Goal: Information Seeking & Learning: Learn about a topic

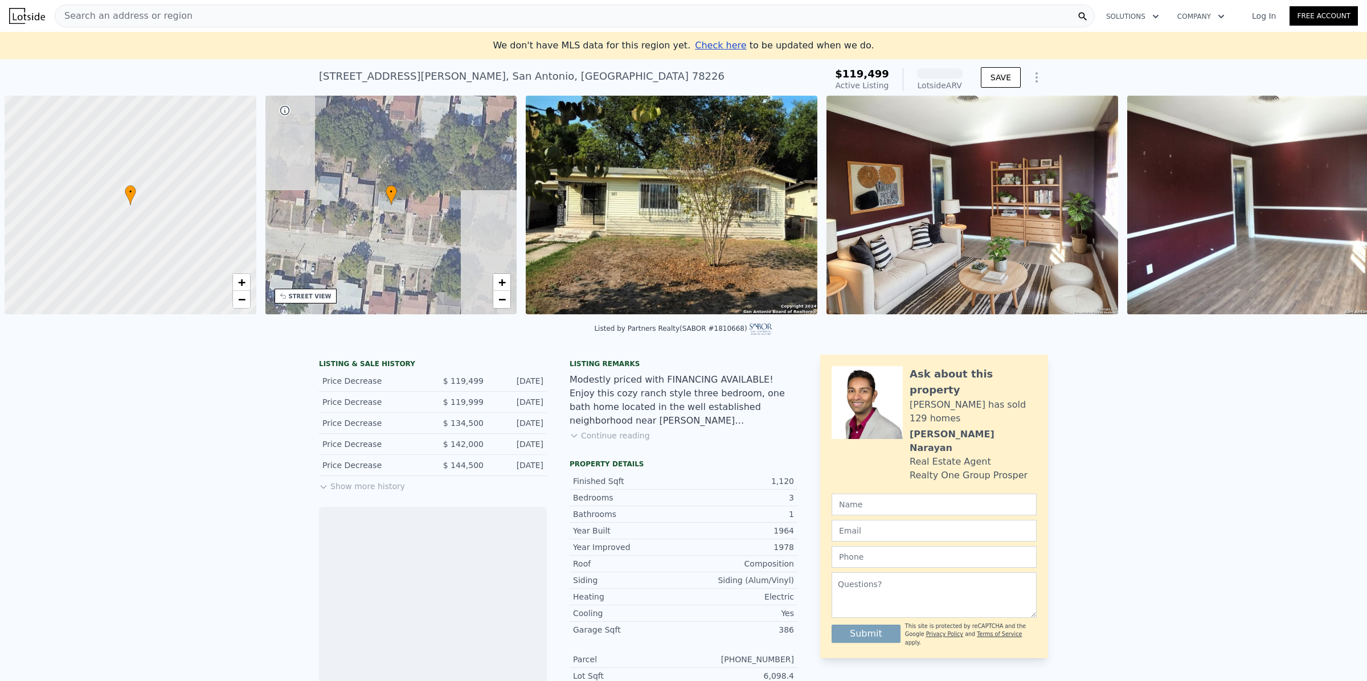
scroll to position [0, 4]
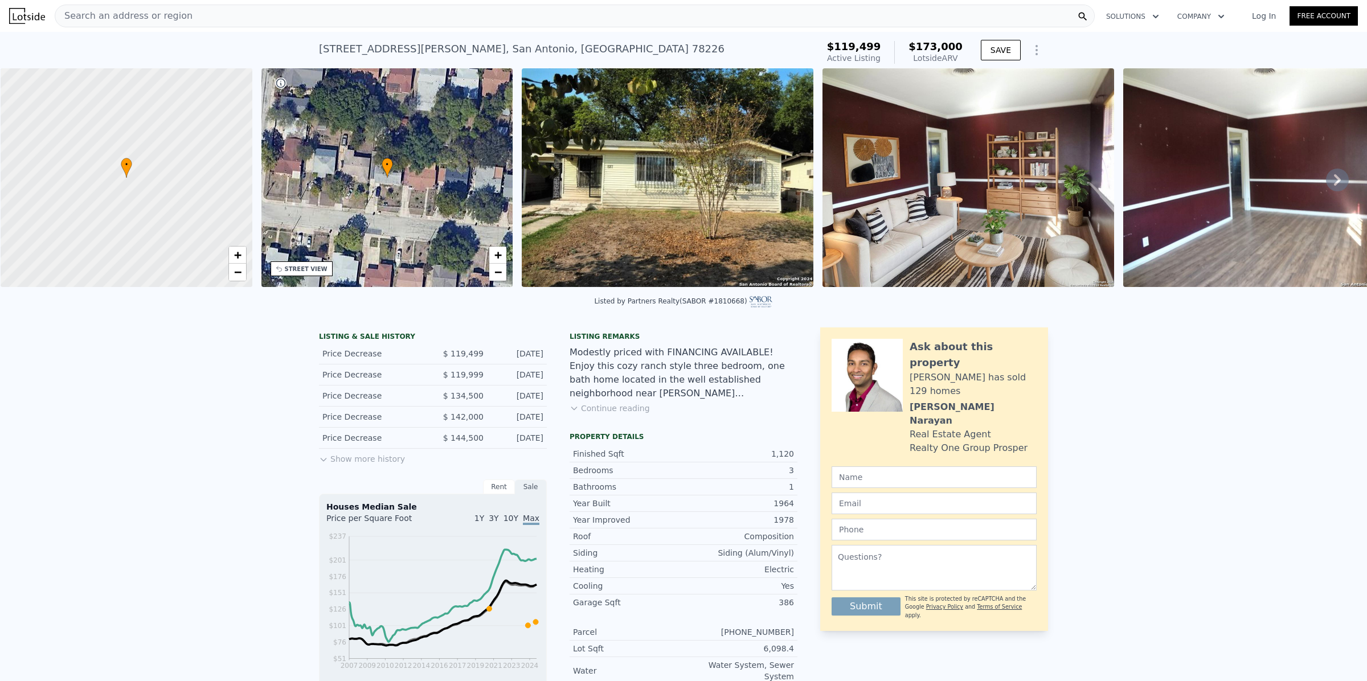
click at [710, 177] on img at bounding box center [668, 177] width 292 height 219
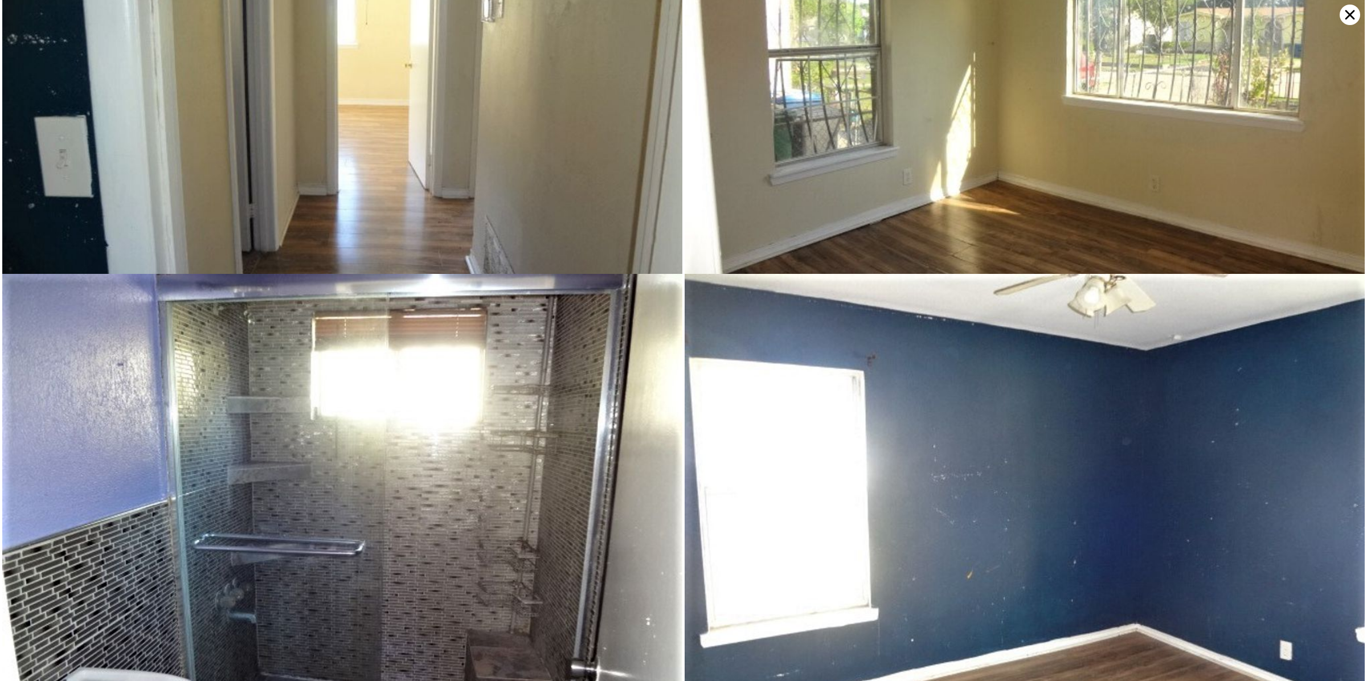
scroll to position [2638, 0]
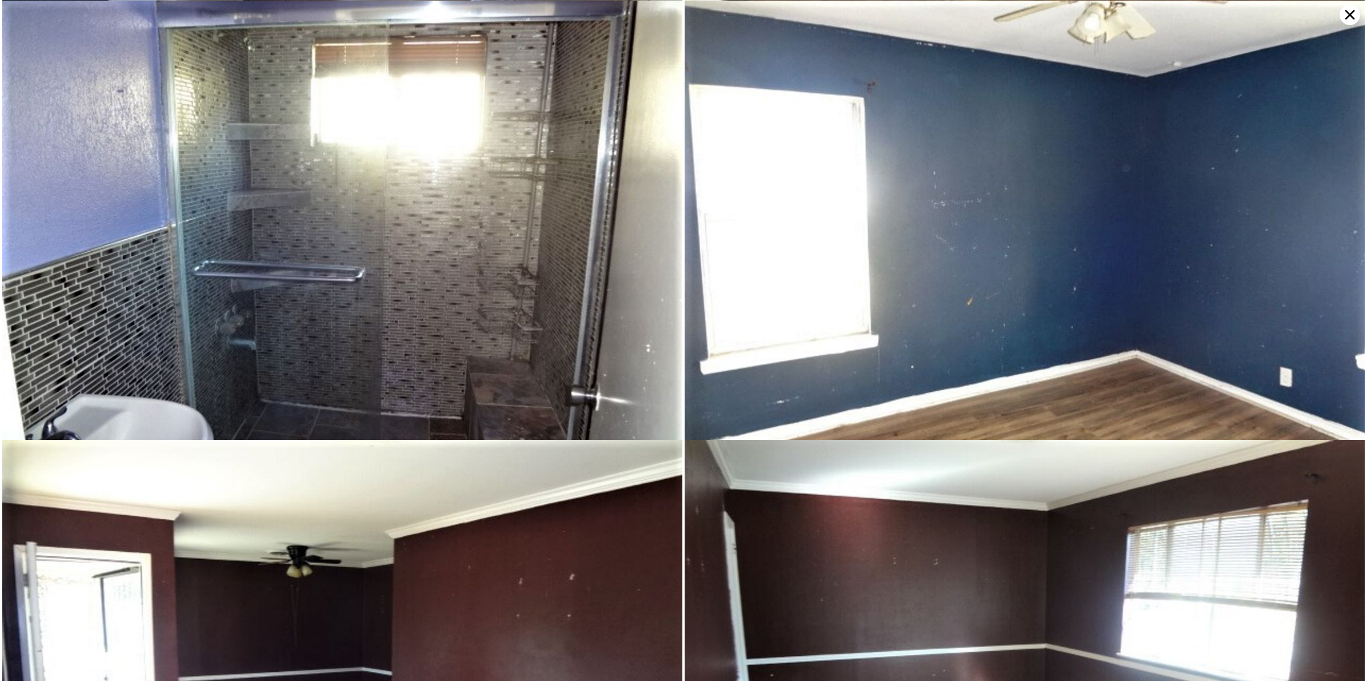
click at [1349, 12] on icon at bounding box center [1350, 15] width 21 height 21
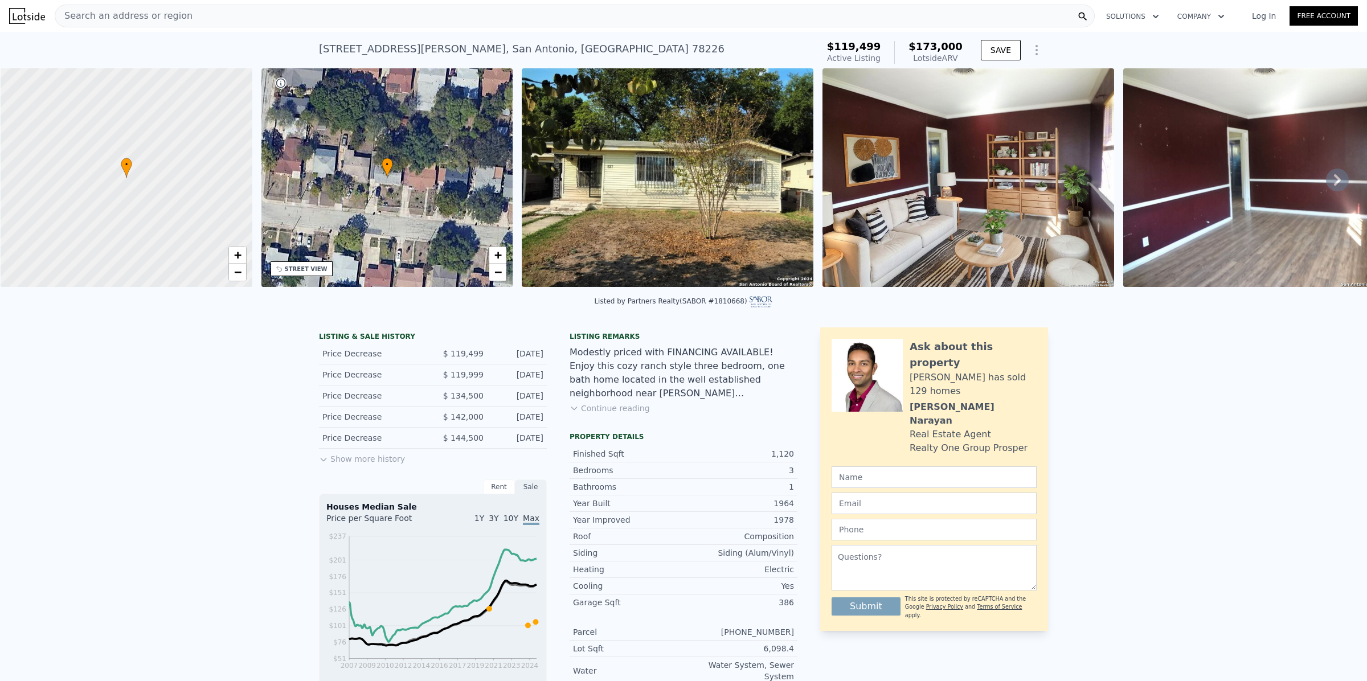
click at [379, 465] on button "Show more history" at bounding box center [362, 457] width 86 height 16
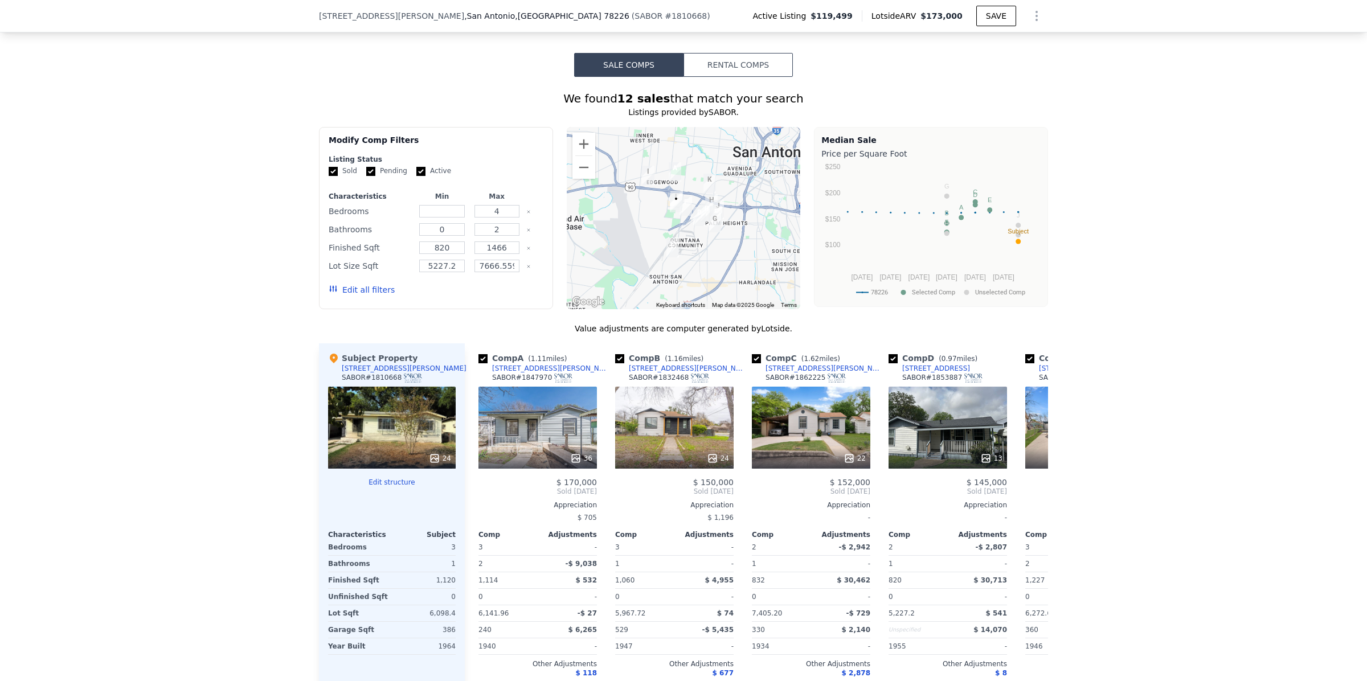
scroll to position [851, 0]
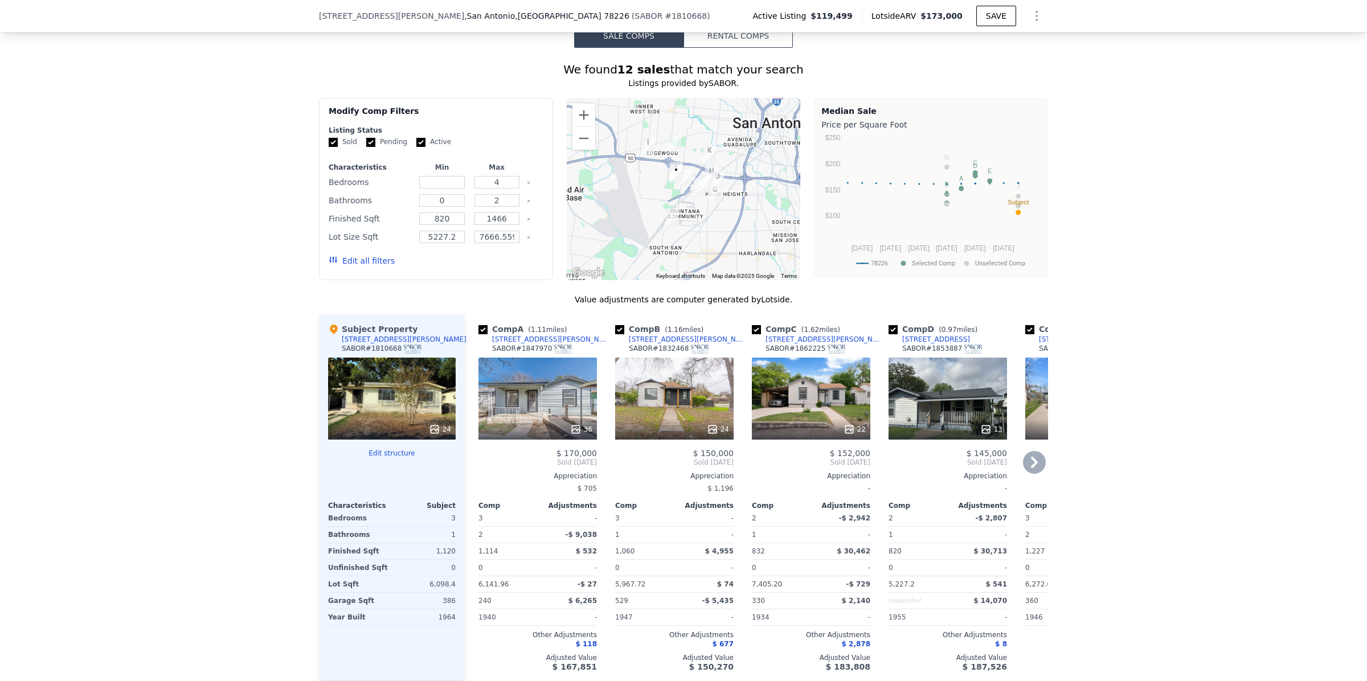
click at [479, 334] on input "checkbox" at bounding box center [483, 329] width 9 height 9
checkbox input "false"
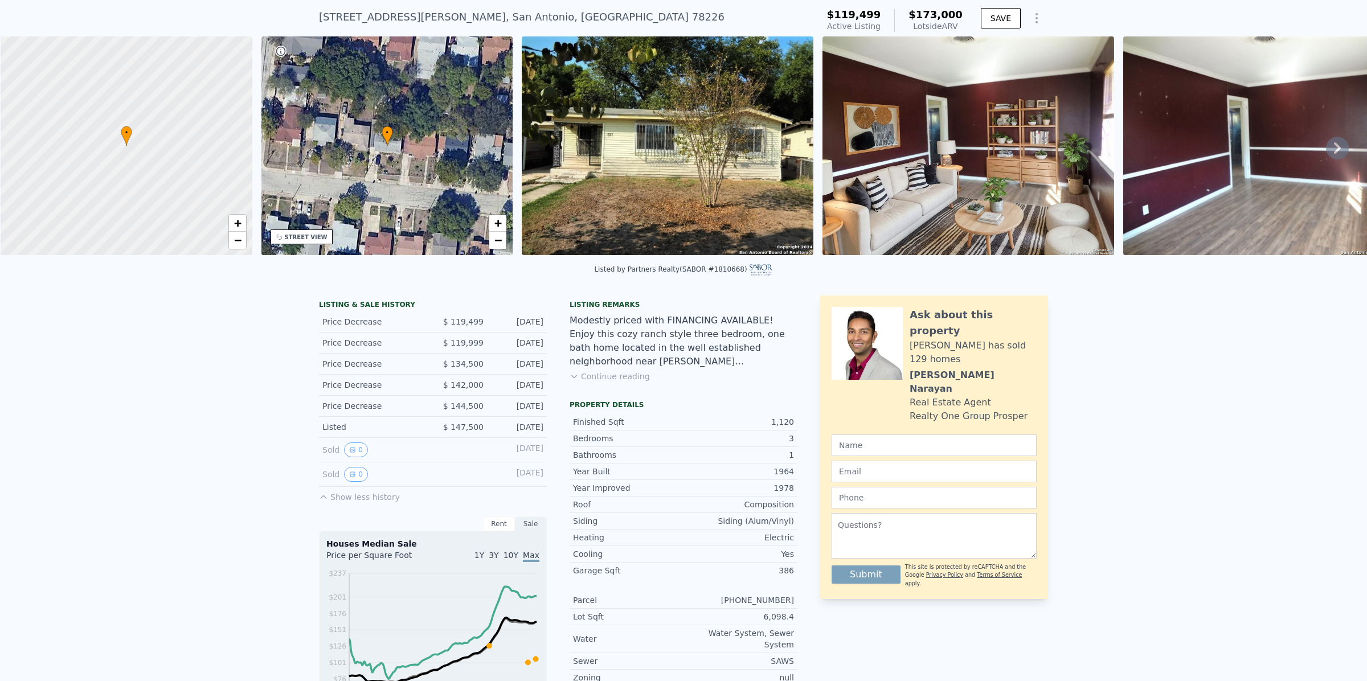
scroll to position [71, 0]
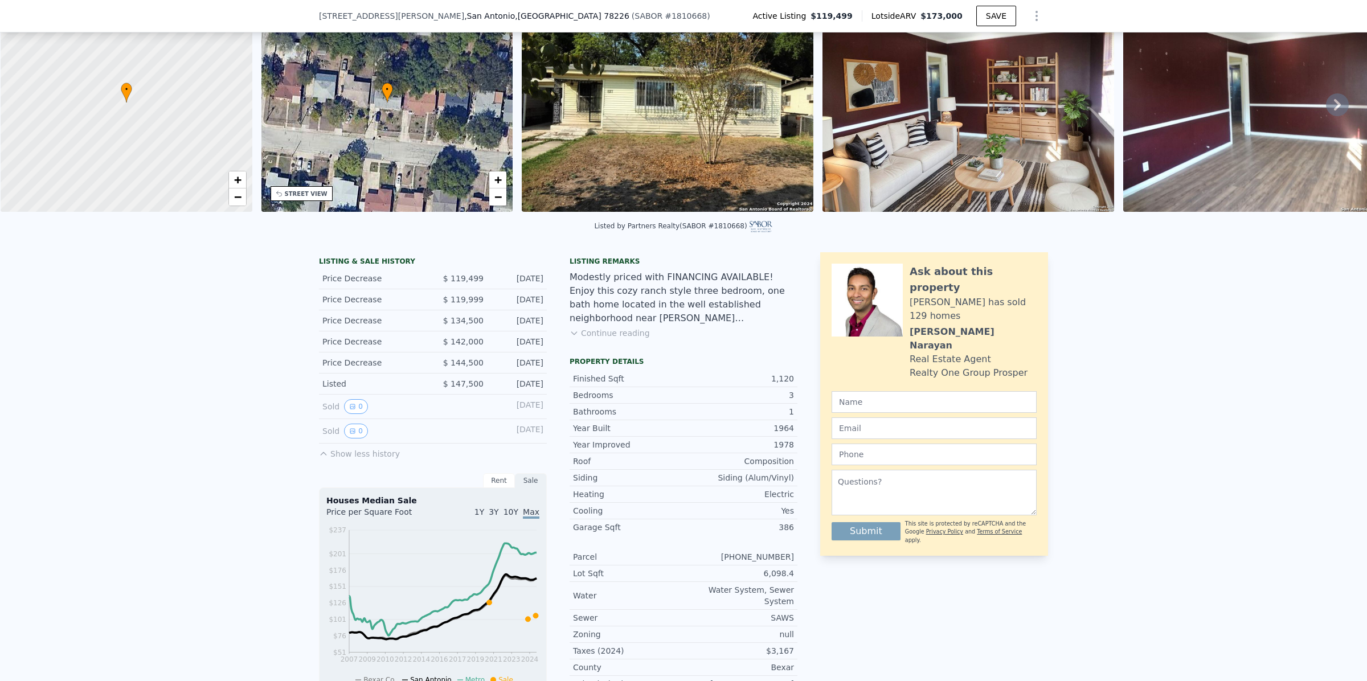
drag, startPoint x: 319, startPoint y: 291, endPoint x: 546, endPoint y: 386, distance: 245.7
click at [546, 386] on div "LISTING & SALE HISTORY Price Decrease $ 119,499 [DATE] Price Decrease $ 119,999…" at bounding box center [558, 477] width 479 height 451
copy div "Price Decrease $ 119,499 [DATE] Price Decrease $ 119,999 [DATE] Price Decrease …"
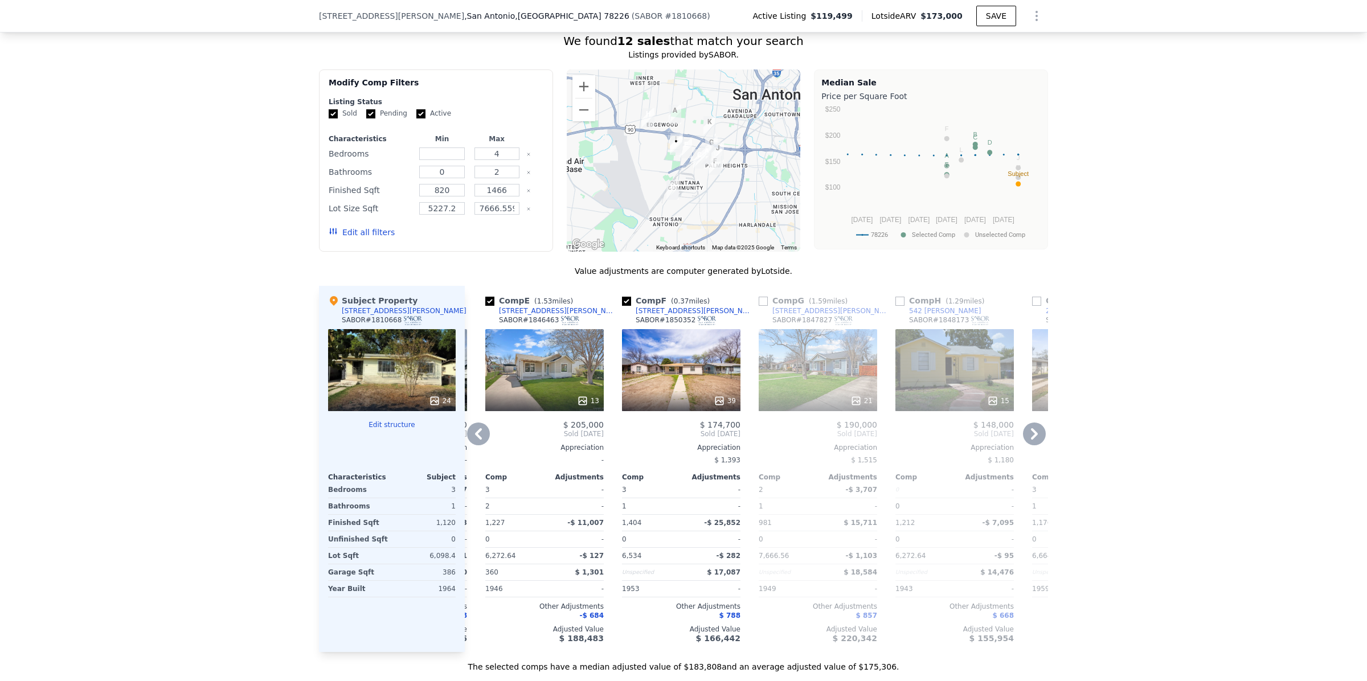
scroll to position [878, 0]
click at [476, 447] on icon at bounding box center [478, 435] width 23 height 23
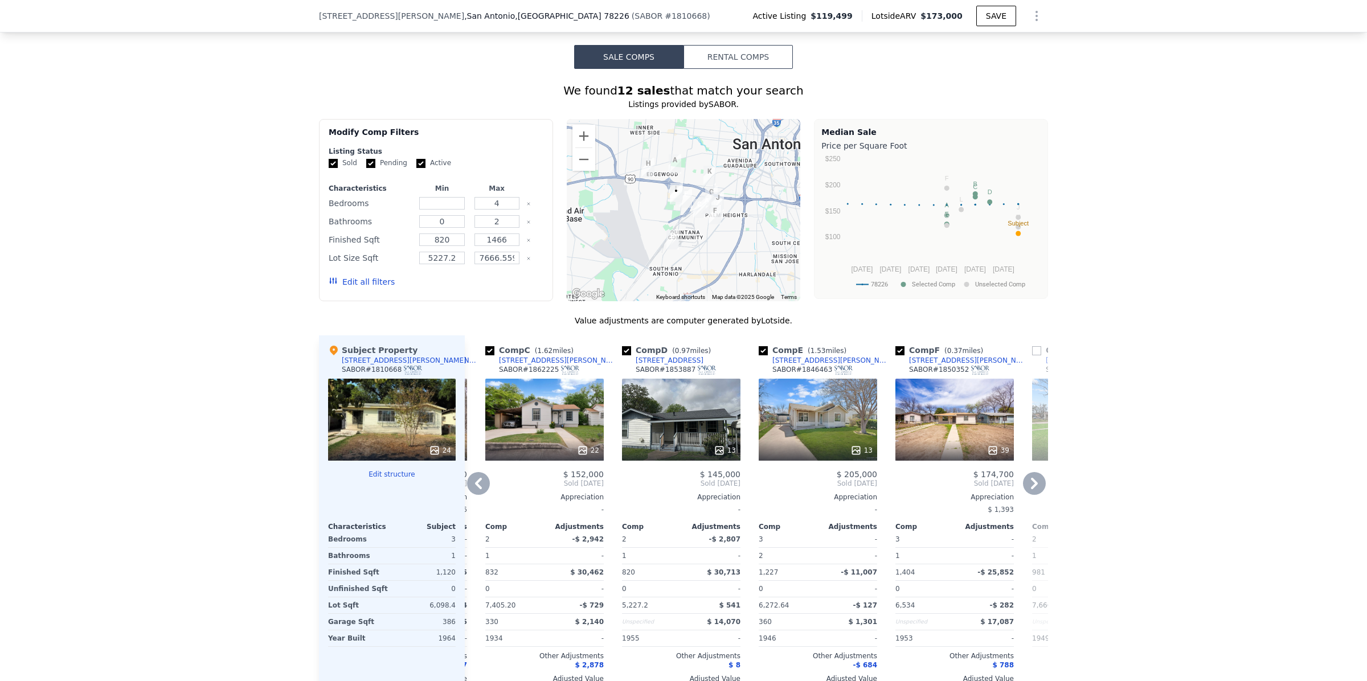
scroll to position [831, 0]
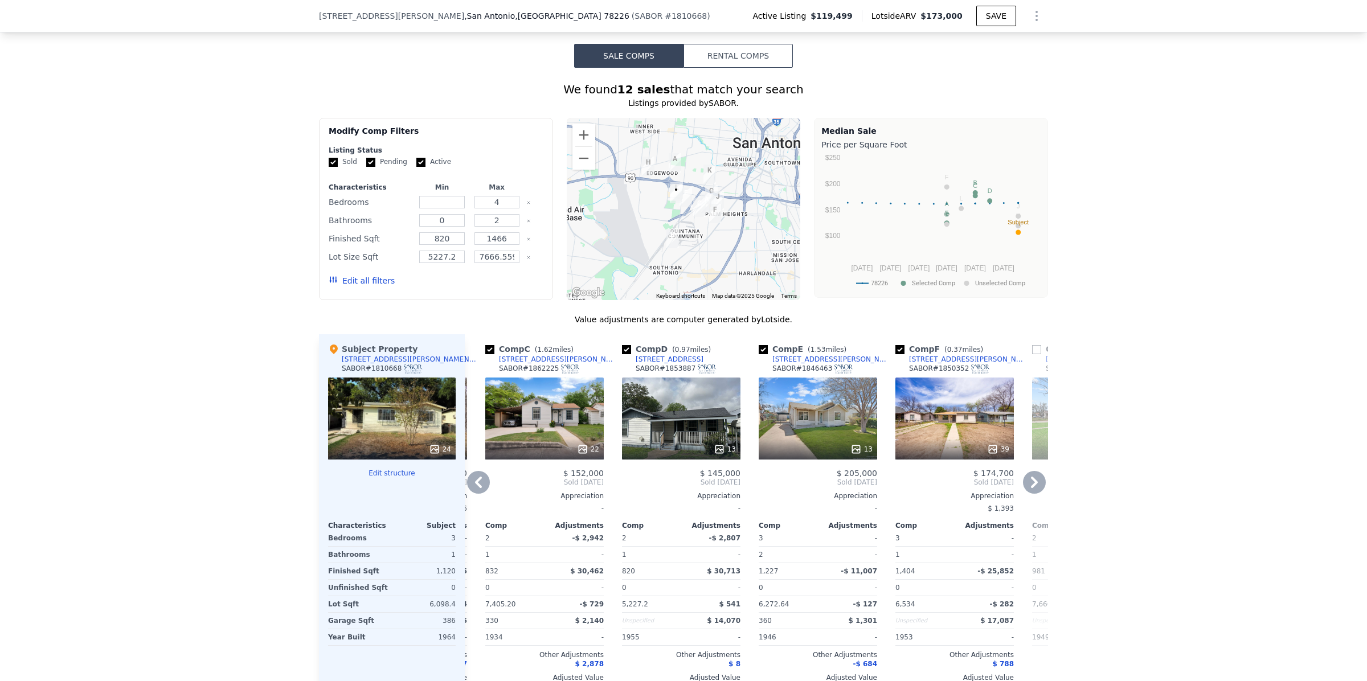
click at [1030, 19] on icon "Show Options" at bounding box center [1037, 16] width 14 height 14
click at [977, 67] on div "Share Analysis" at bounding box center [985, 68] width 128 height 23
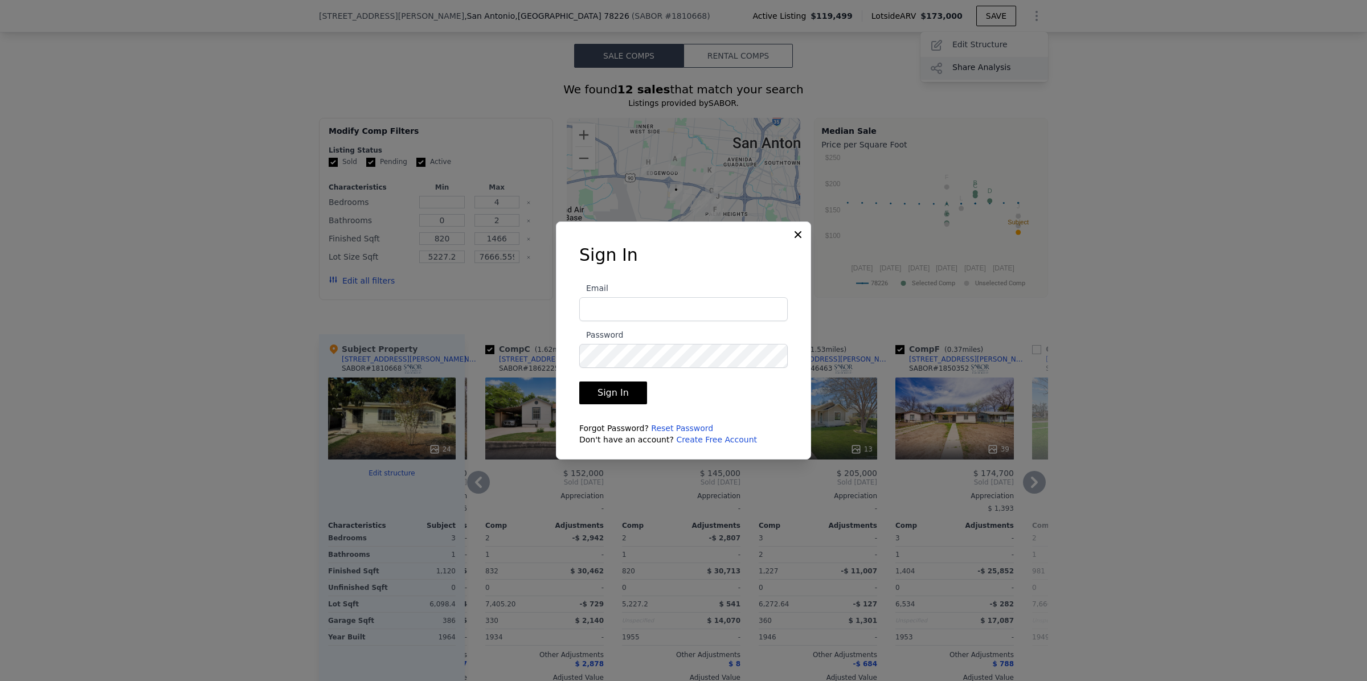
type input "[PERSON_NAME][EMAIL_ADDRESS][DOMAIN_NAME]"
click at [631, 395] on button "Sign In" at bounding box center [613, 393] width 68 height 23
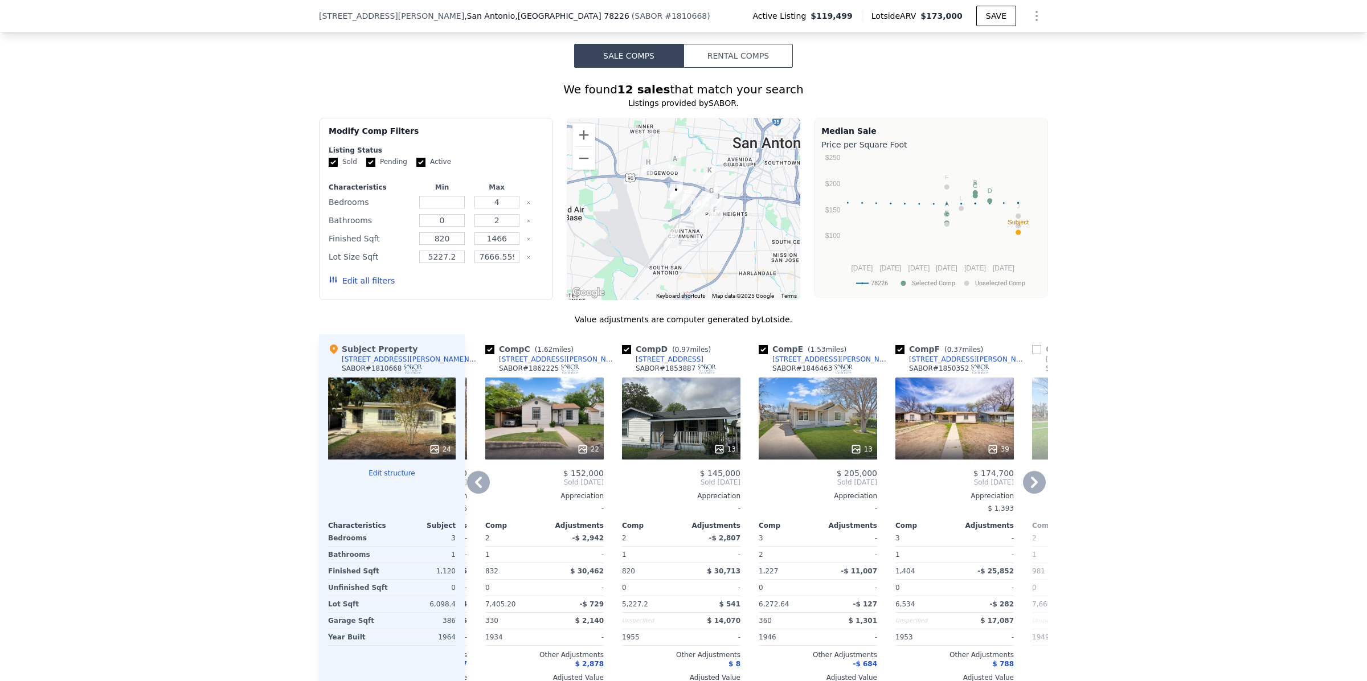
click at [1033, 14] on icon "Show Options" at bounding box center [1037, 16] width 14 height 14
click at [994, 64] on div "Share Analysis" at bounding box center [985, 68] width 128 height 23
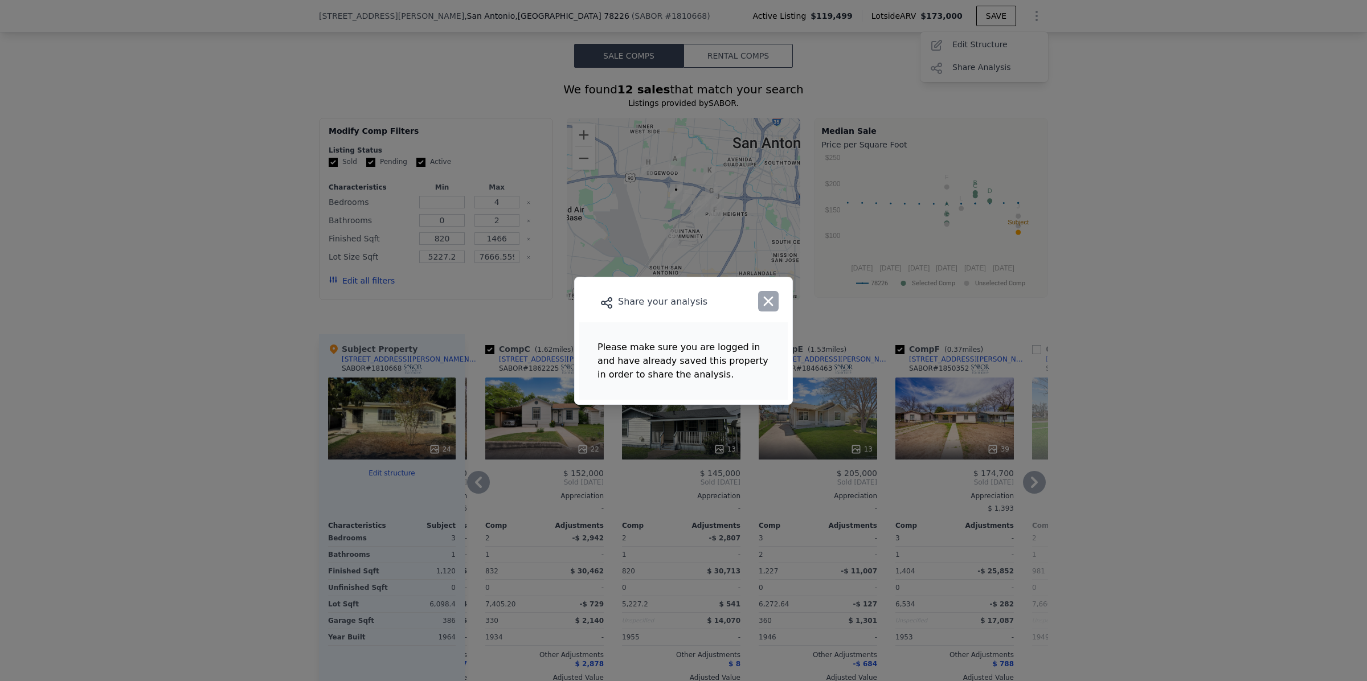
click at [767, 300] on icon "button" at bounding box center [769, 301] width 16 height 16
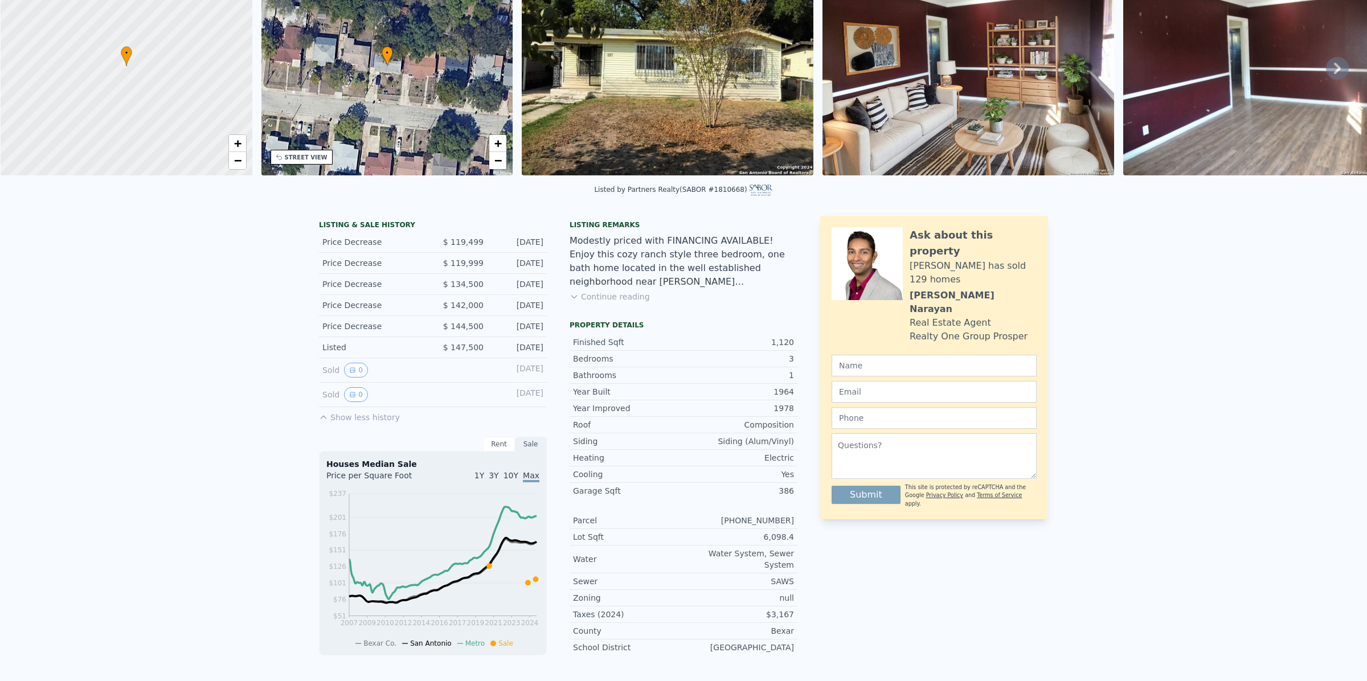
scroll to position [3, 0]
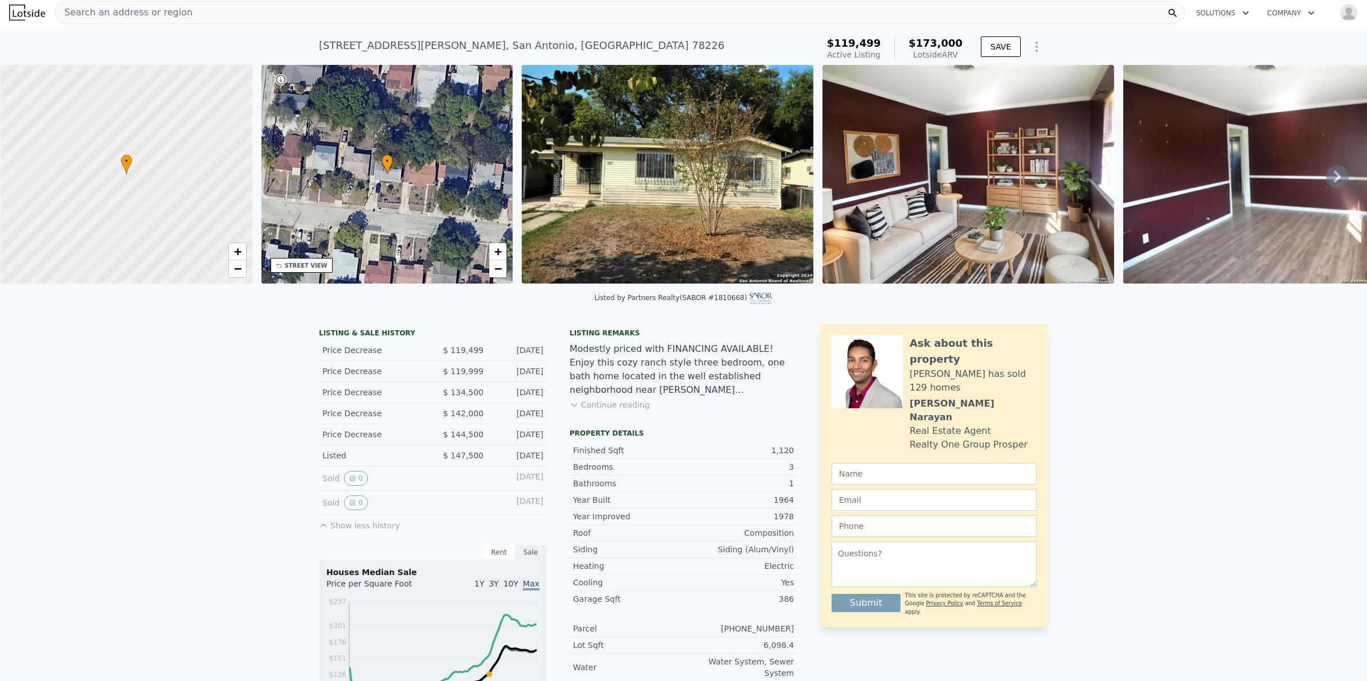
click at [1341, 13] on img "button" at bounding box center [1349, 12] width 18 height 18
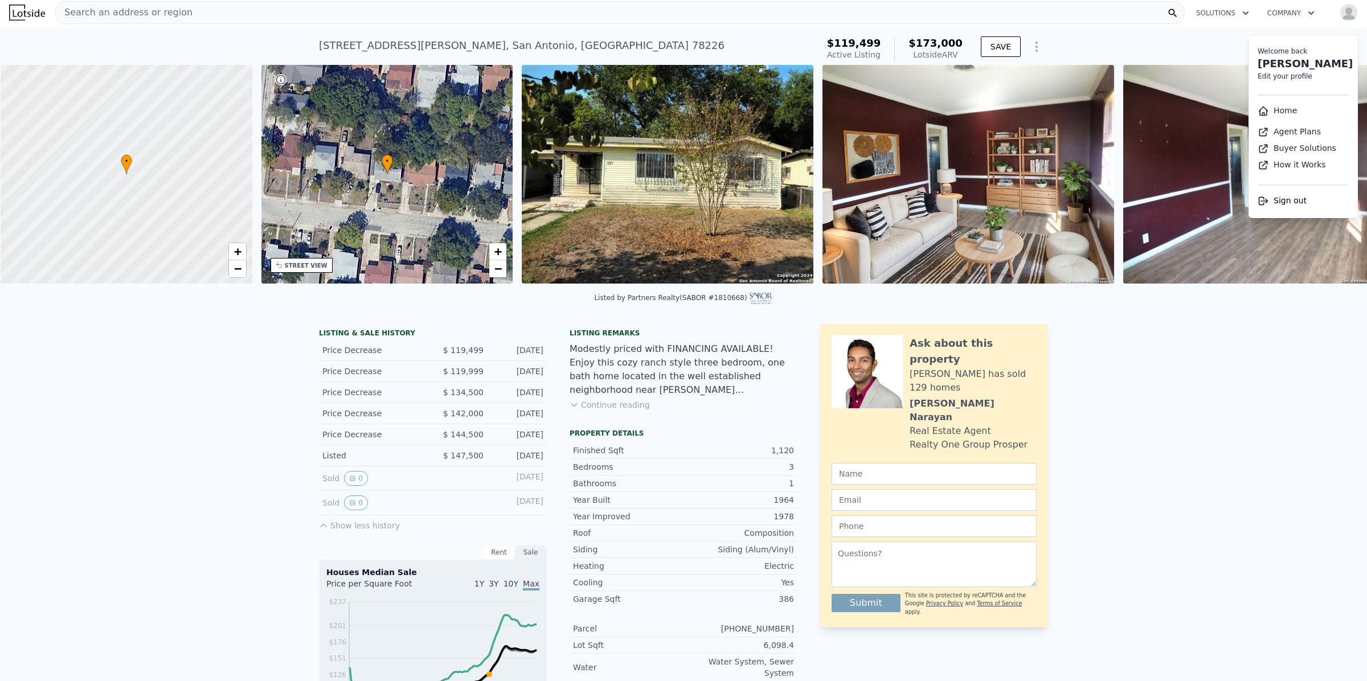
click at [1227, 378] on div "LISTING & SALE HISTORY Price Decrease $ 119,499 [DATE] Price Decrease $ 119,999…" at bounding box center [683, 570] width 1367 height 510
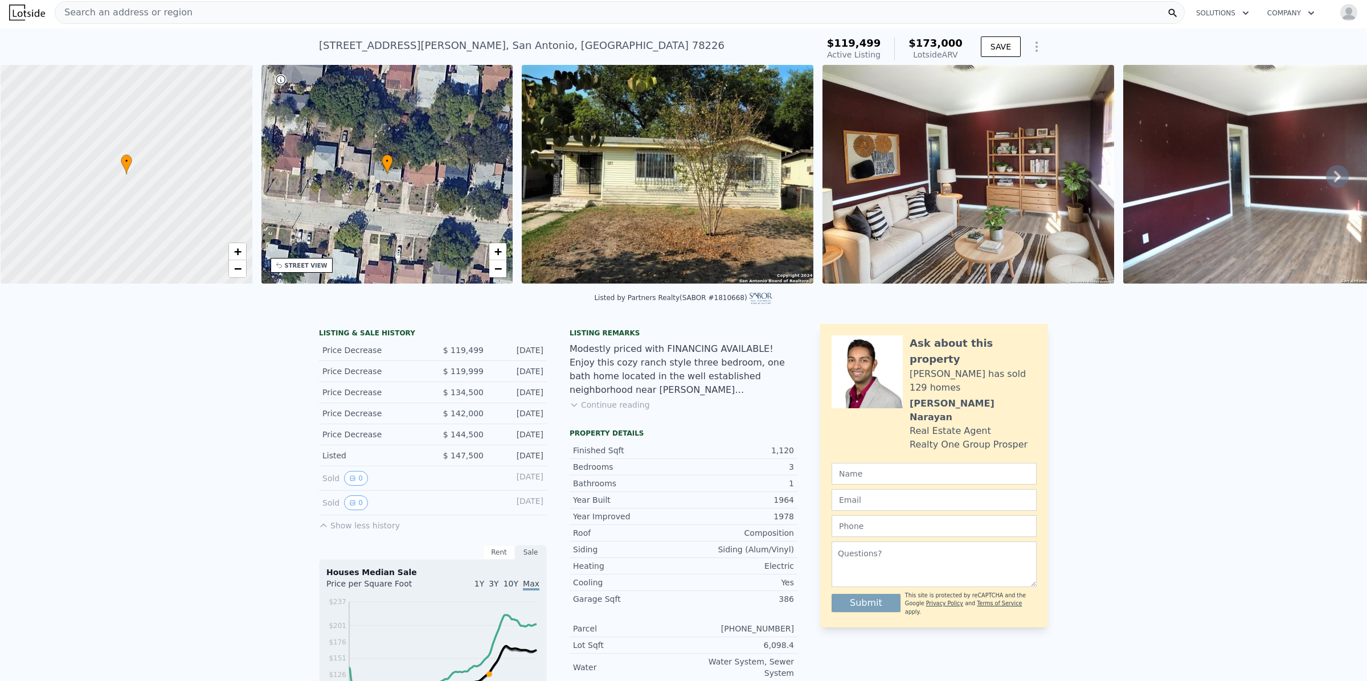
click at [1036, 47] on icon "Show Options" at bounding box center [1036, 46] width 1 height 9
click at [999, 95] on div "Share Analysis" at bounding box center [985, 99] width 128 height 23
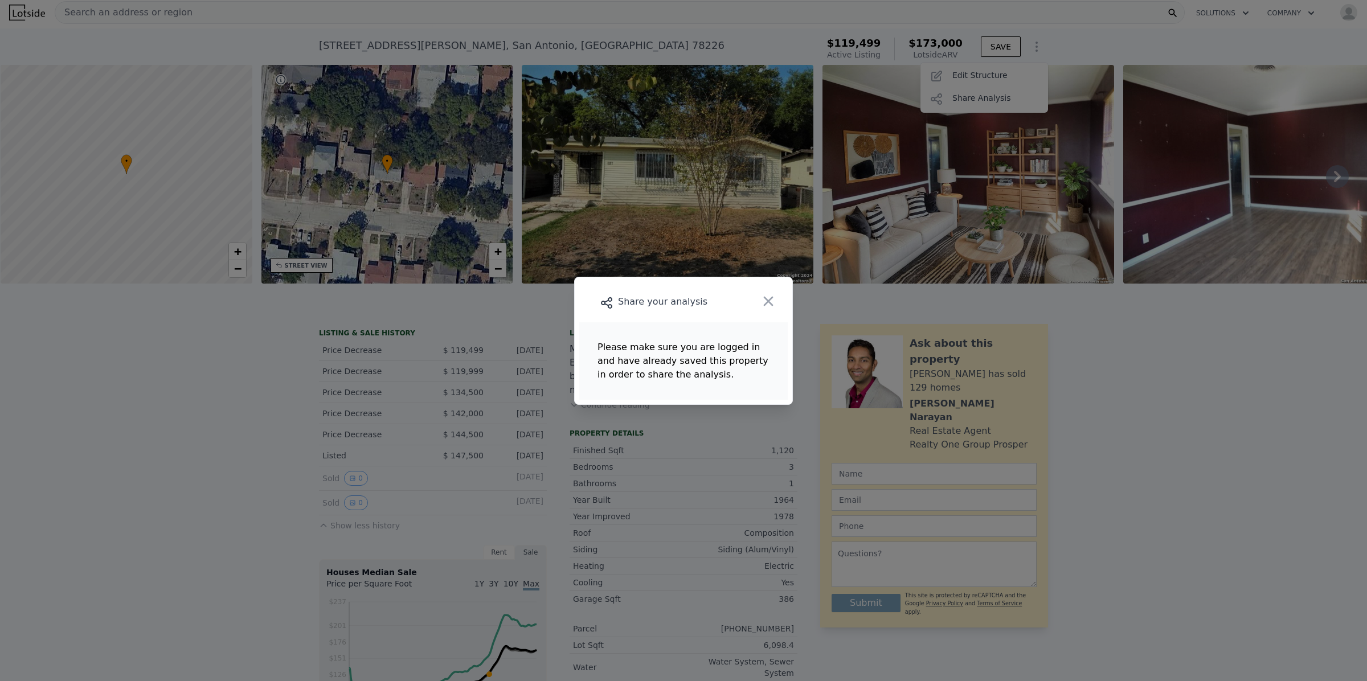
click at [1240, 442] on div at bounding box center [683, 340] width 1367 height 681
drag, startPoint x: 762, startPoint y: 300, endPoint x: 986, endPoint y: 109, distance: 293.4
click at [769, 300] on icon "button" at bounding box center [769, 301] width 16 height 16
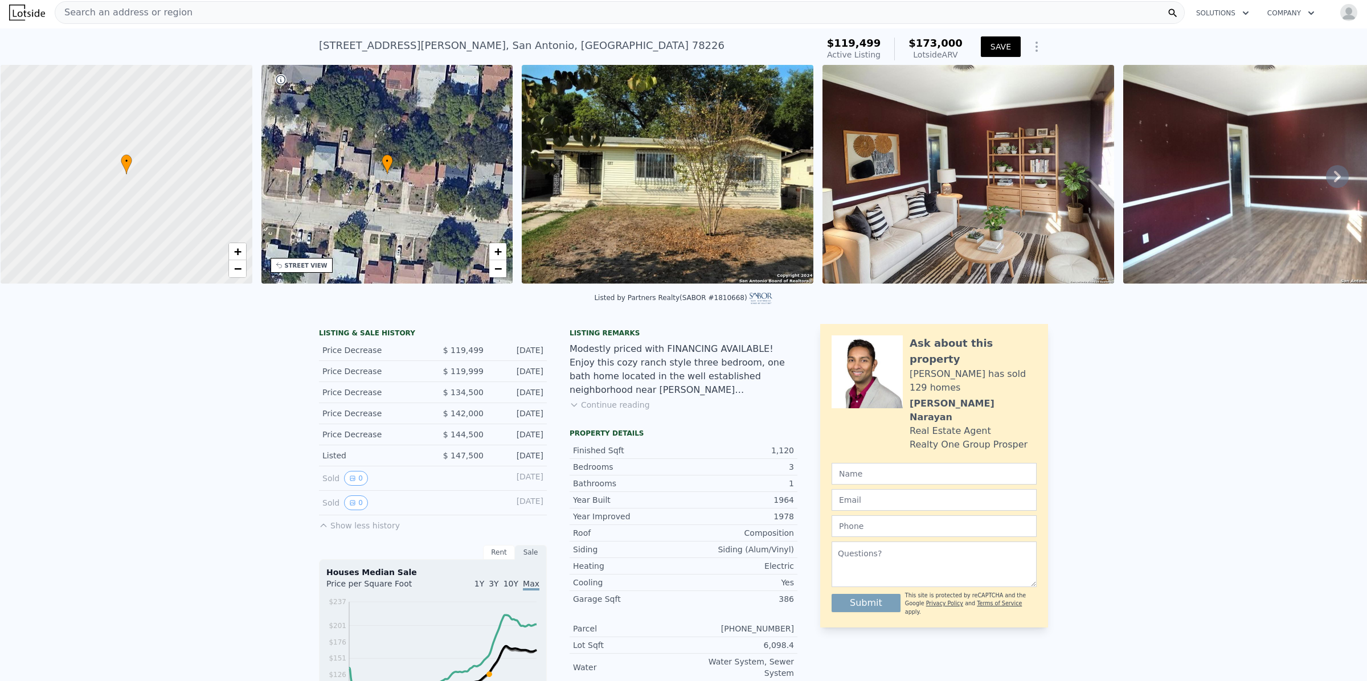
click at [996, 46] on button "SAVE" at bounding box center [1001, 46] width 40 height 21
click at [1032, 50] on icon "Show Options" at bounding box center [1037, 47] width 14 height 14
click at [990, 93] on div "Share Analysis" at bounding box center [985, 99] width 128 height 23
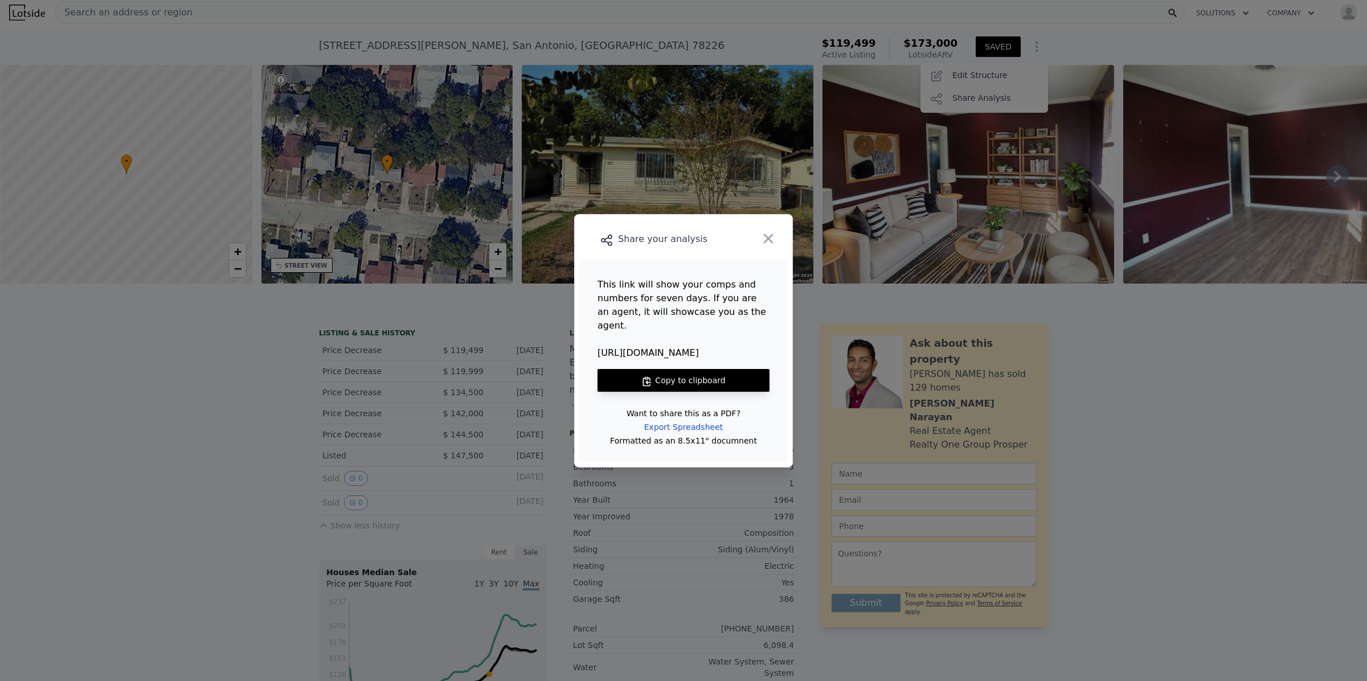
click at [708, 370] on button "Copy to clipboard" at bounding box center [684, 380] width 172 height 23
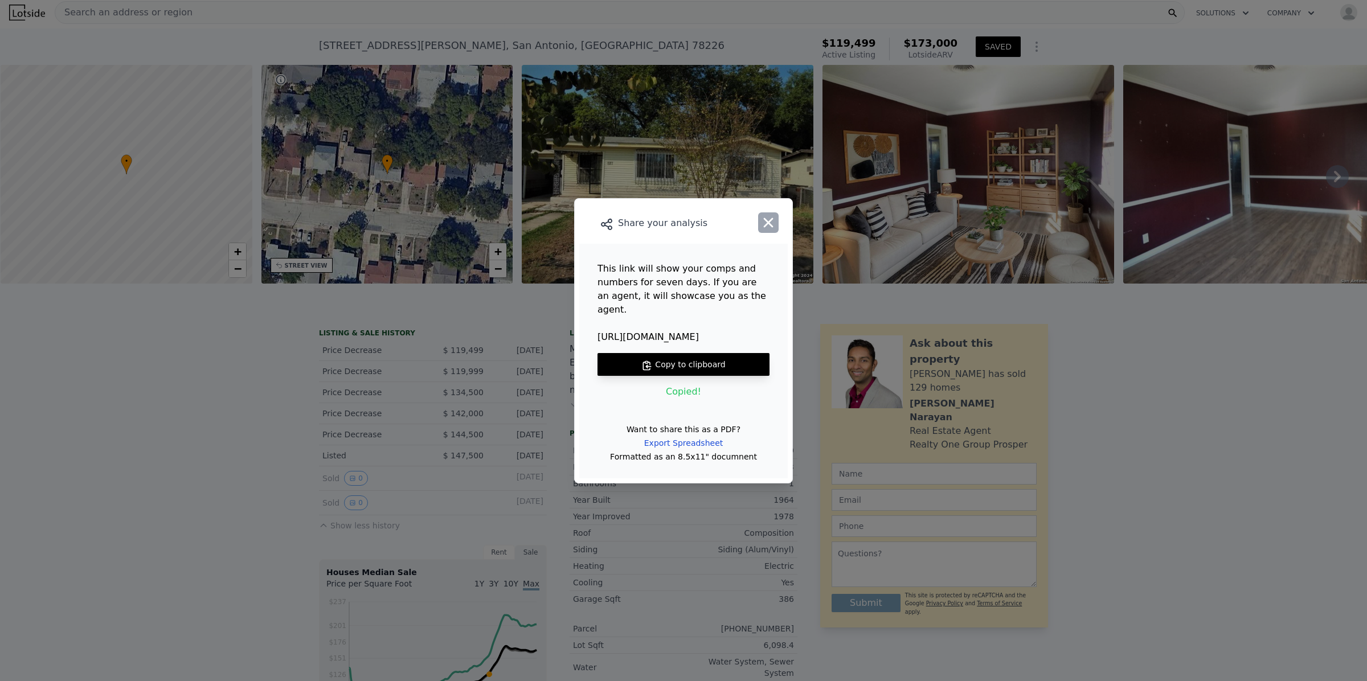
click at [765, 225] on icon "button" at bounding box center [769, 223] width 16 height 16
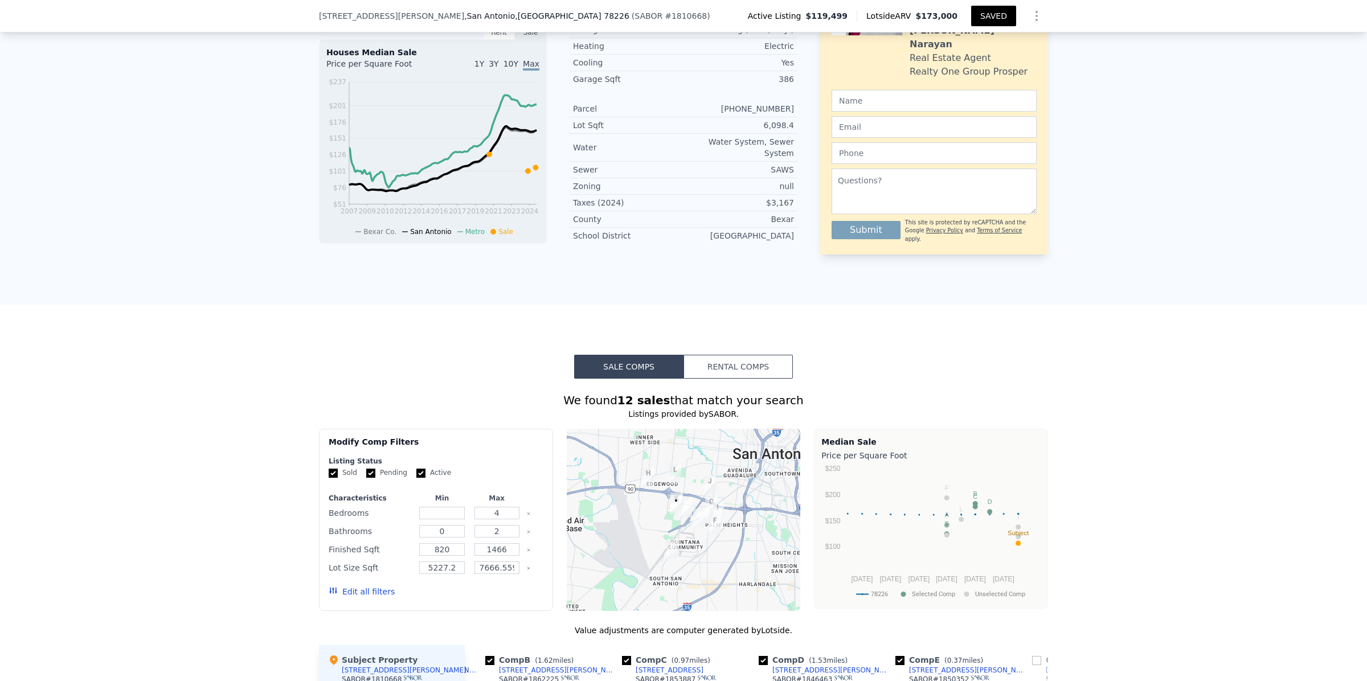
scroll to position [641, 0]
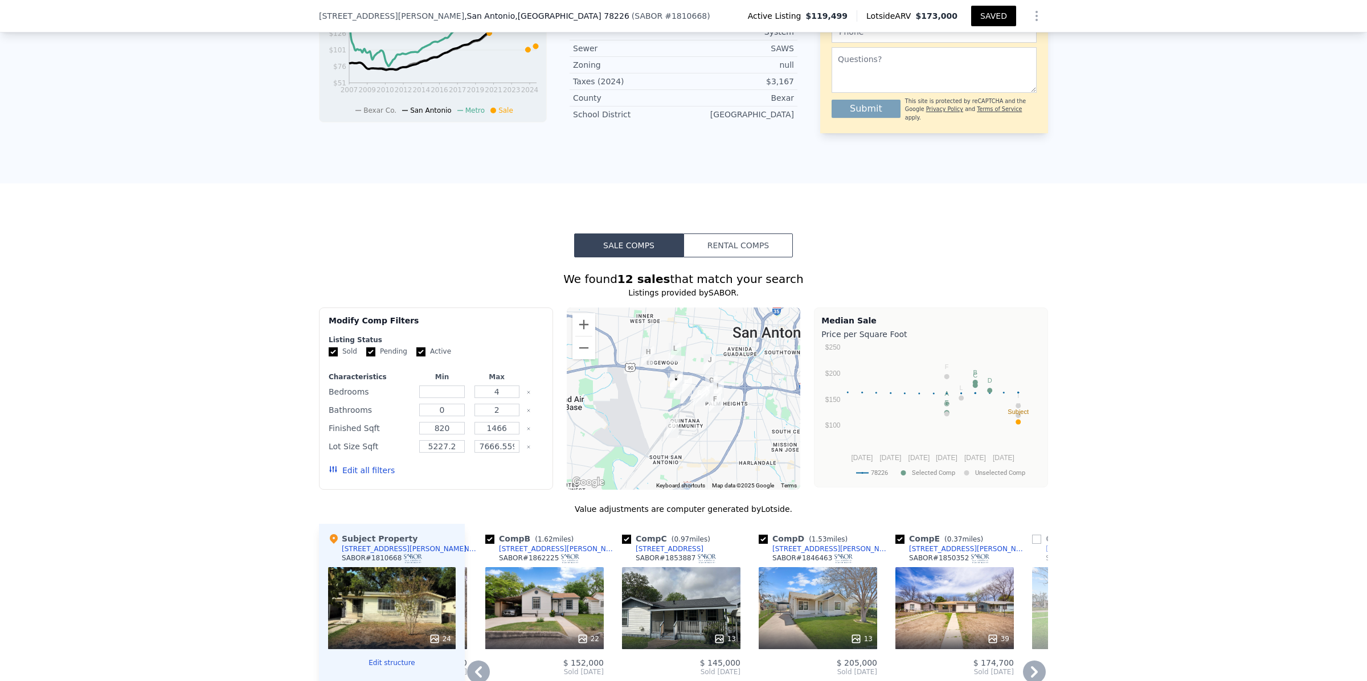
click at [742, 252] on button "Rental Comps" at bounding box center [738, 246] width 109 height 24
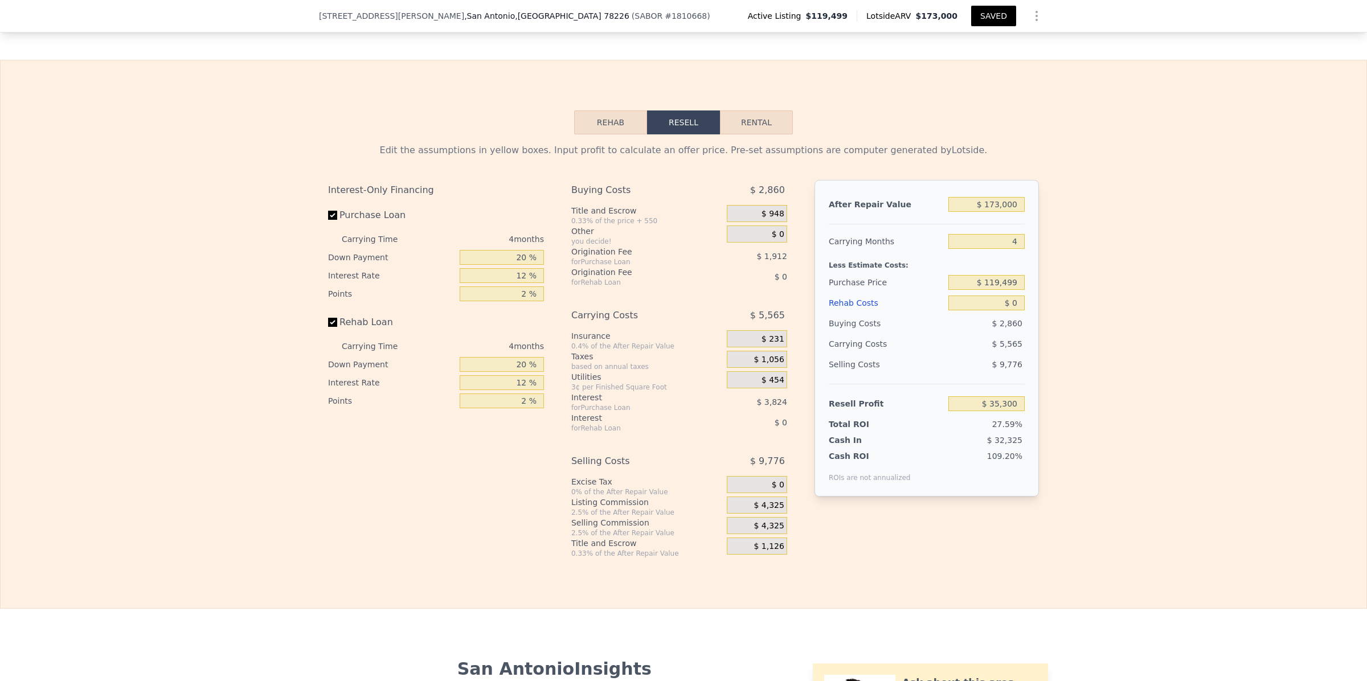
scroll to position [1496, 0]
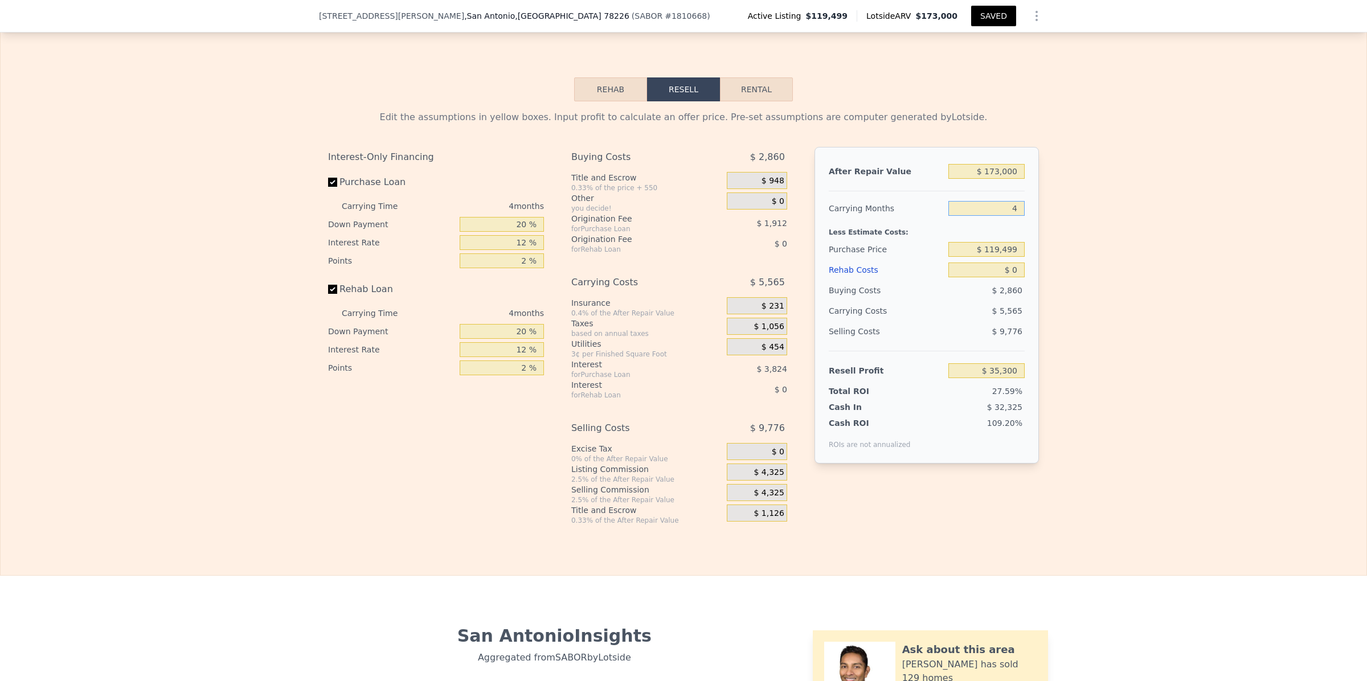
drag, startPoint x: 1012, startPoint y: 234, endPoint x: 1027, endPoint y: 232, distance: 15.5
click at [1012, 216] on input "4" at bounding box center [987, 208] width 76 height 15
type input "2"
type input "$ 38,083"
type input "2"
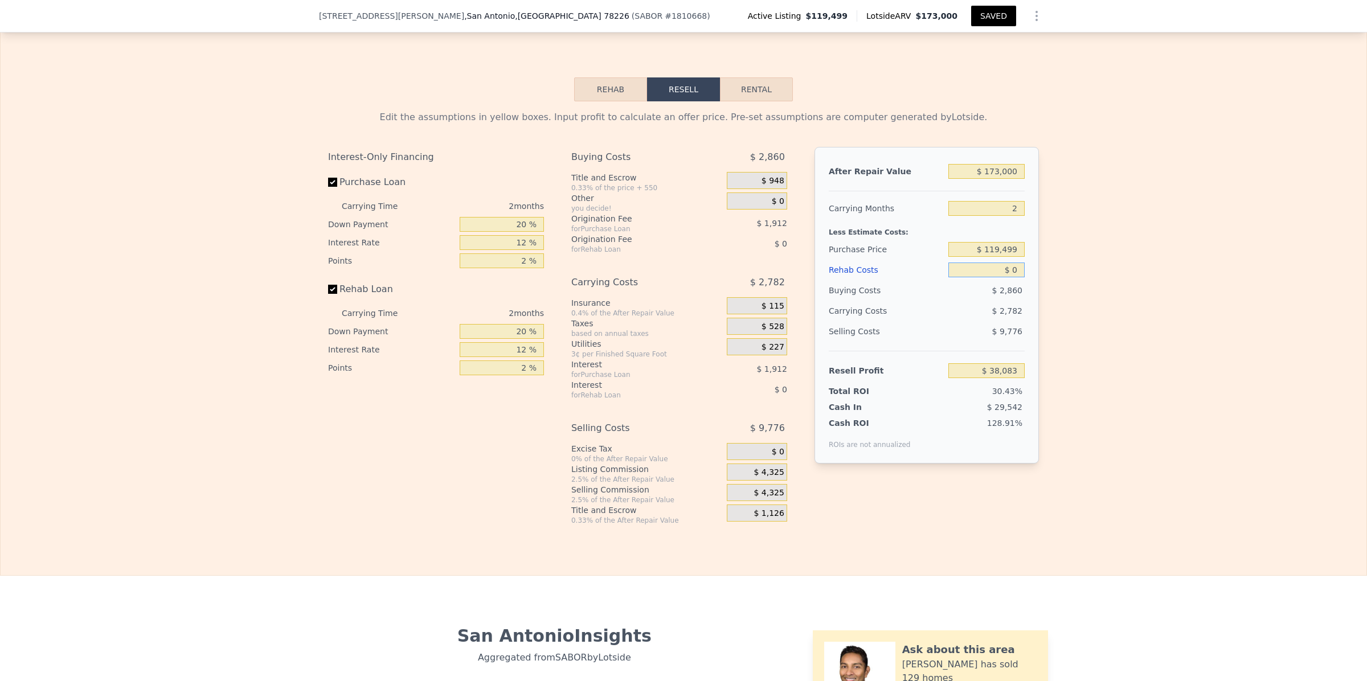
drag, startPoint x: 1016, startPoint y: 291, endPoint x: 1001, endPoint y: 293, distance: 15.0
click at [1001, 277] on input "$ 0" at bounding box center [987, 270] width 76 height 15
type input "$ 3"
type input "$ 38,080"
type input "$ 35"
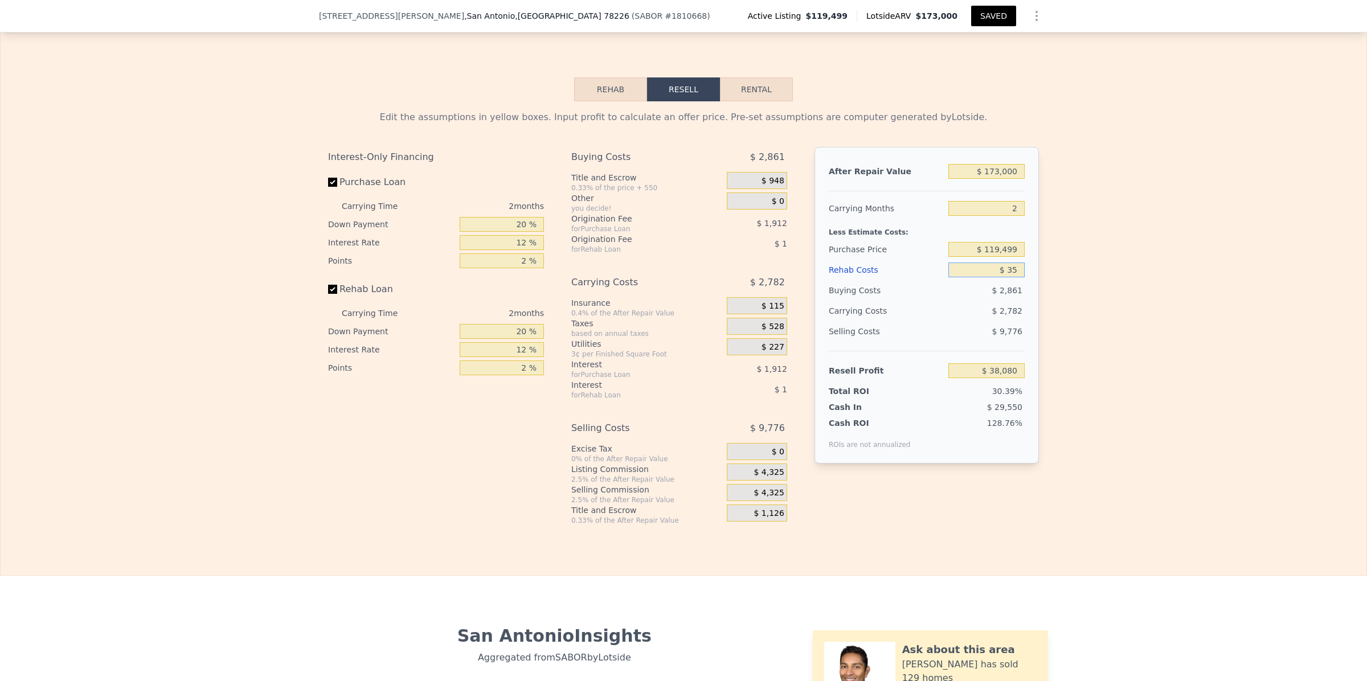
type input "$ 38,047"
type input "$ 350"
type input "$ 37,721"
type input "$ 3,500"
type input "$ 34,471"
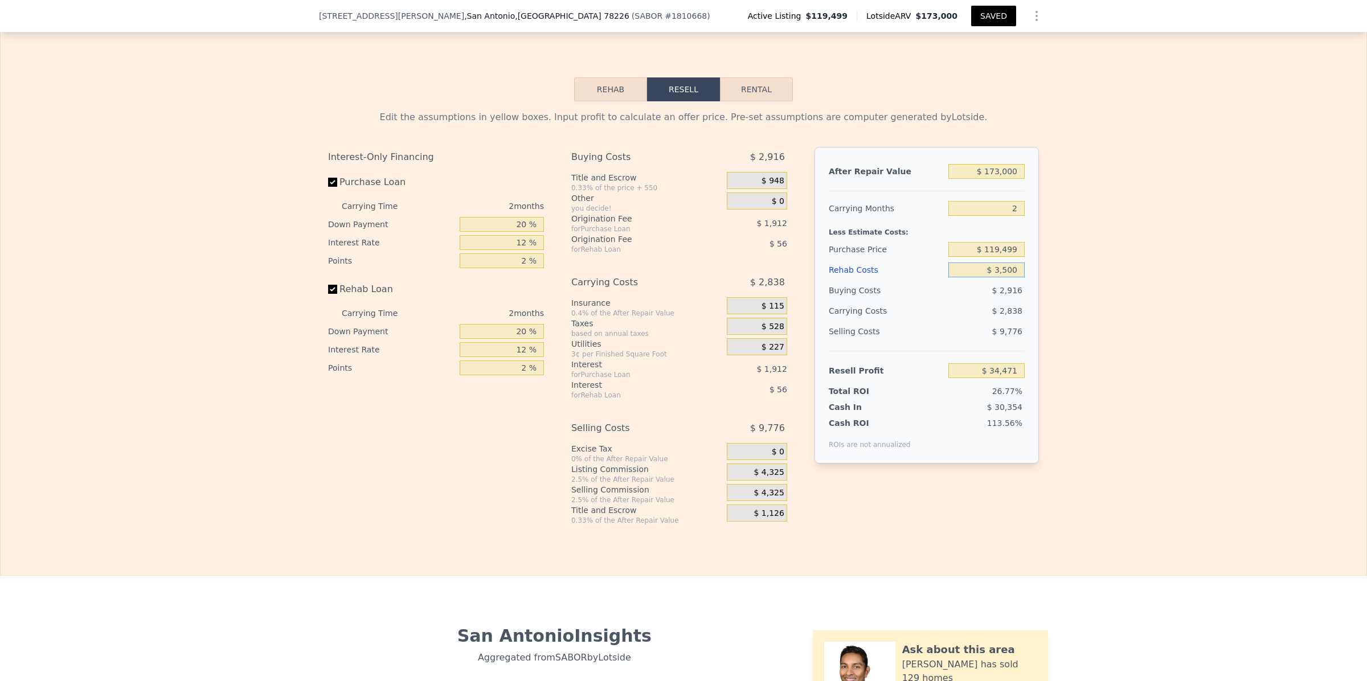
type input "$ 35,000"
type input "$ 1,963"
type input "$ 35,000"
click at [1164, 289] on div "Edit the assumptions in yellow boxes. Input profit to calculate an offer price.…" at bounding box center [684, 313] width 1366 height 424
drag, startPoint x: 1012, startPoint y: 271, endPoint x: 985, endPoint y: 271, distance: 27.3
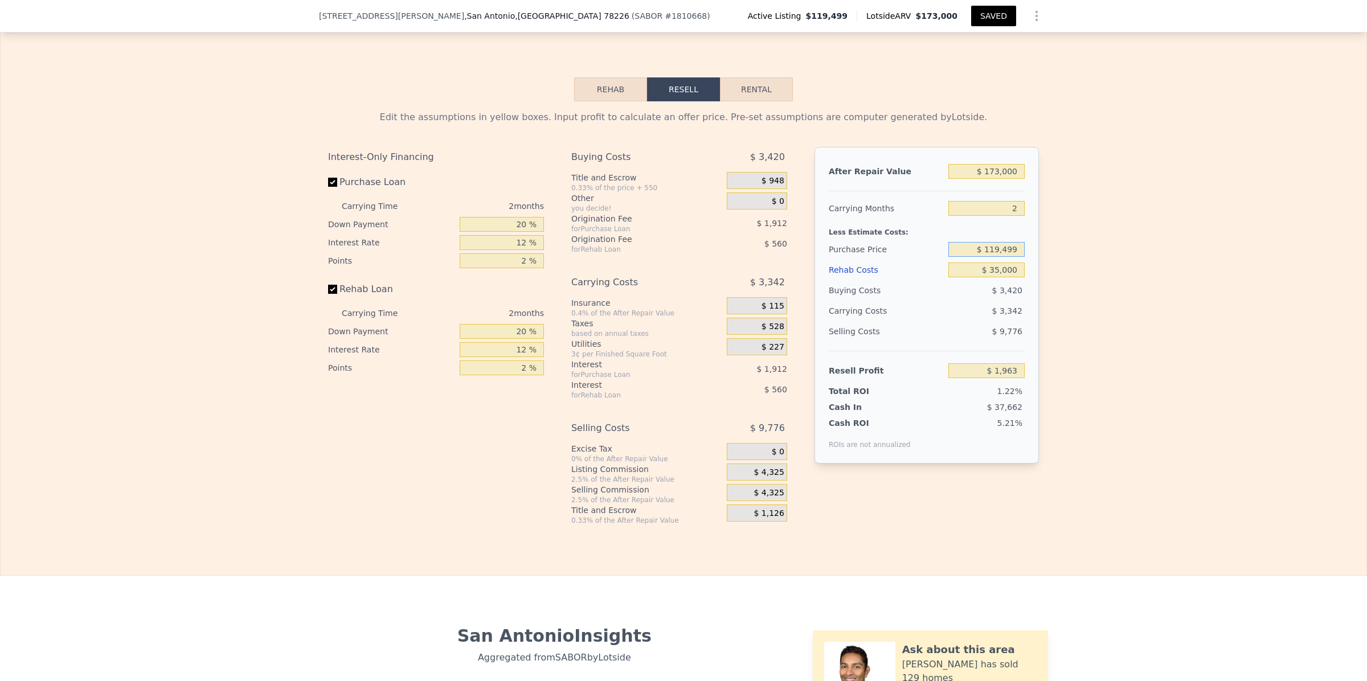
click at [985, 257] on input "$ 119,499" at bounding box center [987, 249] width 76 height 15
type input "$ 85,000"
click at [1164, 326] on div "Edit the assumptions in yellow boxes. Input profit to calculate an offer price.…" at bounding box center [684, 313] width 1366 height 424
type input "$ 37,681"
click at [1118, 258] on div "Edit the assumptions in yellow boxes. Input profit to calculate an offer price.…" at bounding box center [684, 313] width 1366 height 424
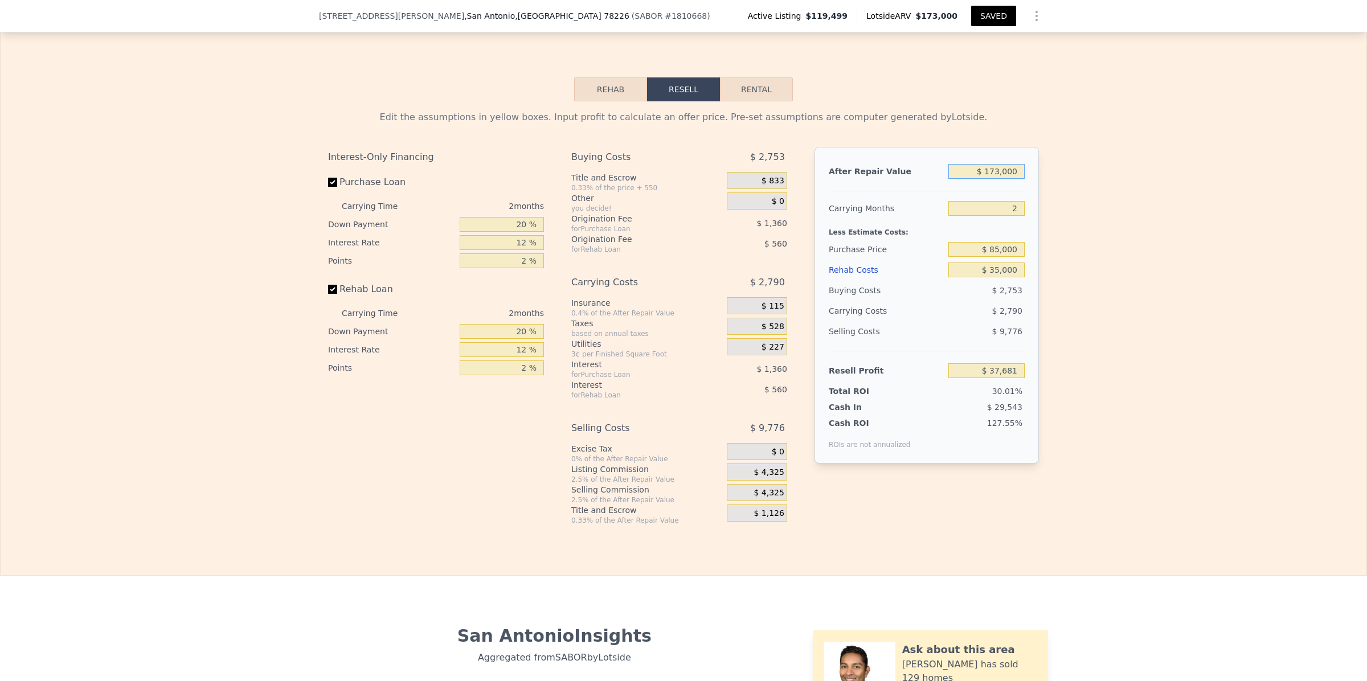
click at [997, 179] on input "$ 173,000" at bounding box center [987, 171] width 76 height 15
type input "$ 175,000"
type input "$ 39,572"
type input "$ 175,000"
click at [1097, 269] on div "Edit the assumptions in yellow boxes. Input profit to calculate an offer price.…" at bounding box center [684, 313] width 1366 height 424
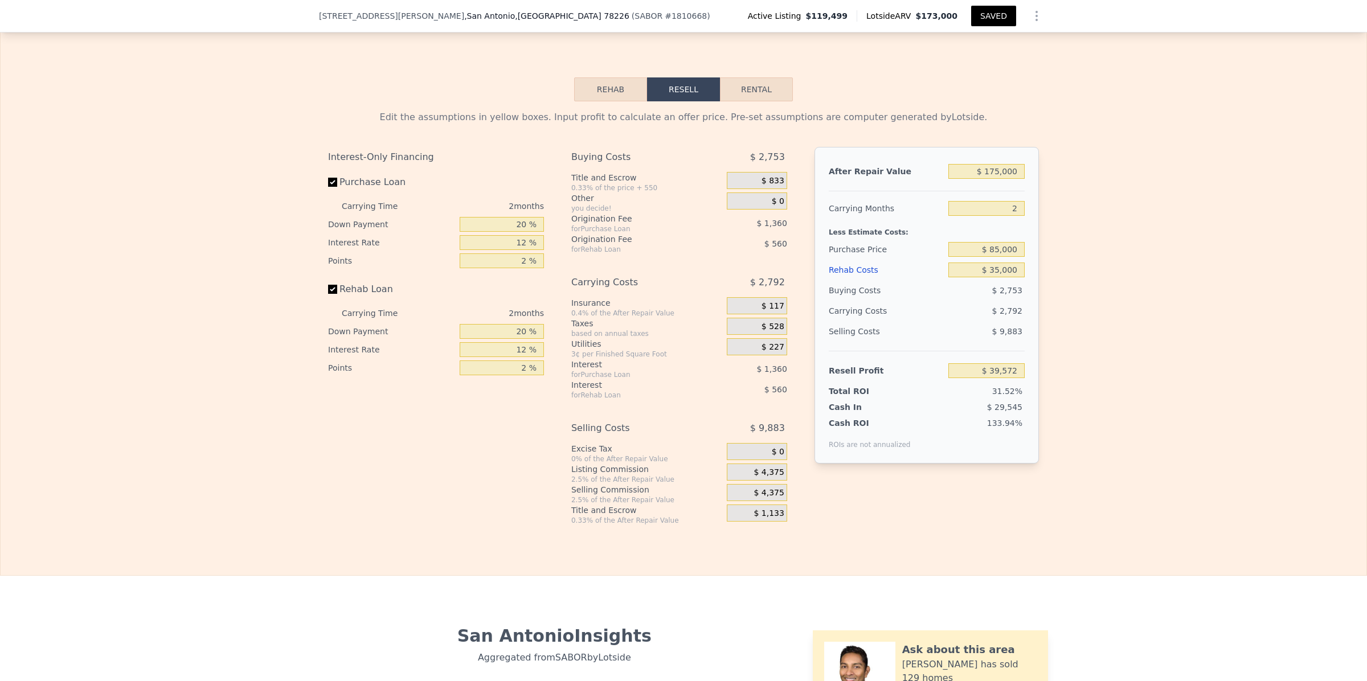
click at [761, 101] on button "Rental" at bounding box center [756, 89] width 73 height 24
select select "30"
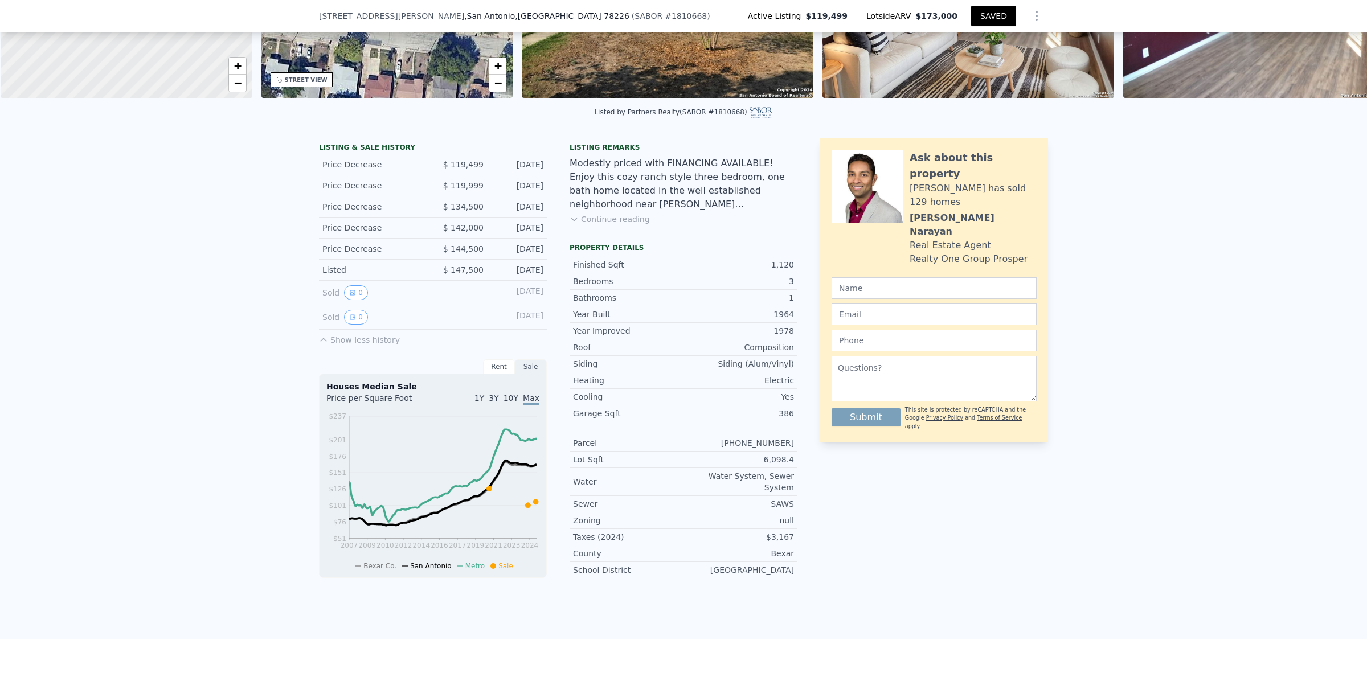
scroll to position [0, 0]
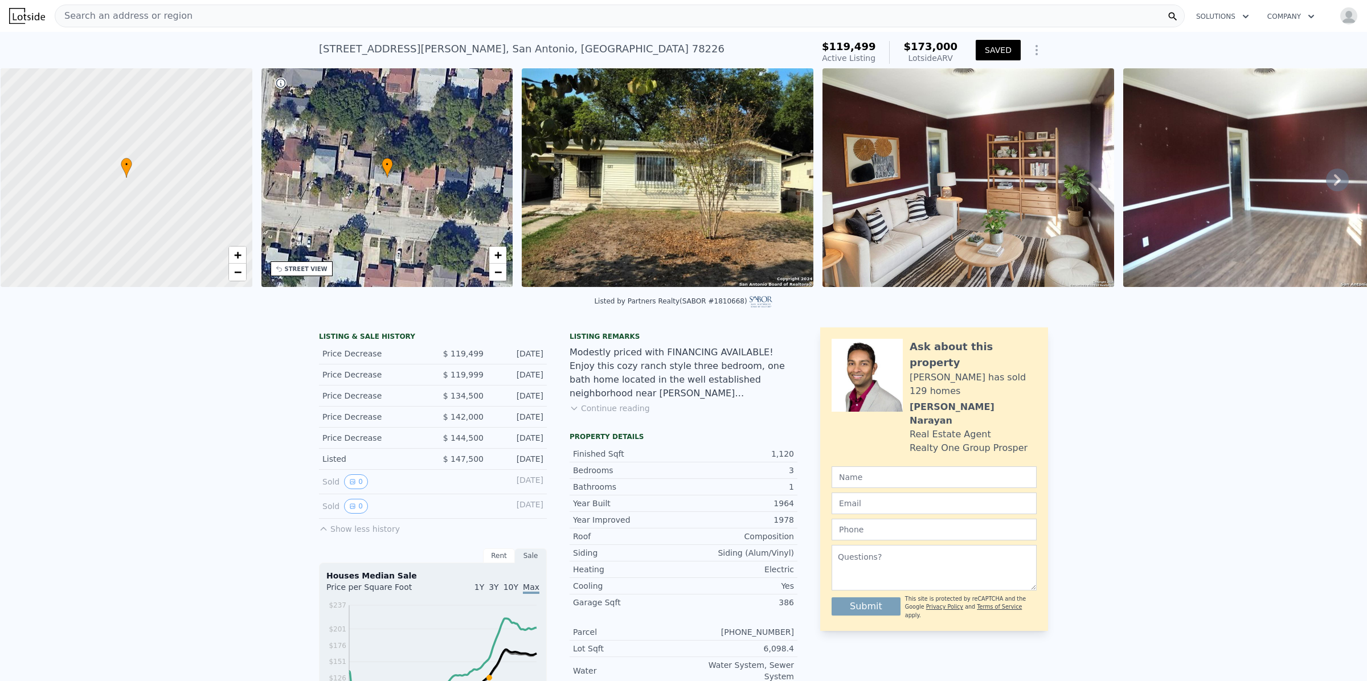
click at [202, 17] on div "Search an address or region" at bounding box center [620, 16] width 1130 height 23
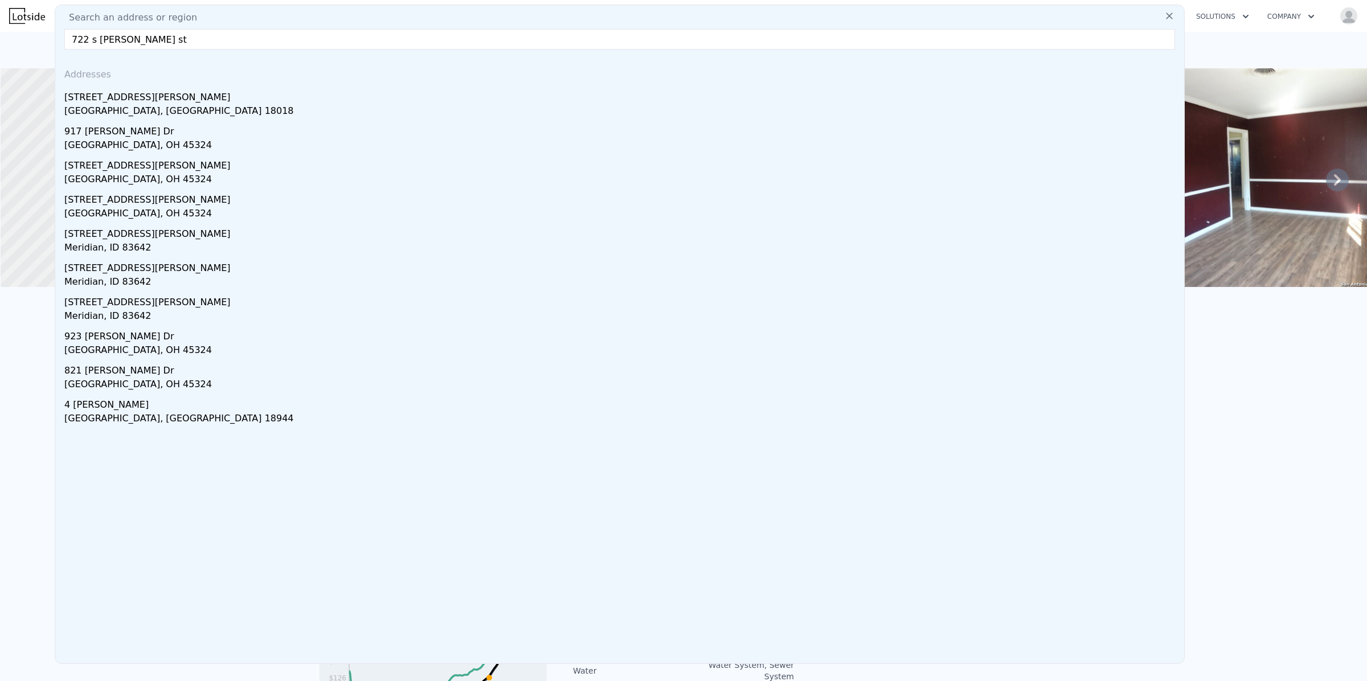
click at [180, 42] on input "722 s [PERSON_NAME] st" at bounding box center [619, 39] width 1111 height 21
click at [94, 40] on input "722 s [PERSON_NAME] st" at bounding box center [619, 39] width 1111 height 21
click at [269, 42] on input "[STREET_ADDRESS][PERSON_NAME]" at bounding box center [619, 39] width 1111 height 21
drag, startPoint x: 195, startPoint y: 43, endPoint x: 66, endPoint y: 38, distance: 129.4
click at [66, 38] on input "[STREET_ADDRESS][PERSON_NAME]" at bounding box center [619, 39] width 1111 height 21
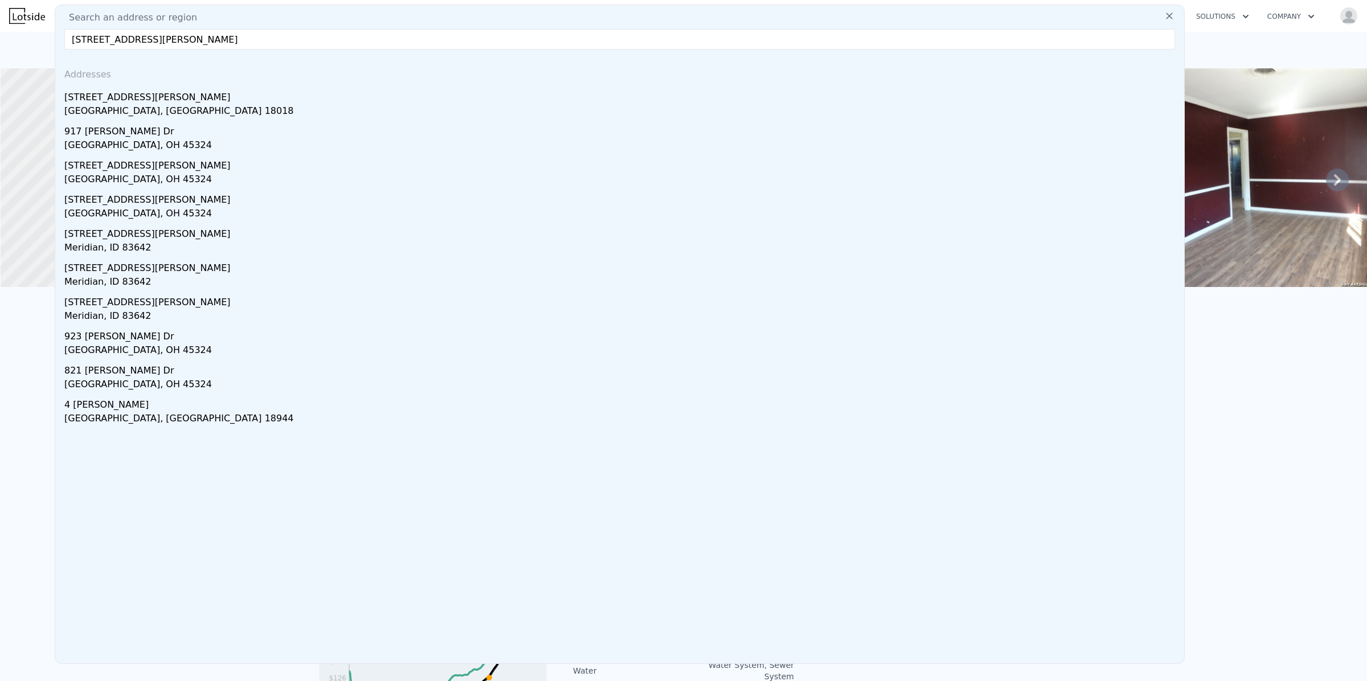
click at [125, 38] on input "[STREET_ADDRESS][PERSON_NAME]" at bounding box center [619, 39] width 1111 height 21
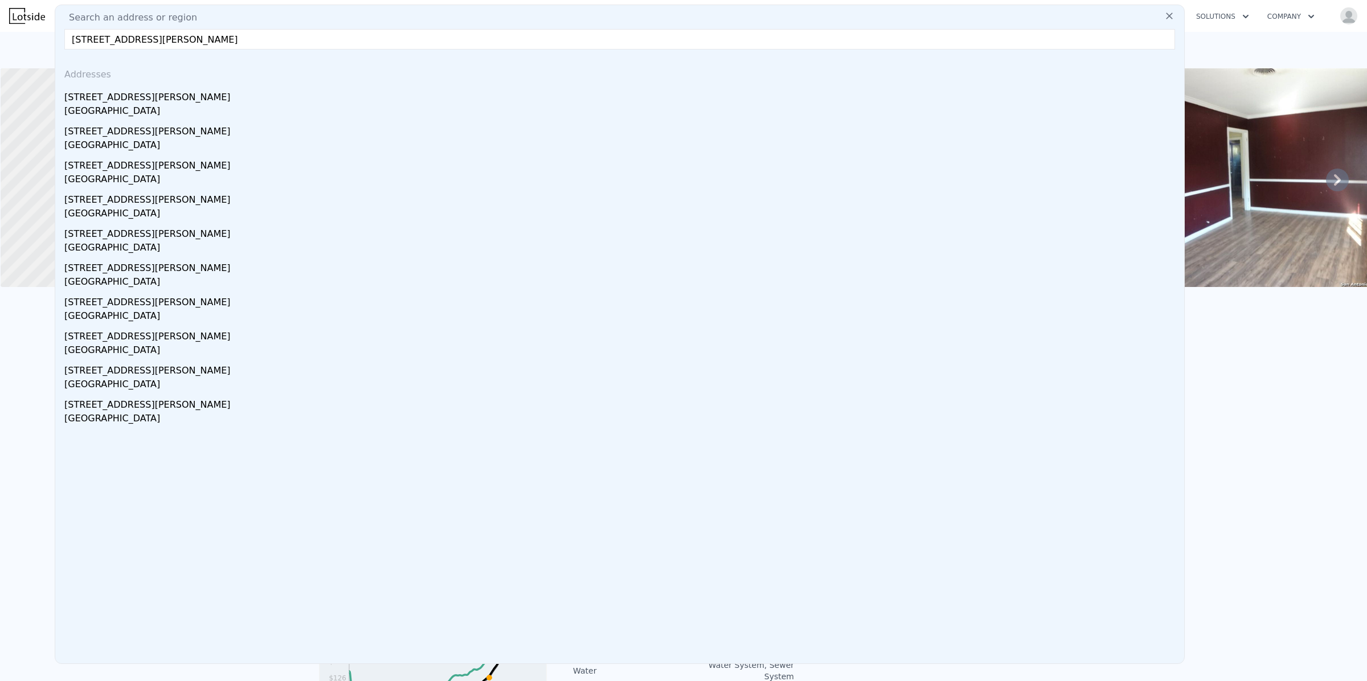
click at [255, 38] on input "[STREET_ADDRESS][PERSON_NAME]" at bounding box center [619, 39] width 1111 height 21
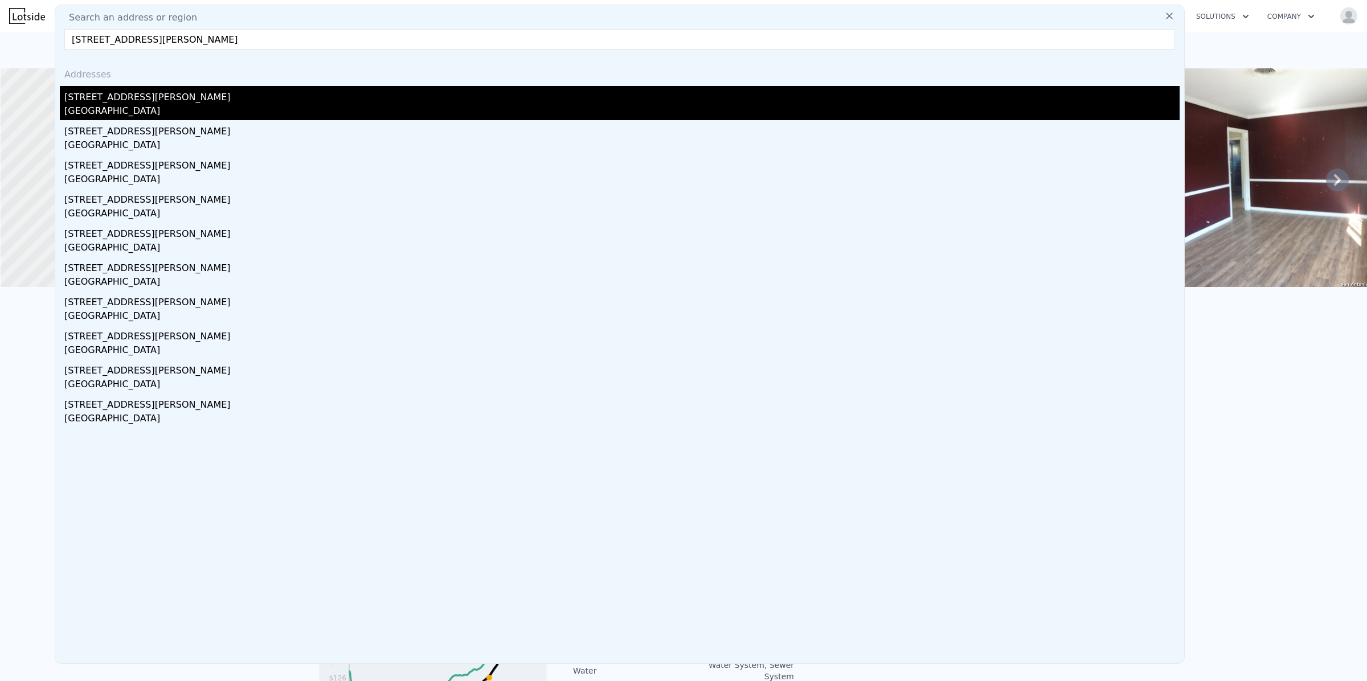
type input "[STREET_ADDRESS][PERSON_NAME]"
click at [104, 111] on div "[GEOGRAPHIC_DATA]" at bounding box center [622, 112] width 1116 height 16
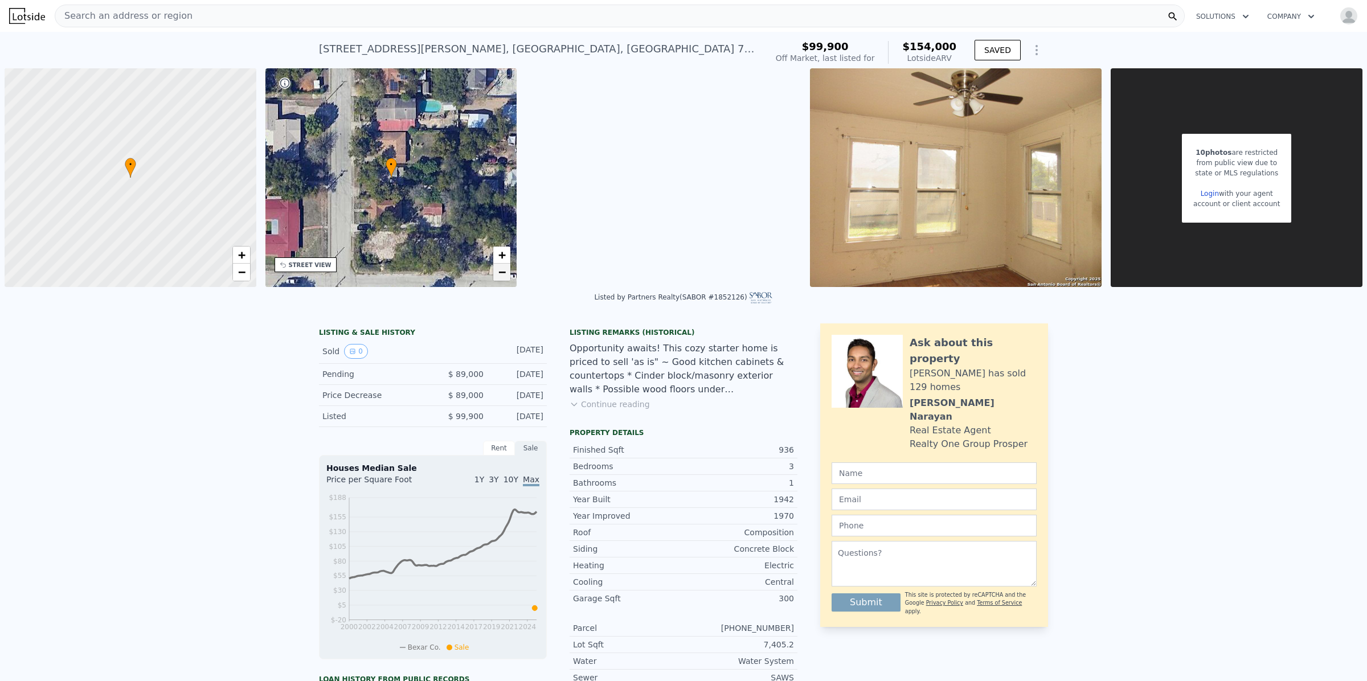
click at [502, 271] on span "−" at bounding box center [502, 272] width 7 height 14
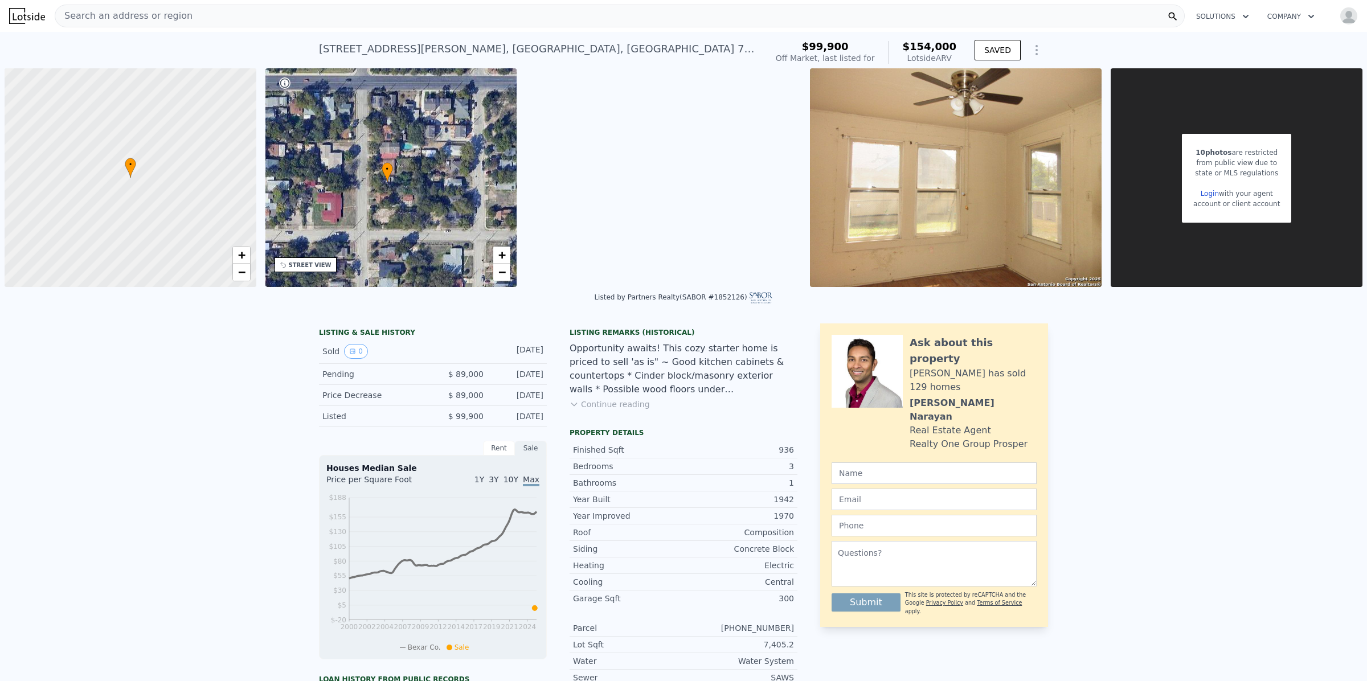
drag, startPoint x: 440, startPoint y: 205, endPoint x: 436, endPoint y: 210, distance: 6.1
click at [436, 210] on div "• + −" at bounding box center [391, 177] width 252 height 219
click at [497, 255] on link "+" at bounding box center [501, 255] width 17 height 17
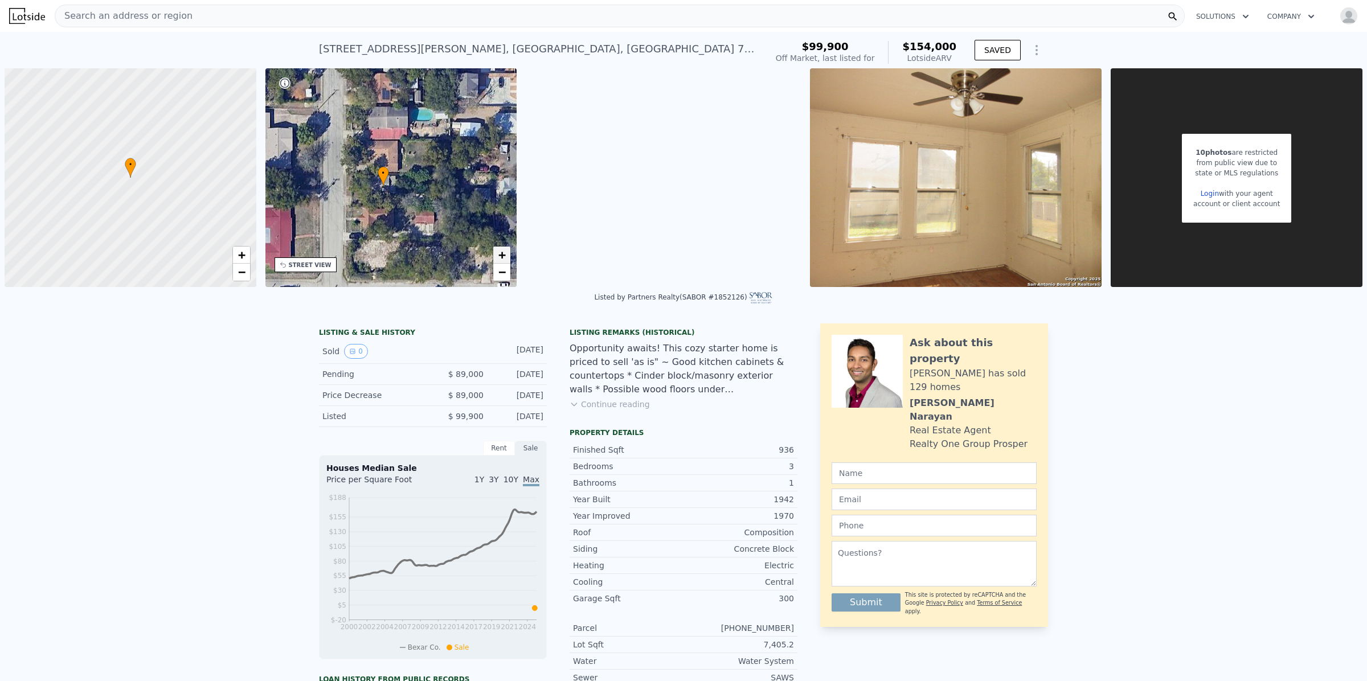
click at [499, 255] on span "+" at bounding box center [502, 255] width 7 height 14
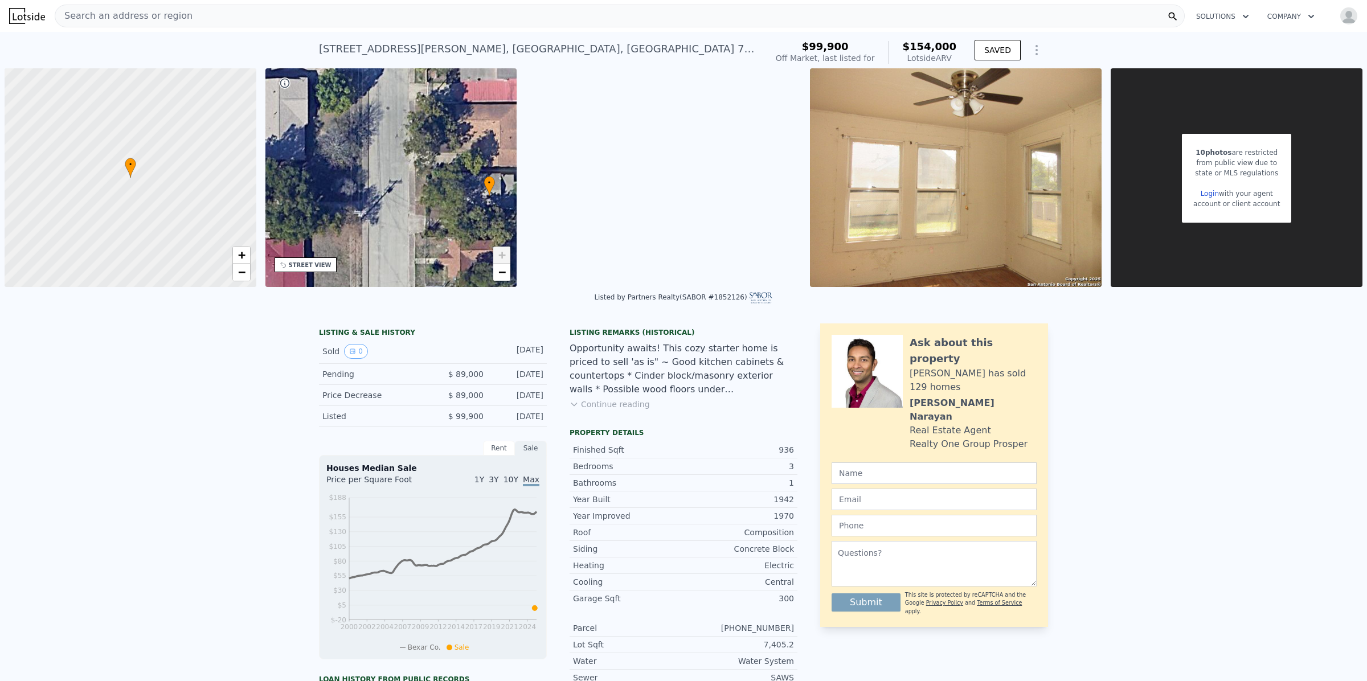
drag, startPoint x: 394, startPoint y: 226, endPoint x: 508, endPoint y: 226, distance: 113.9
click at [508, 226] on div "• + −" at bounding box center [391, 177] width 252 height 219
click at [300, 262] on div "STREET VIEW" at bounding box center [310, 265] width 43 height 9
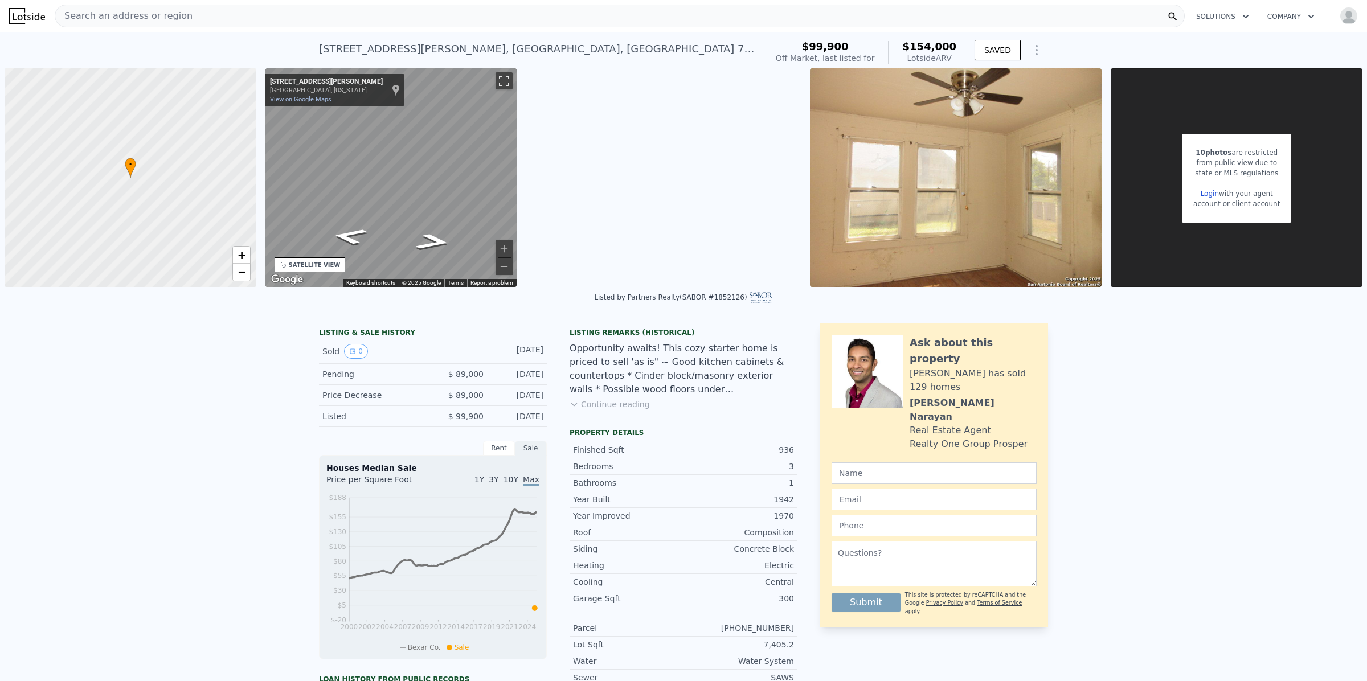
click at [510, 80] on button "Toggle fullscreen view" at bounding box center [504, 80] width 17 height 17
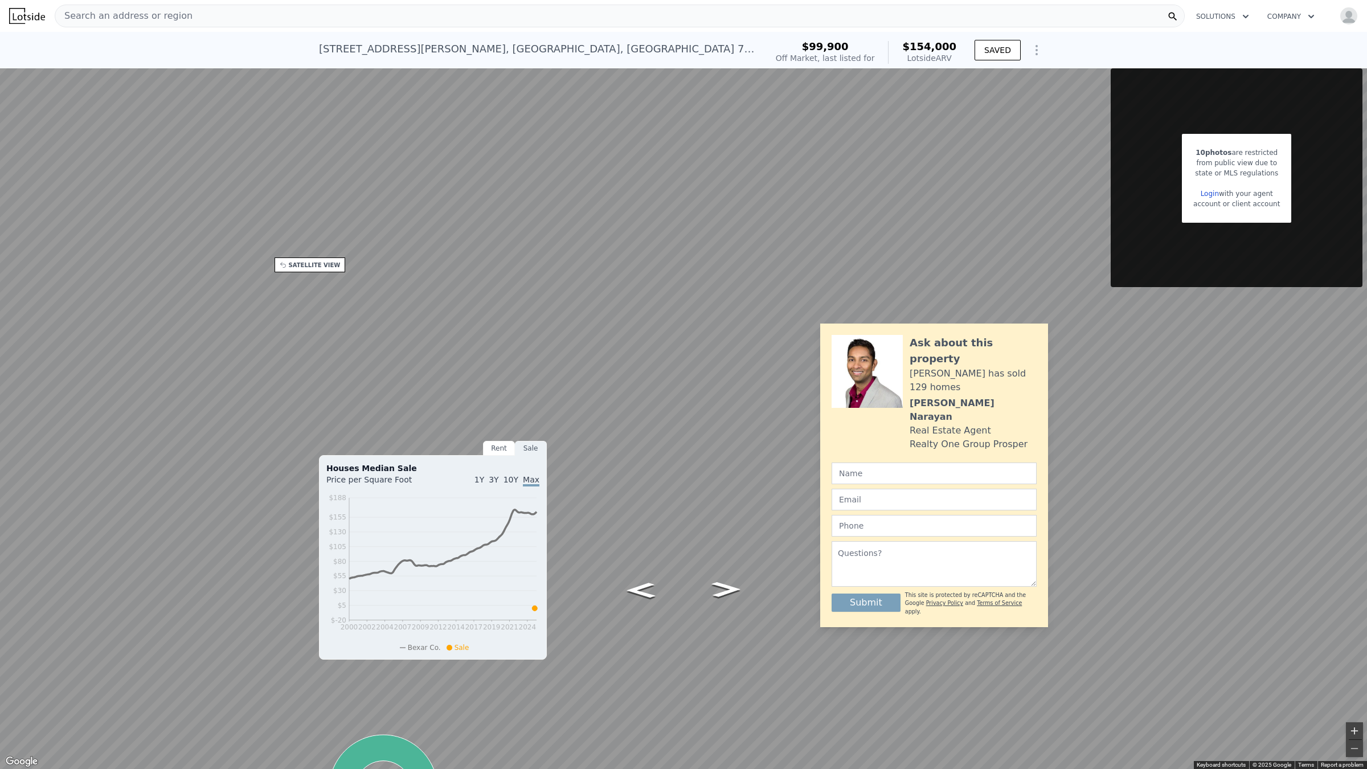
click at [1352, 681] on button "Zoom in" at bounding box center [1354, 730] width 17 height 17
click at [1361, 9] on button "Toggle fullscreen view" at bounding box center [1354, 12] width 17 height 17
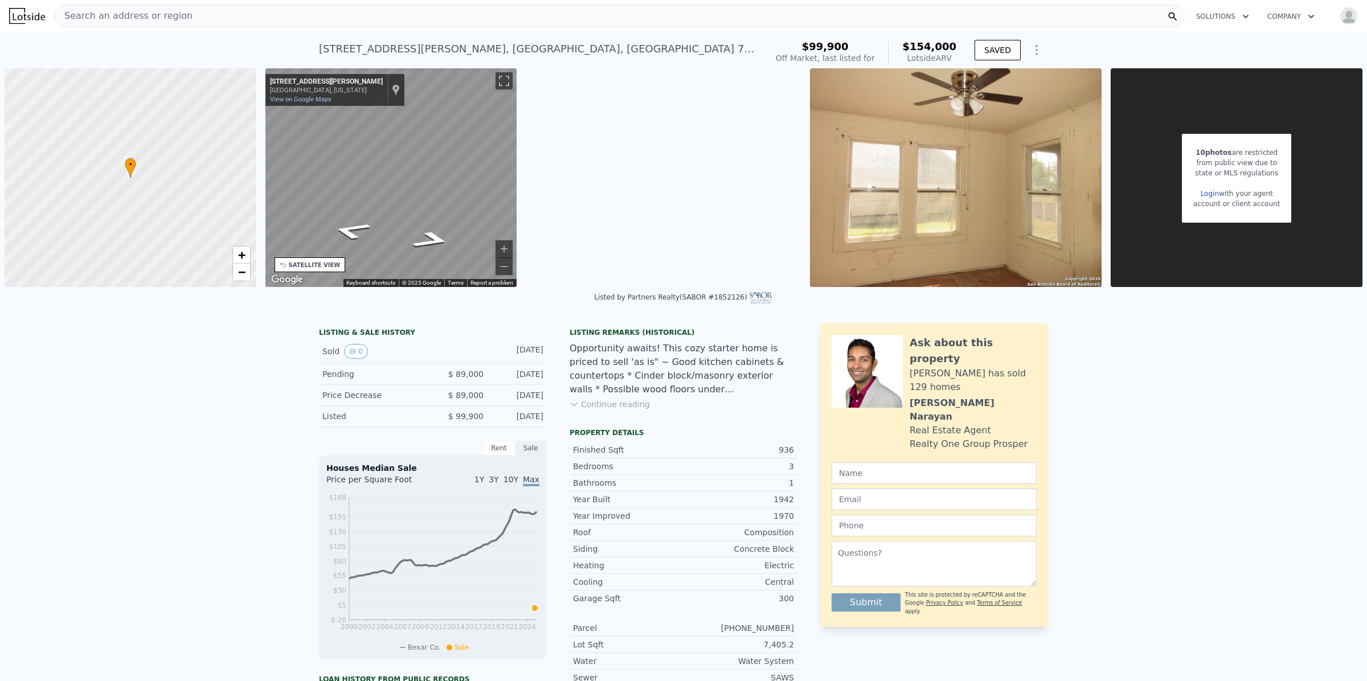
click at [895, 192] on img at bounding box center [956, 177] width 292 height 219
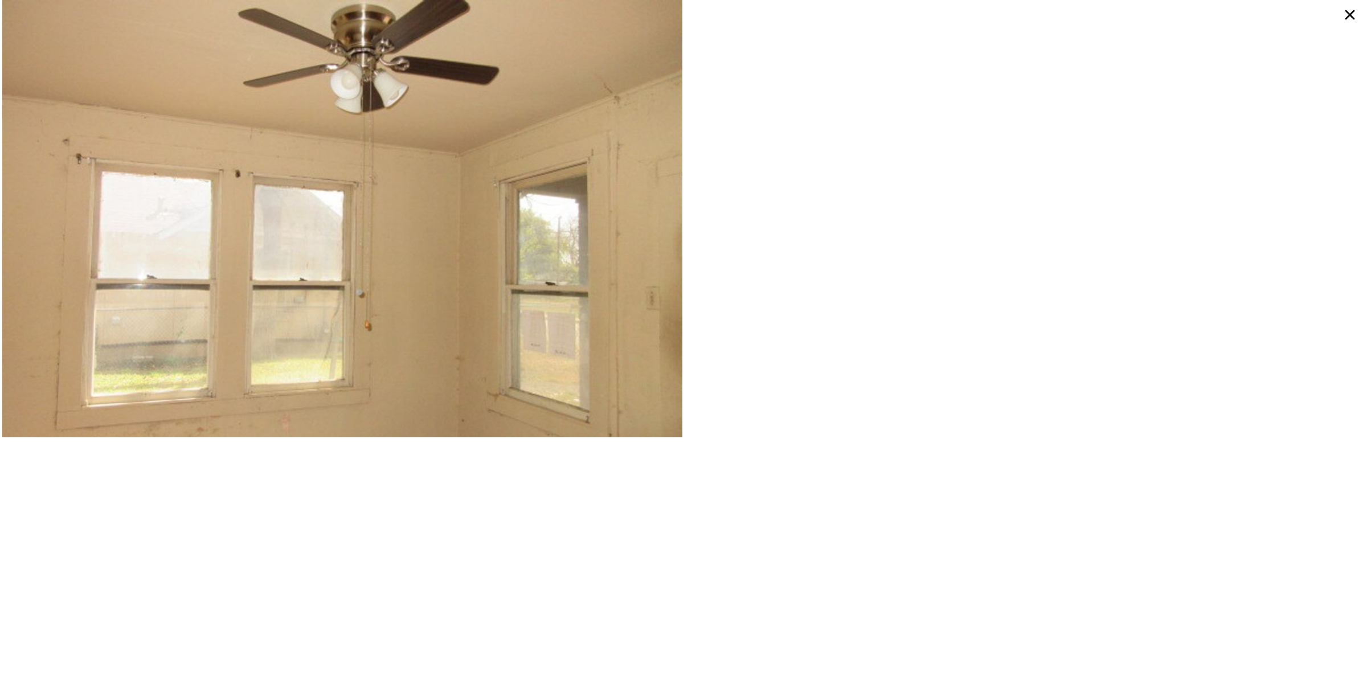
click at [1349, 15] on icon at bounding box center [1351, 15] width 10 height 10
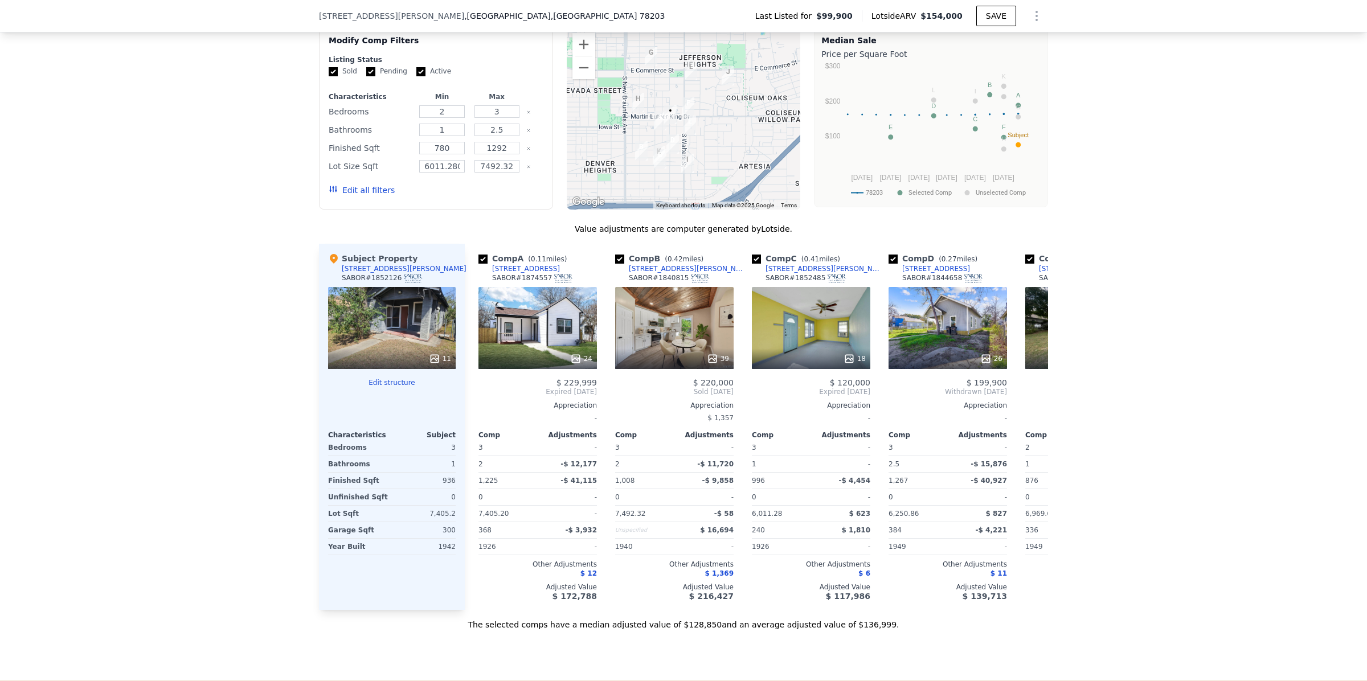
scroll to position [1017, 0]
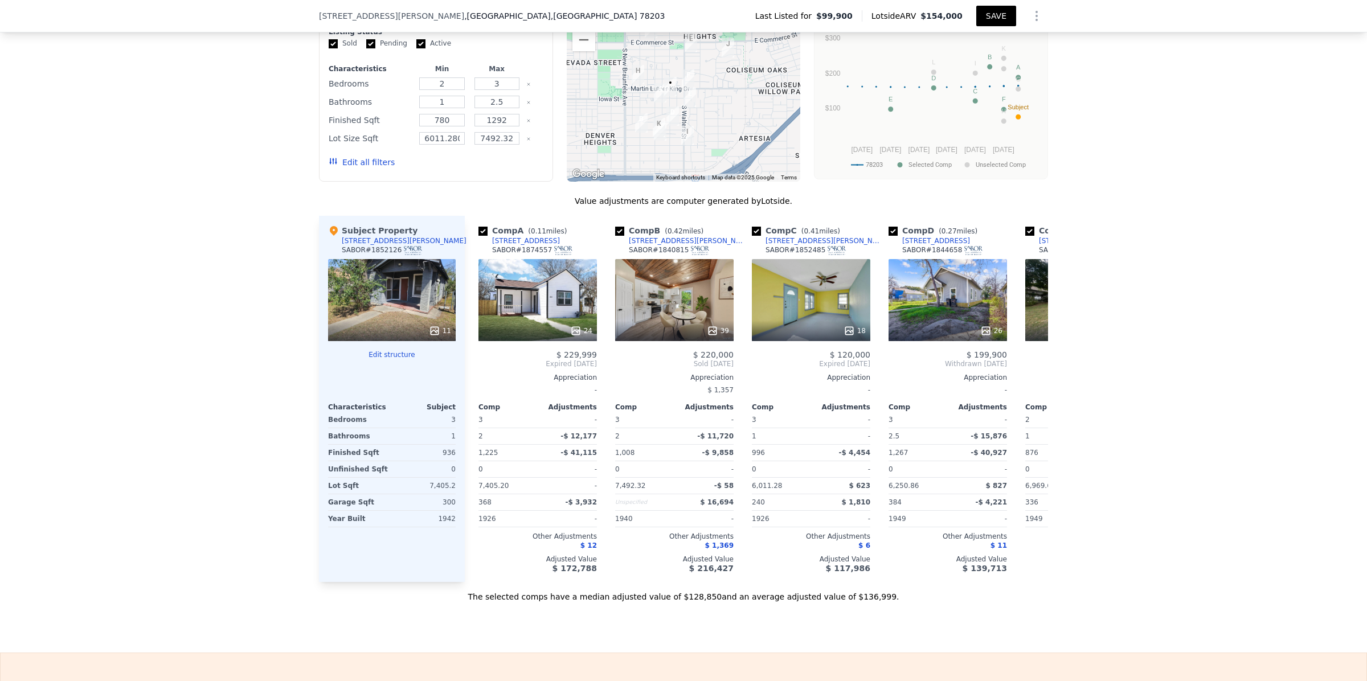
click at [998, 19] on button "SAVE" at bounding box center [997, 16] width 40 height 21
click at [812, 303] on div "18" at bounding box center [811, 300] width 119 height 82
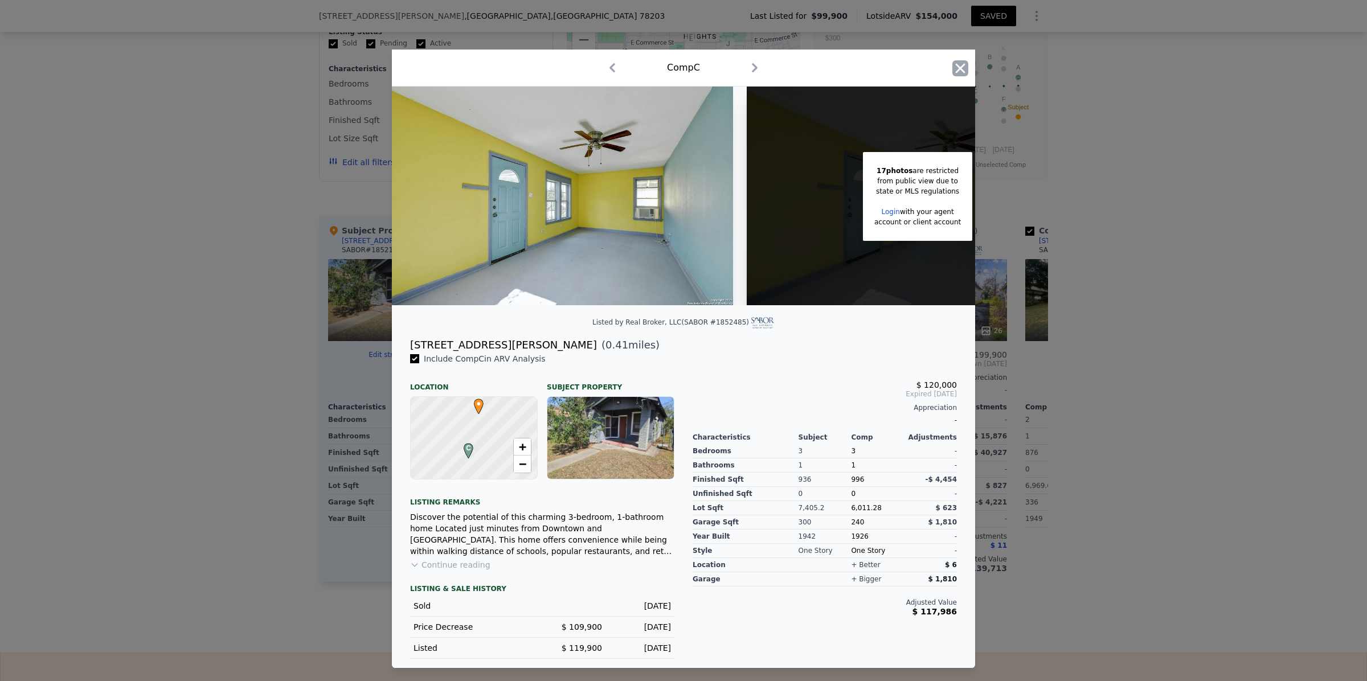
click at [958, 66] on icon "button" at bounding box center [961, 68] width 16 height 16
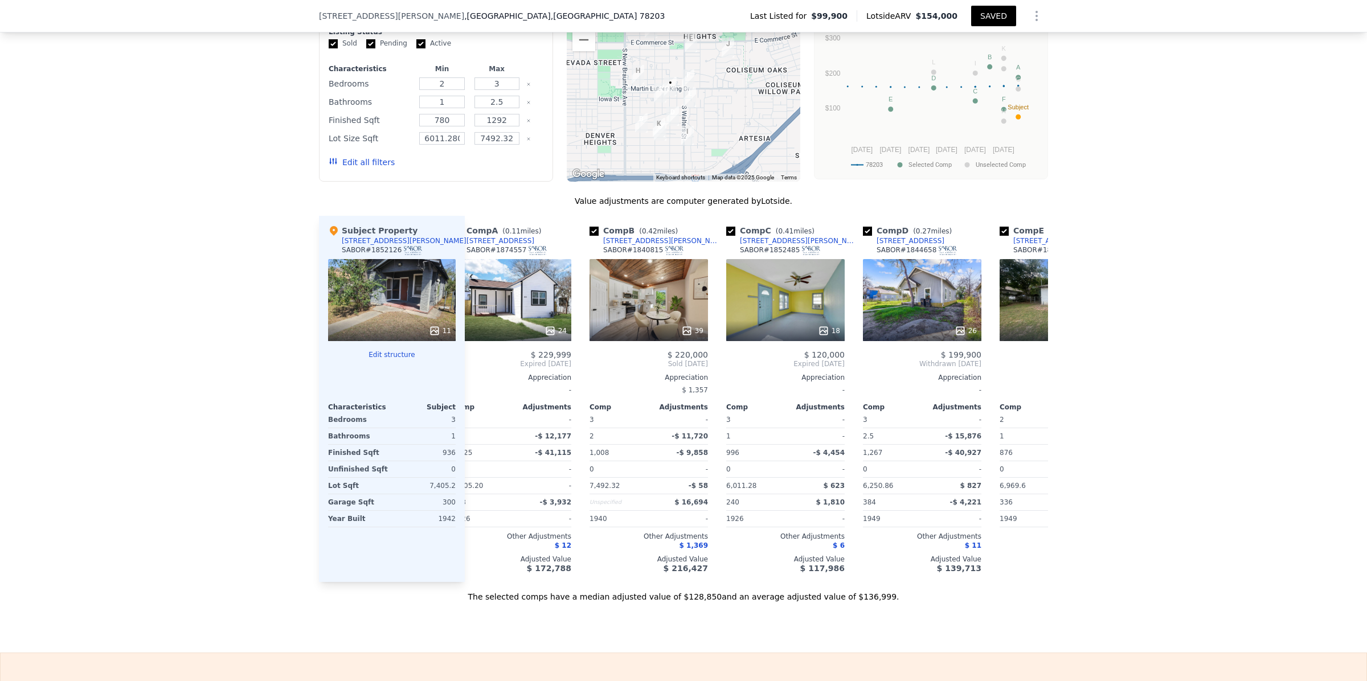
scroll to position [0, 27]
click at [1024, 365] on icon at bounding box center [1034, 364] width 23 height 23
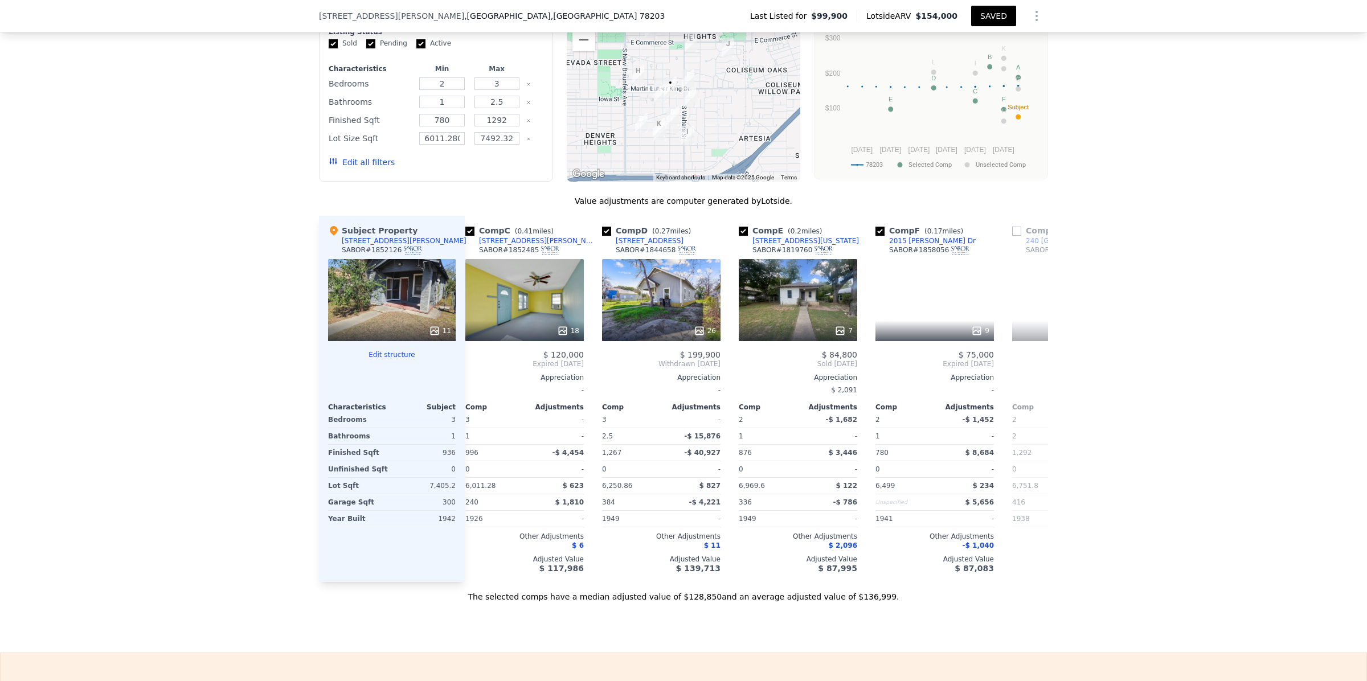
scroll to position [0, 301]
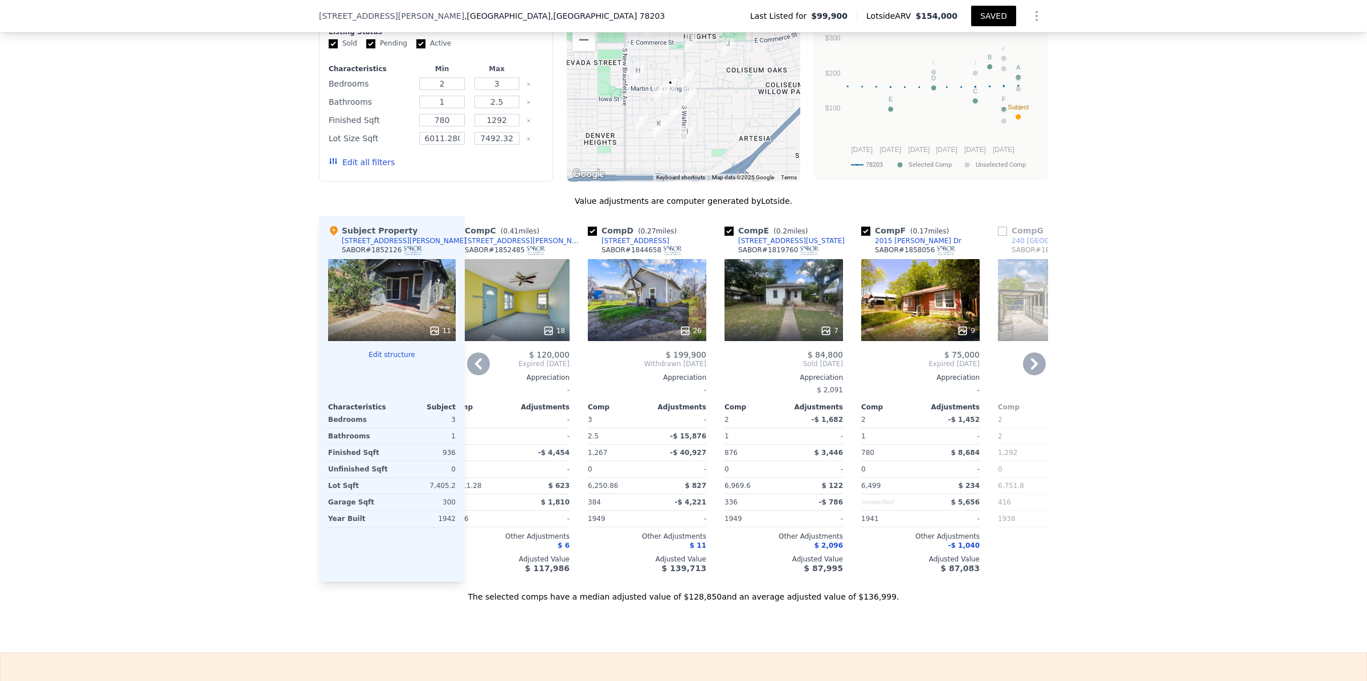
click at [1034, 365] on icon at bounding box center [1034, 364] width 23 height 23
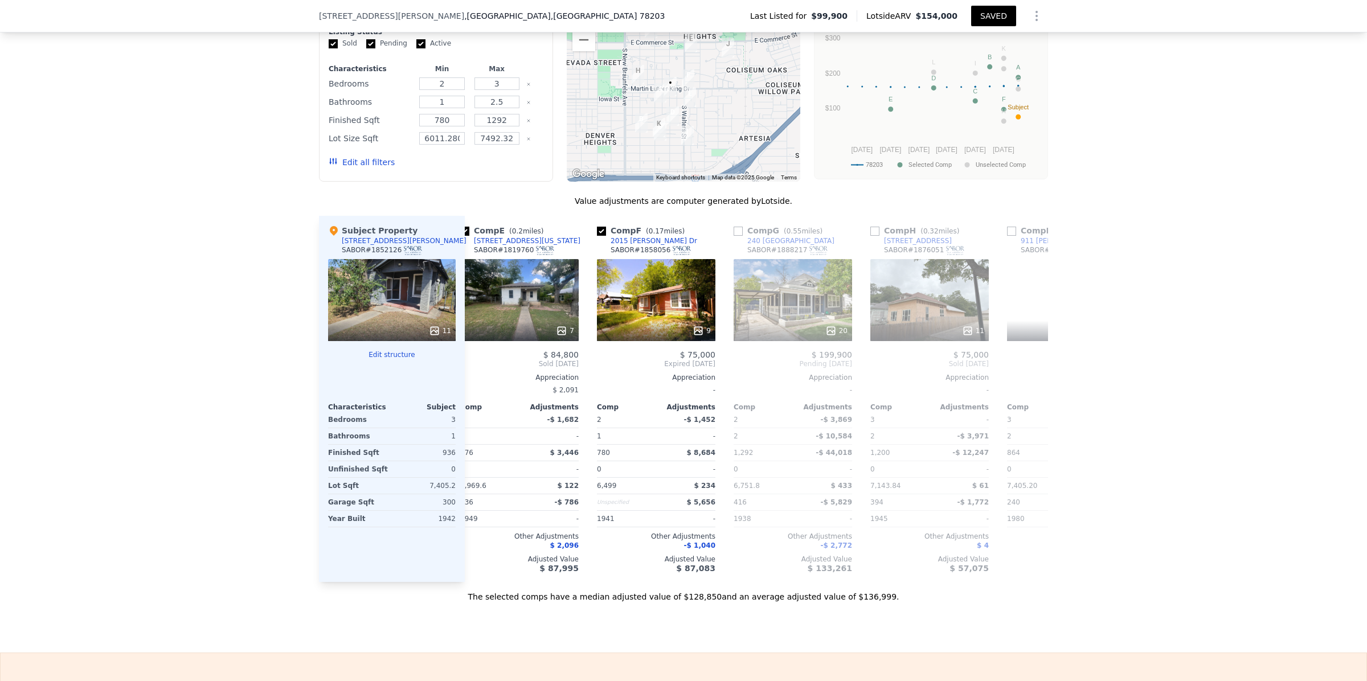
scroll to position [0, 574]
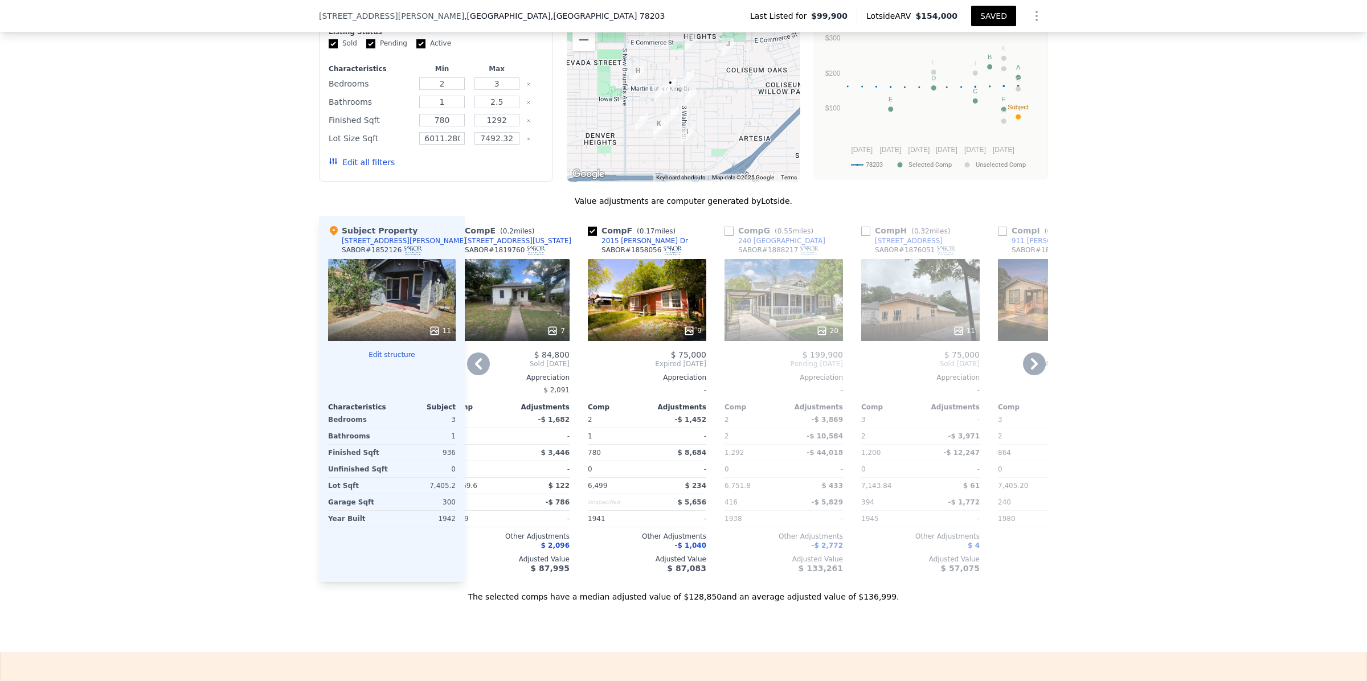
click at [1032, 363] on icon at bounding box center [1034, 364] width 23 height 23
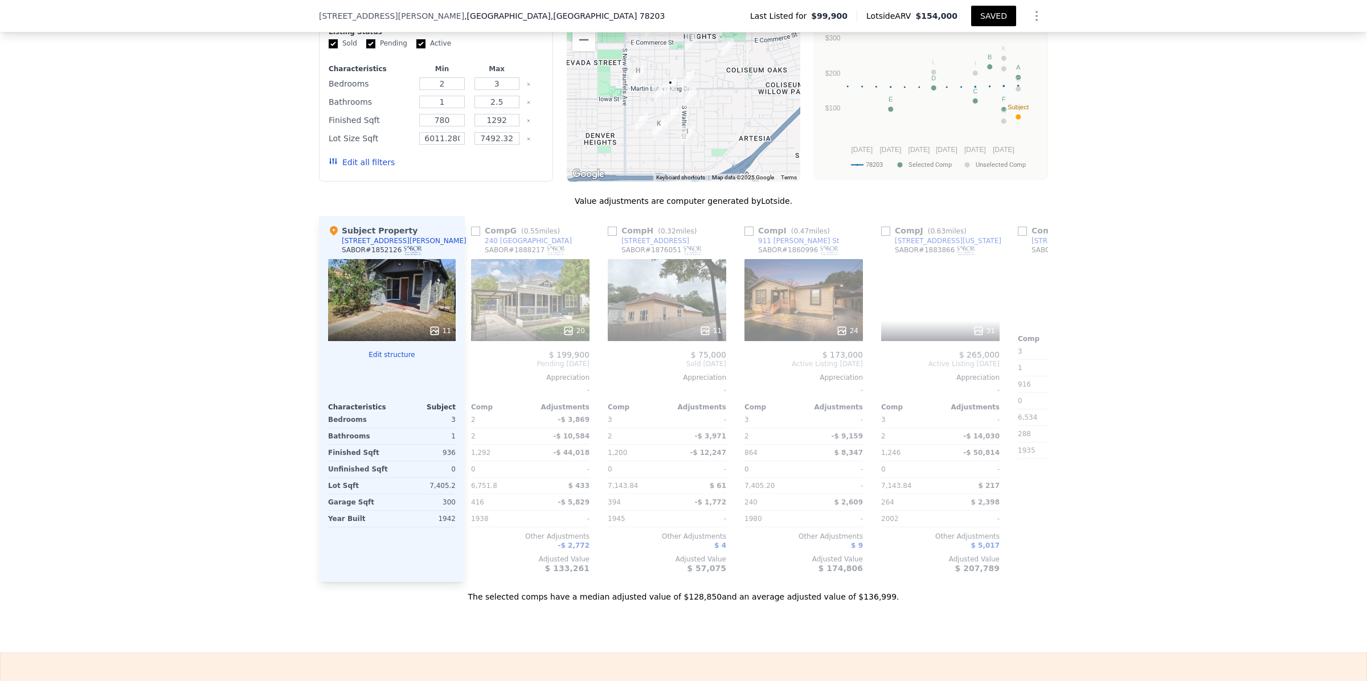
scroll to position [0, 848]
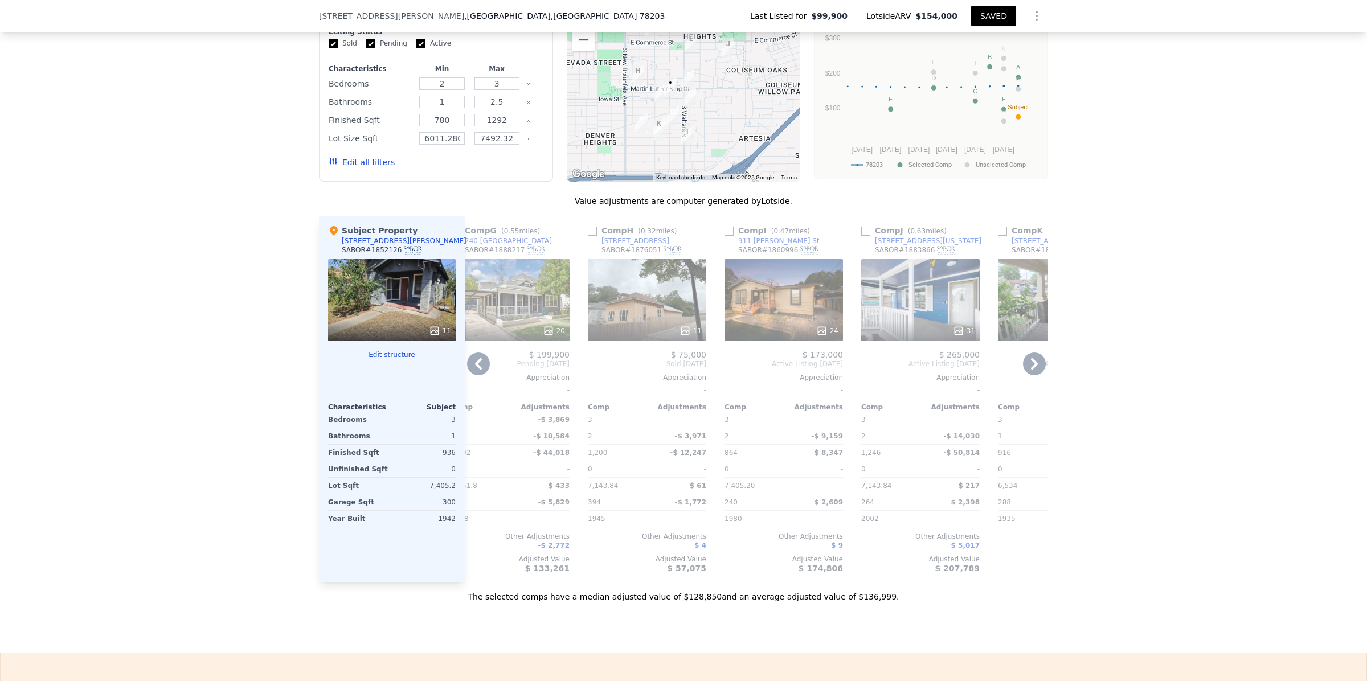
click at [1032, 363] on icon at bounding box center [1034, 364] width 23 height 23
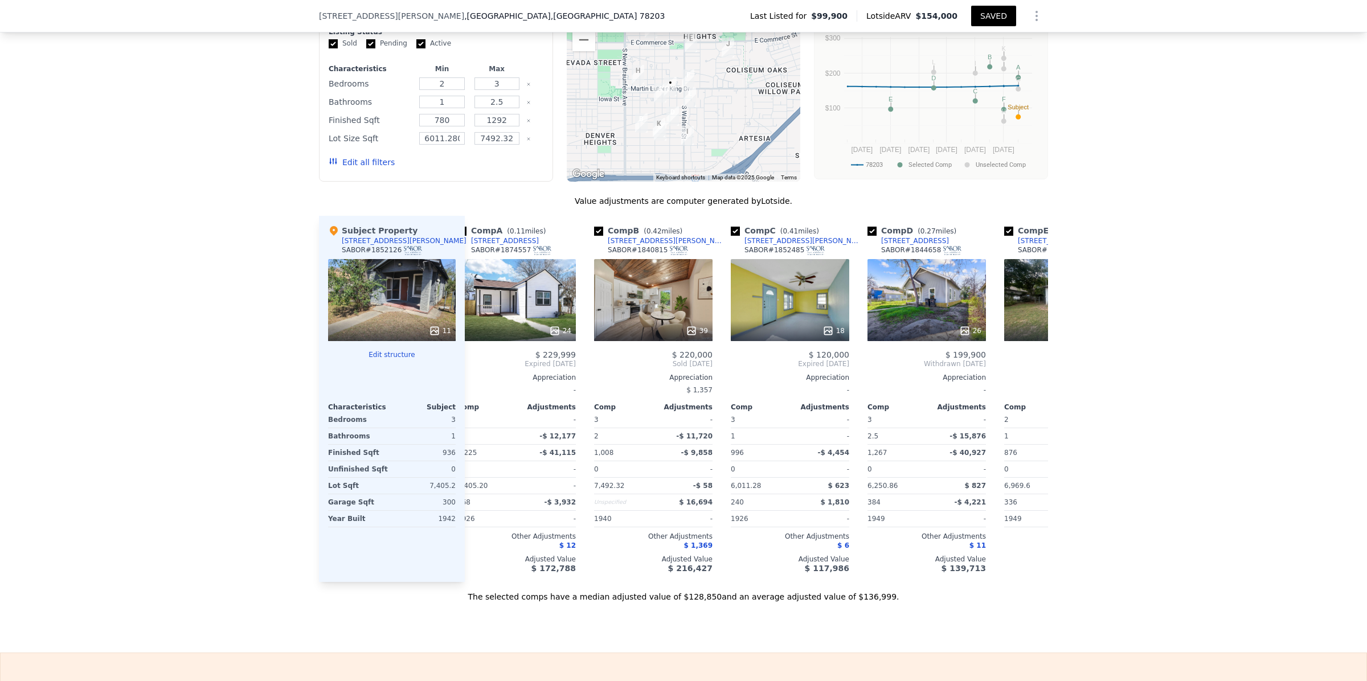
scroll to position [0, 0]
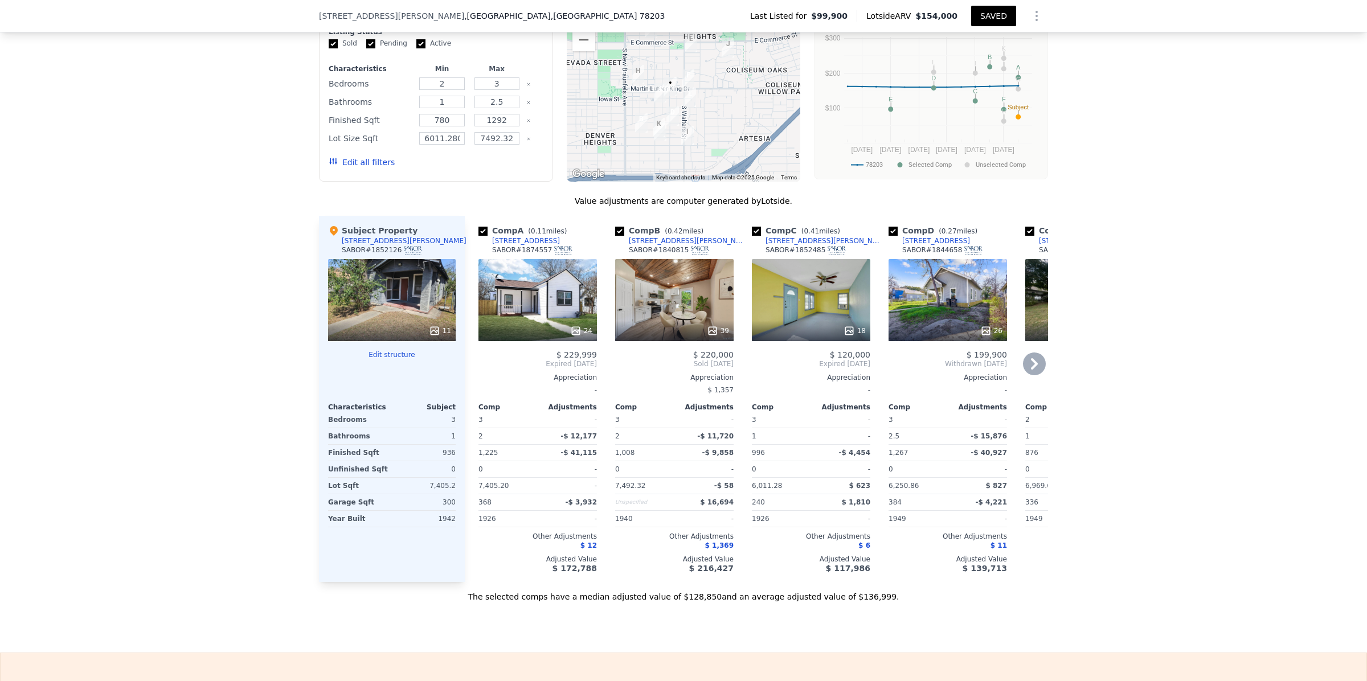
click at [664, 311] on div "39" at bounding box center [674, 300] width 119 height 82
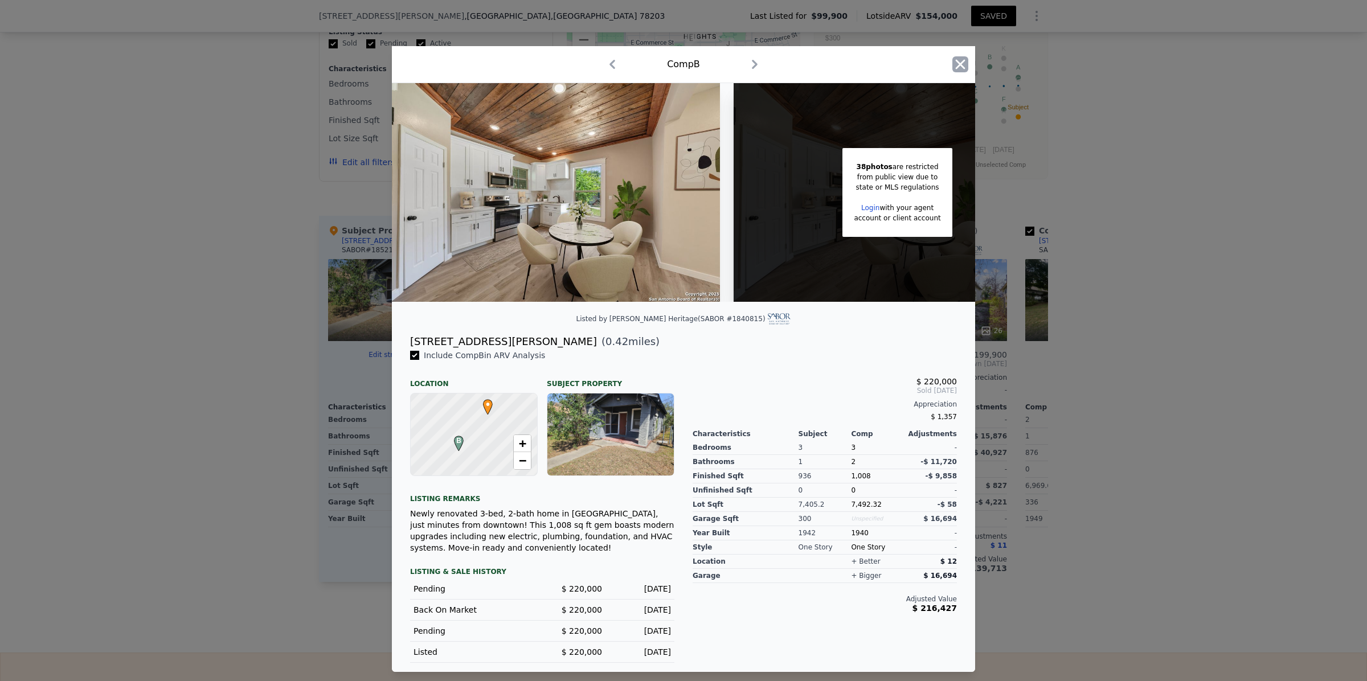
click at [960, 56] on icon "button" at bounding box center [961, 64] width 16 height 16
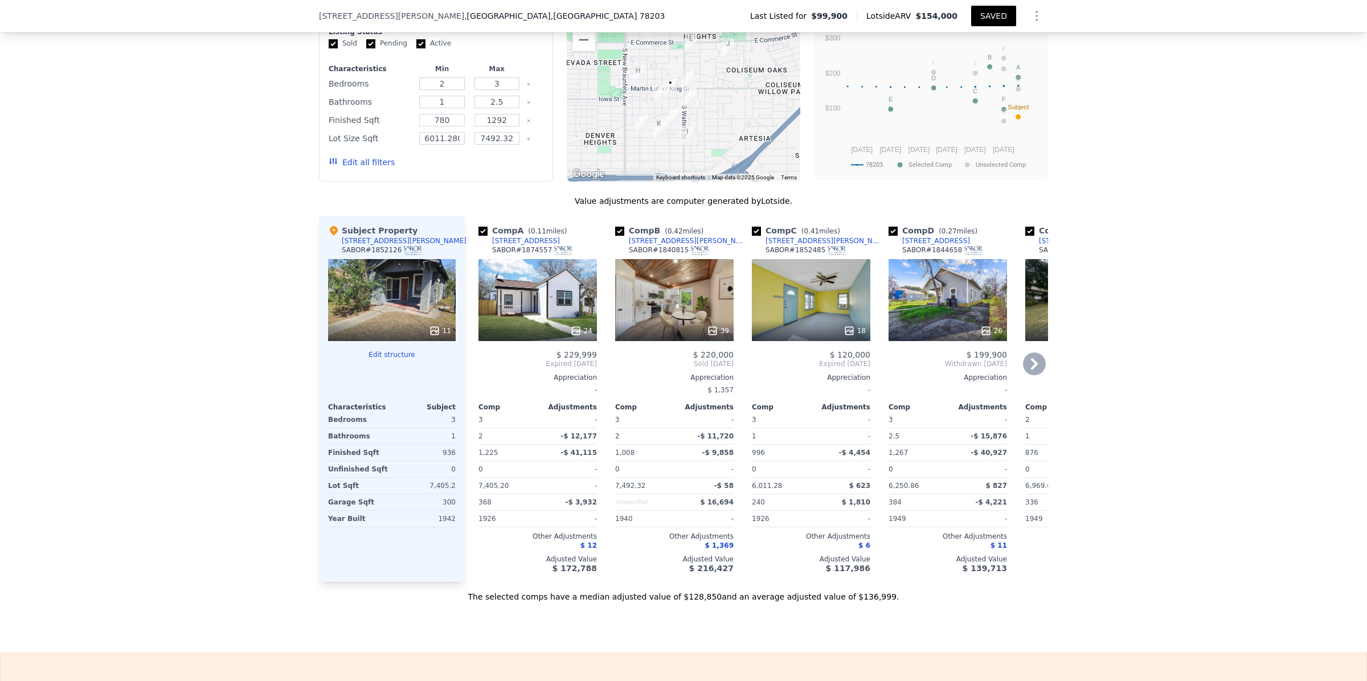
click at [945, 311] on div "26" at bounding box center [948, 300] width 119 height 82
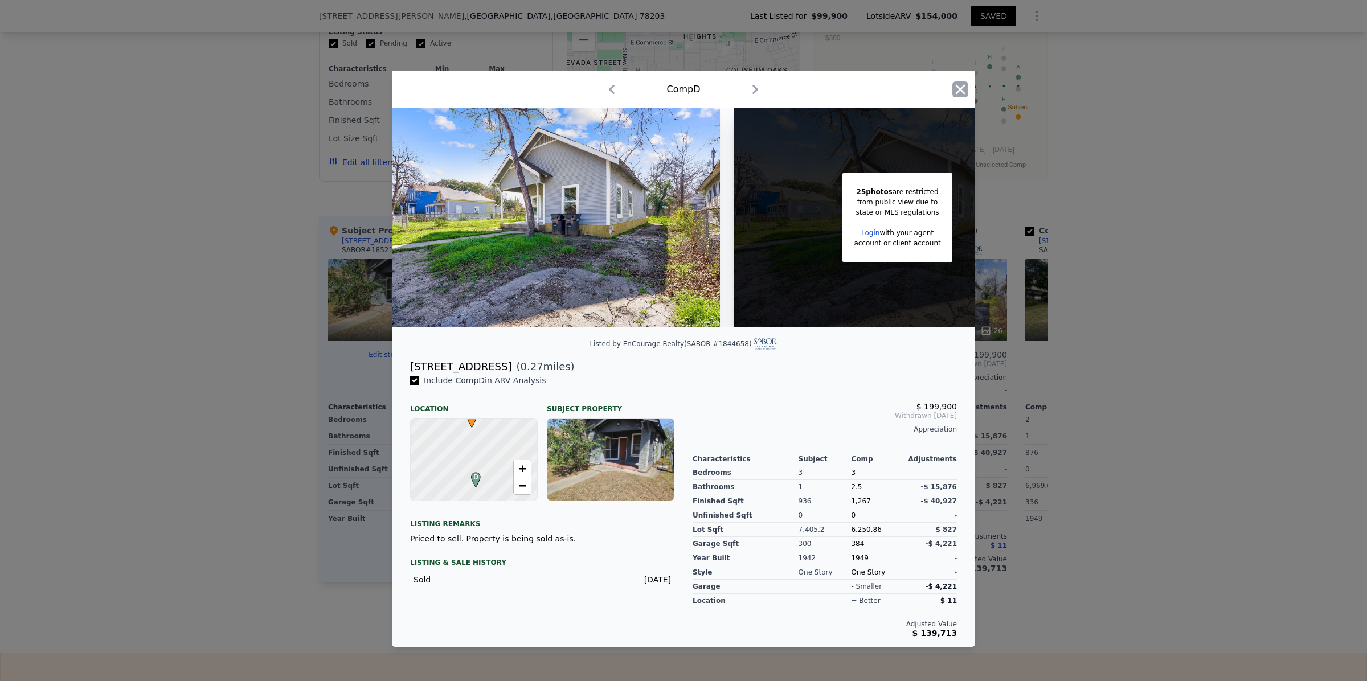
click at [960, 85] on icon "button" at bounding box center [961, 90] width 10 height 10
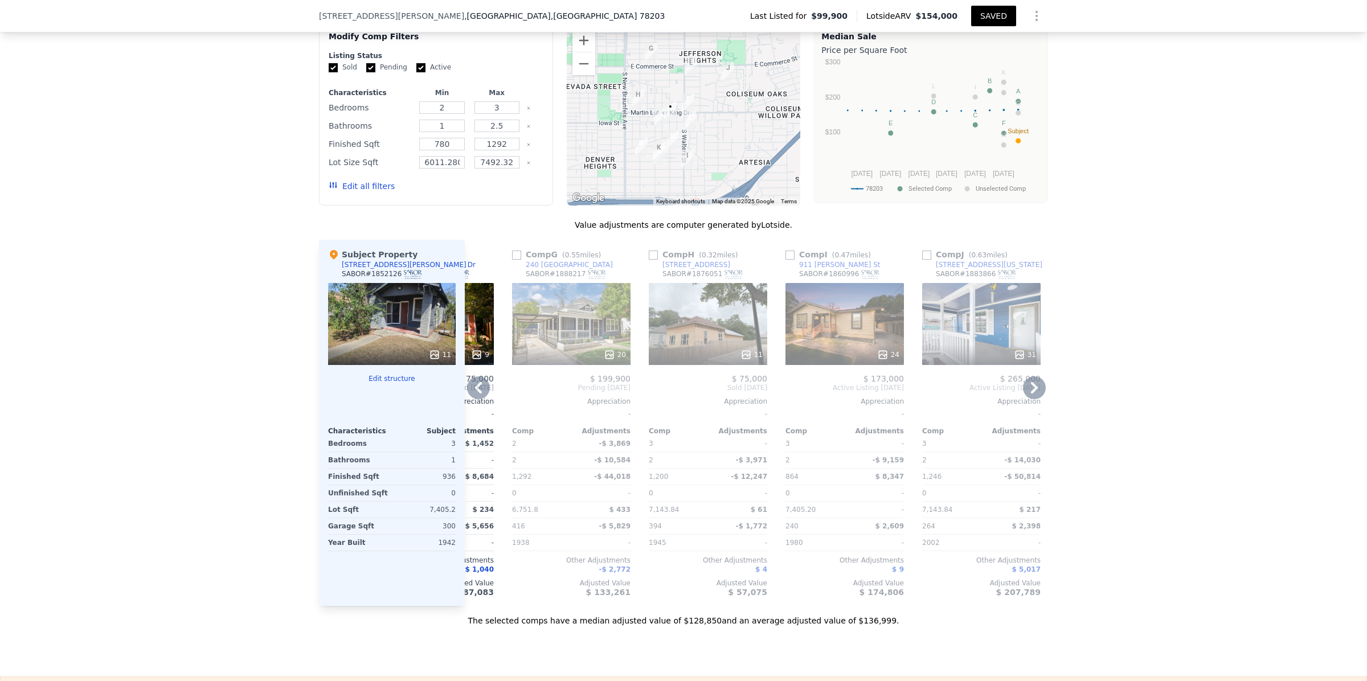
scroll to position [0, 812]
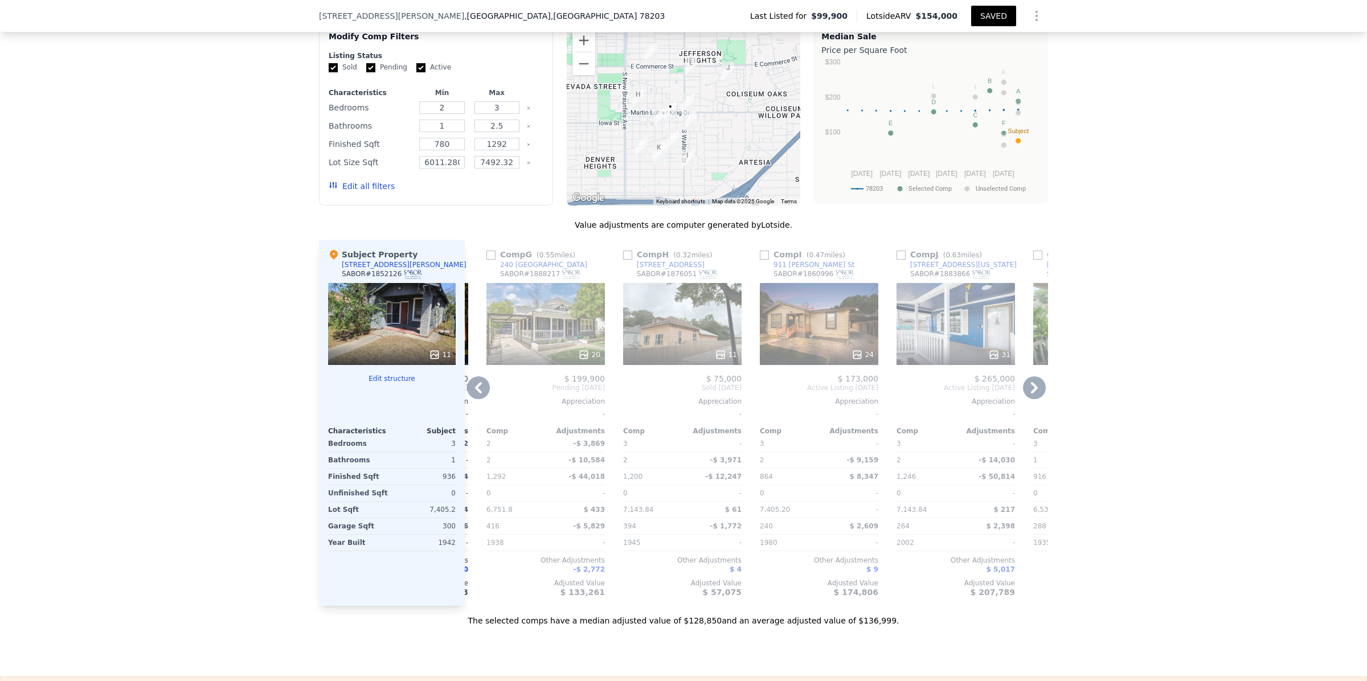
click at [551, 336] on div "20" at bounding box center [546, 324] width 119 height 82
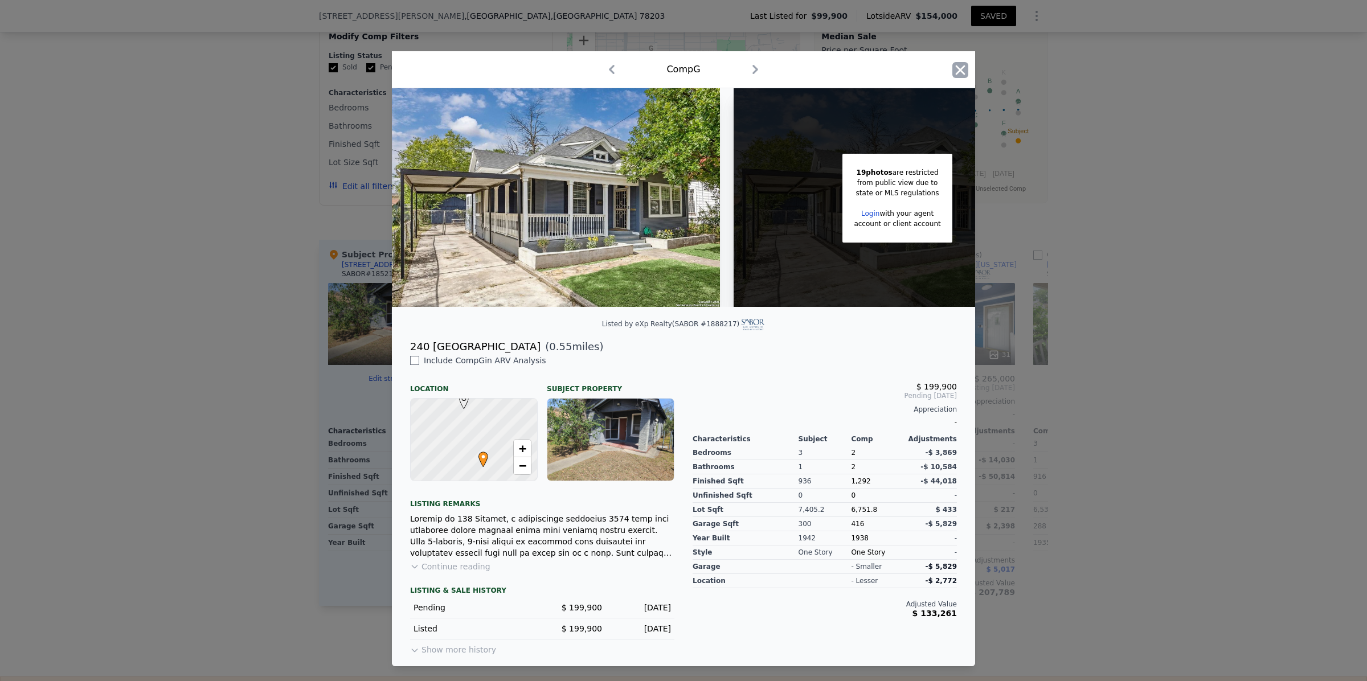
click at [959, 62] on icon "button" at bounding box center [961, 70] width 16 height 16
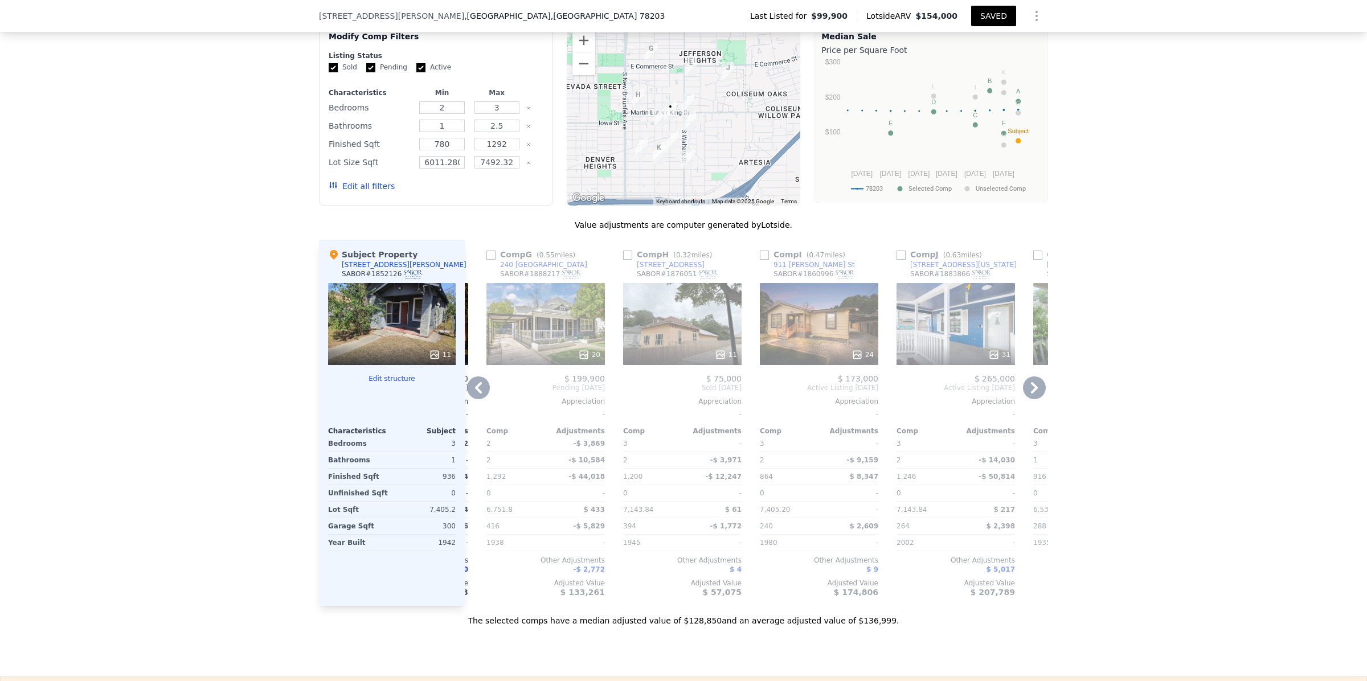
click at [818, 334] on div "24" at bounding box center [819, 324] width 119 height 82
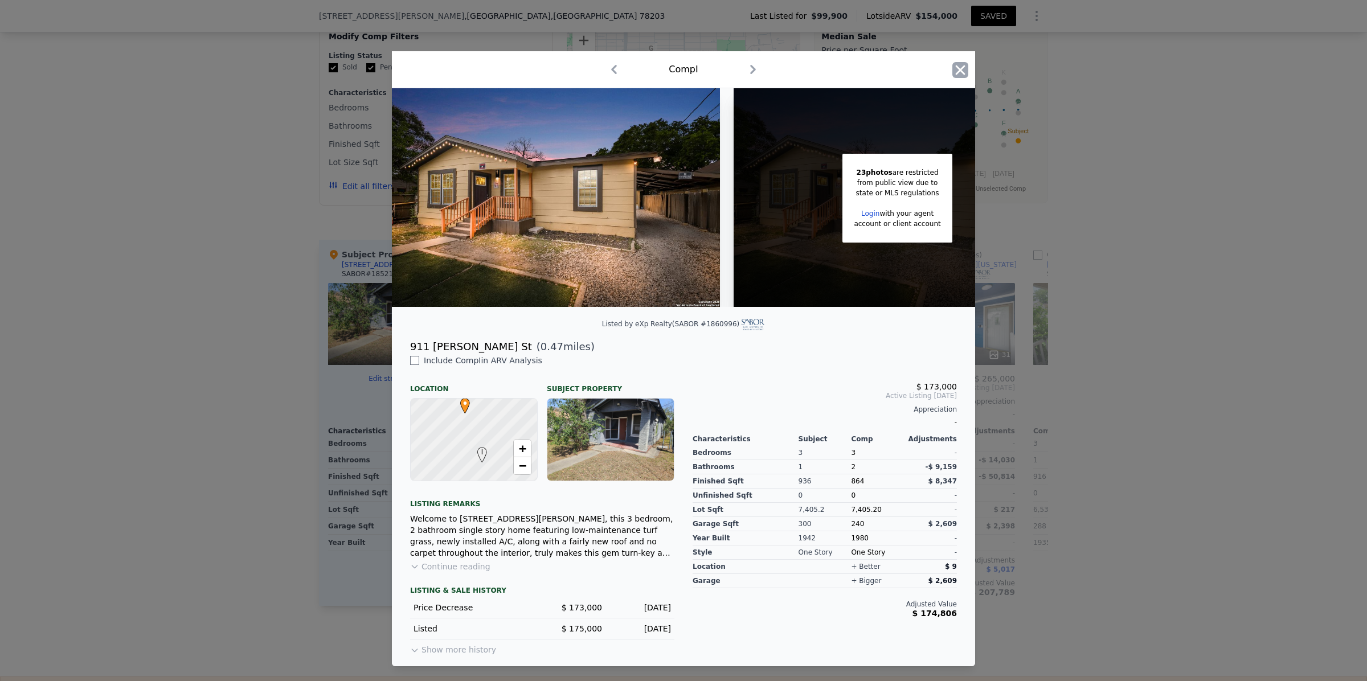
click at [957, 64] on icon "button" at bounding box center [961, 70] width 16 height 16
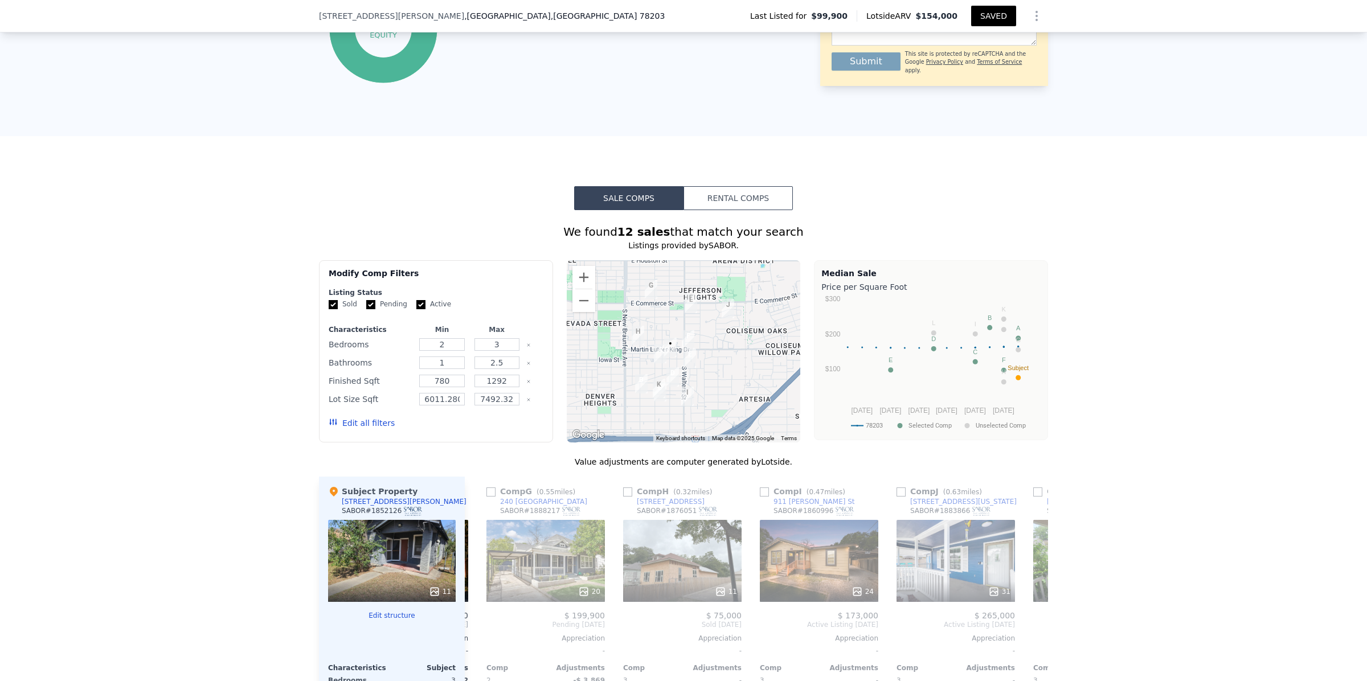
type input "2"
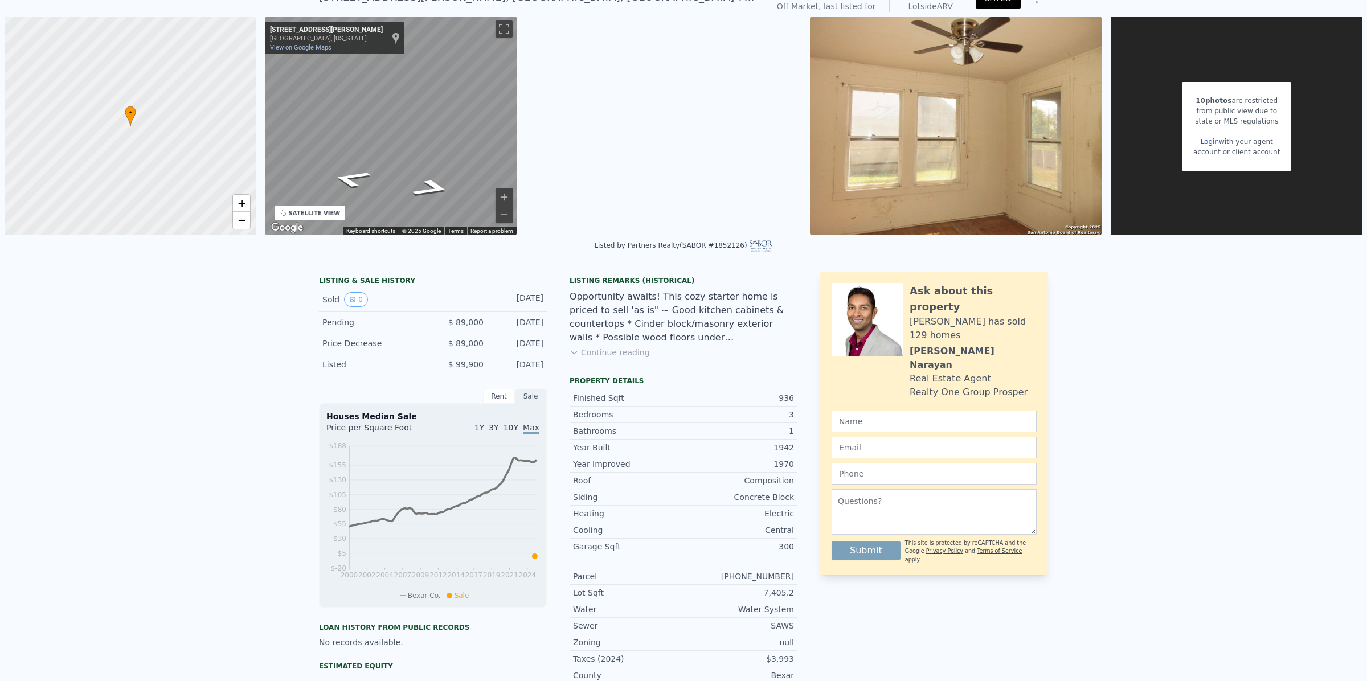
scroll to position [23, 0]
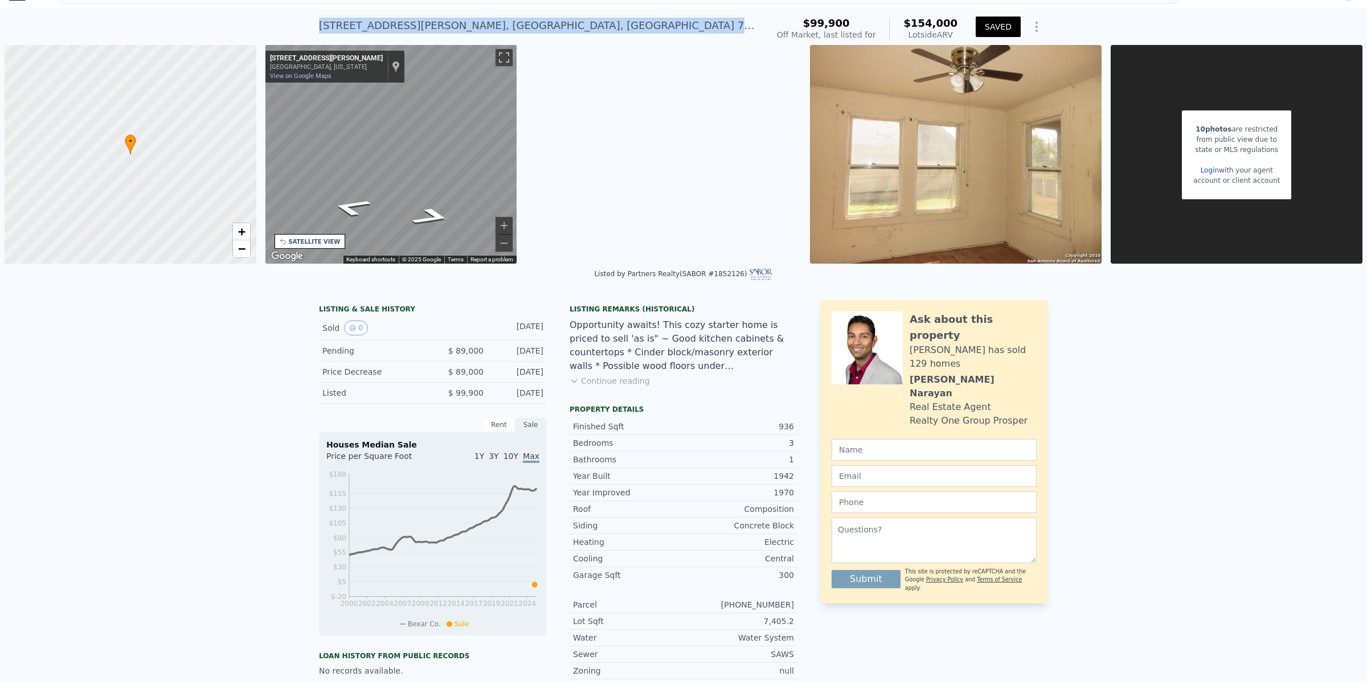
drag, startPoint x: 536, startPoint y: 26, endPoint x: 314, endPoint y: 26, distance: 222.2
click at [319, 26] on div "[STREET_ADDRESS][PERSON_NAME] No sales on record (~ARV $154k )" at bounding box center [541, 29] width 444 height 32
copy div "[STREET_ADDRESS][PERSON_NAME]"
drag, startPoint x: 313, startPoint y: 328, endPoint x: 550, endPoint y: 408, distance: 250.3
click at [550, 408] on div "LISTING & SALE HISTORY Sold 0 [DATE] Pending $ 89,000 [DATE] Price Decrease $ 8…" at bounding box center [558, 561] width 479 height 522
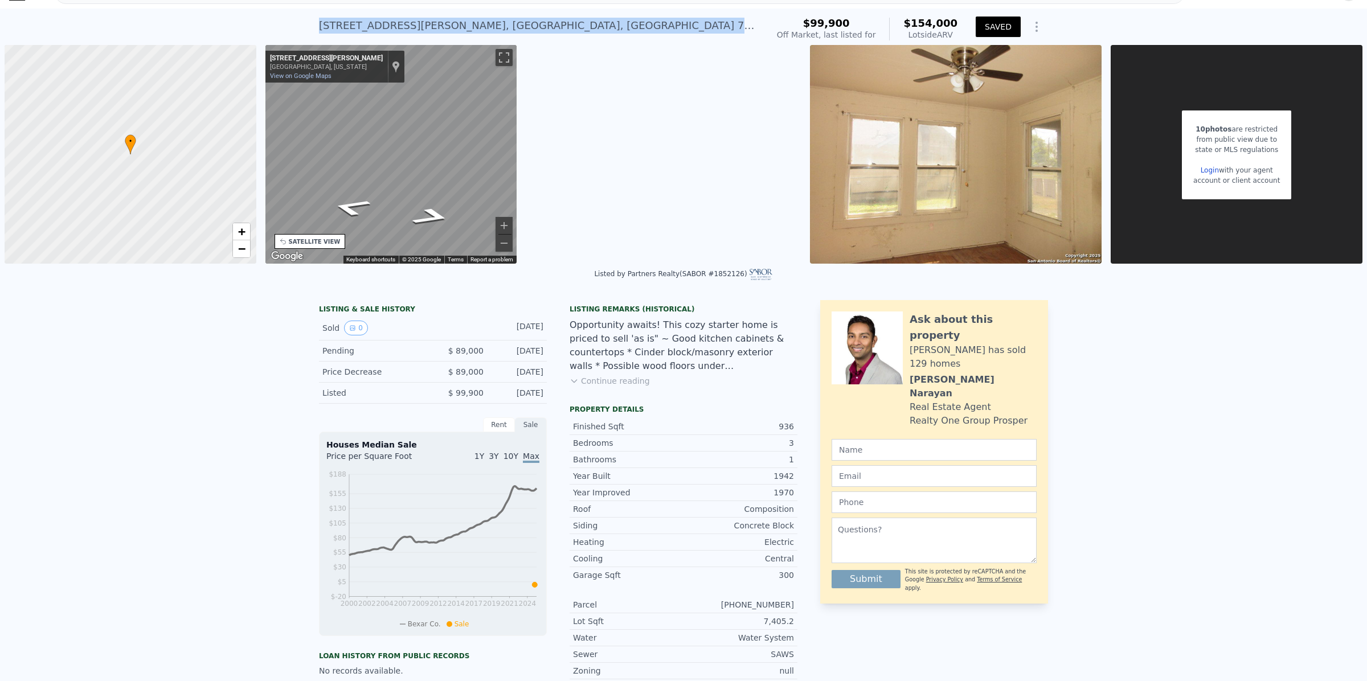
copy div "Sold 0 [DATE] Pending $ 89,000 [DATE] Price Decrease $ 89,000 [DATE] Listed $ 9…"
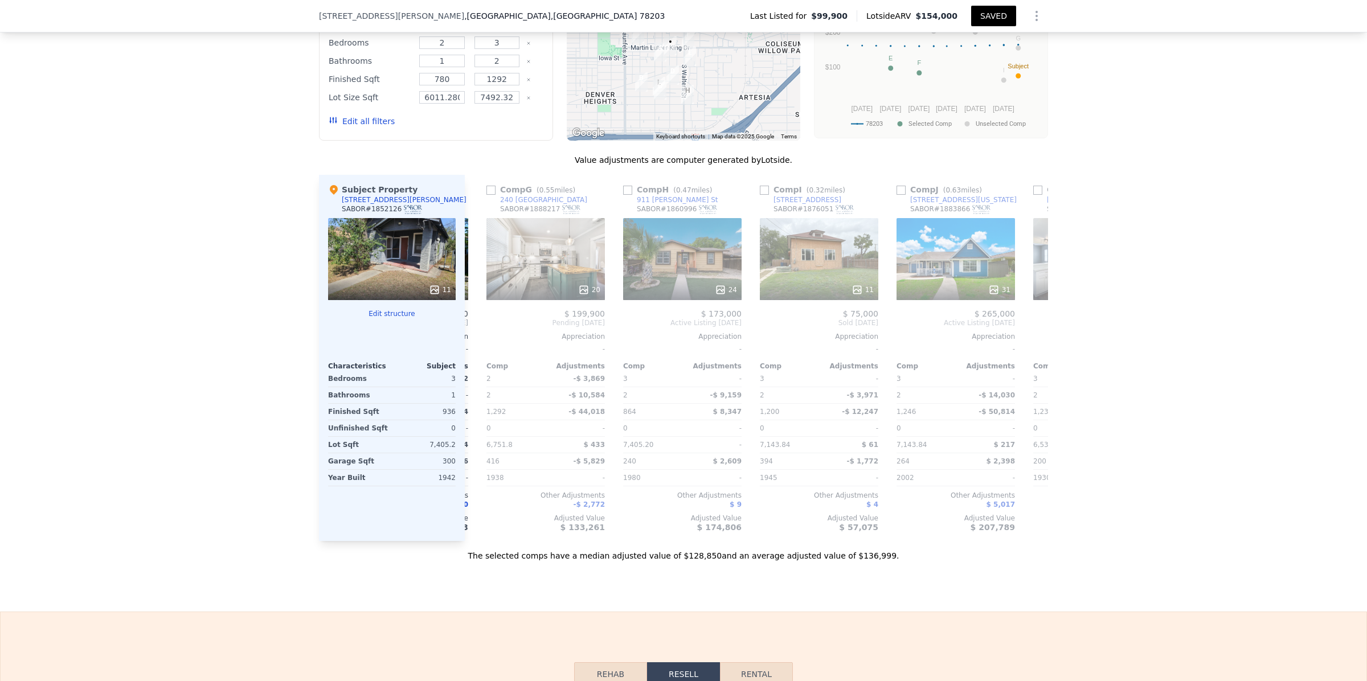
scroll to position [1069, 0]
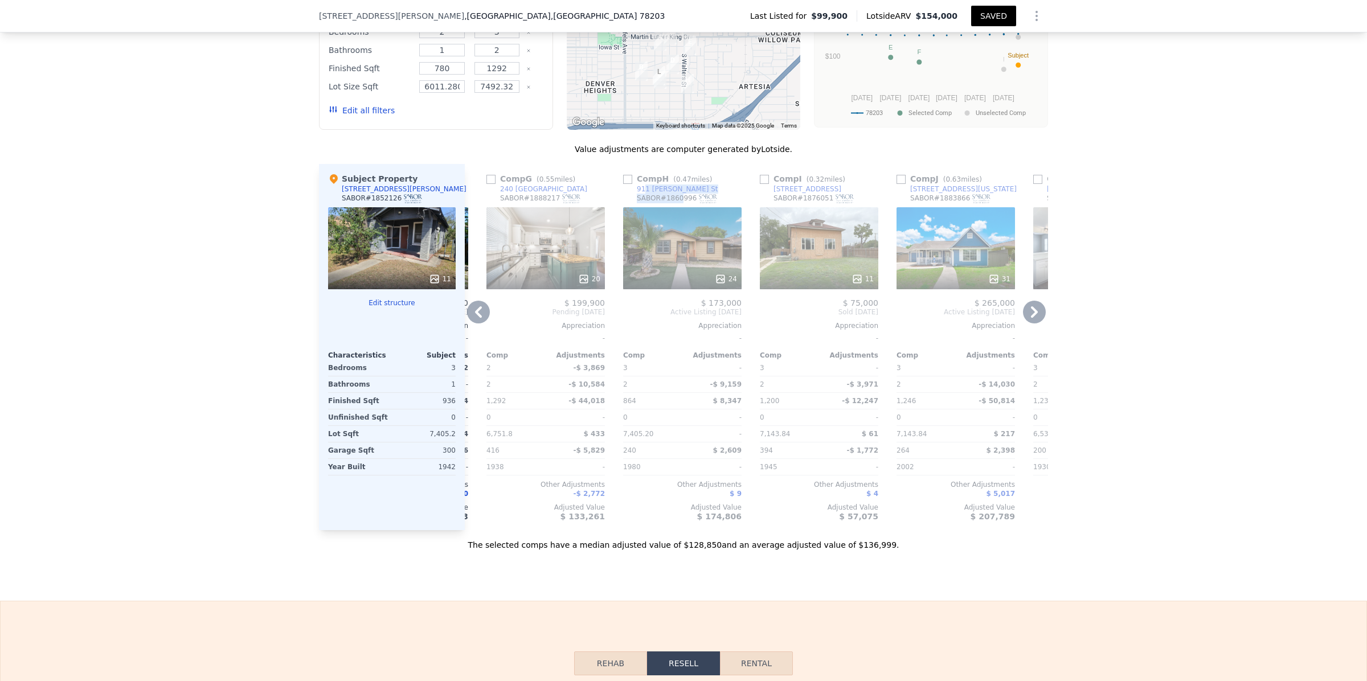
drag, startPoint x: 672, startPoint y: 192, endPoint x: 637, endPoint y: 192, distance: 35.3
click at [637, 192] on div "Comp H ( 0.47 miles) [STREET_ADDRESS][PERSON_NAME] # 1860996" at bounding box center [682, 190] width 119 height 34
click at [669, 190] on div "Comp H ( 0.47 miles) [STREET_ADDRESS][PERSON_NAME] # 1860996" at bounding box center [682, 190] width 119 height 34
drag, startPoint x: 669, startPoint y: 190, endPoint x: 630, endPoint y: 190, distance: 39.9
click at [630, 190] on div "Comp H ( 0.47 miles) [STREET_ADDRESS][PERSON_NAME] # 1860996" at bounding box center [682, 190] width 119 height 34
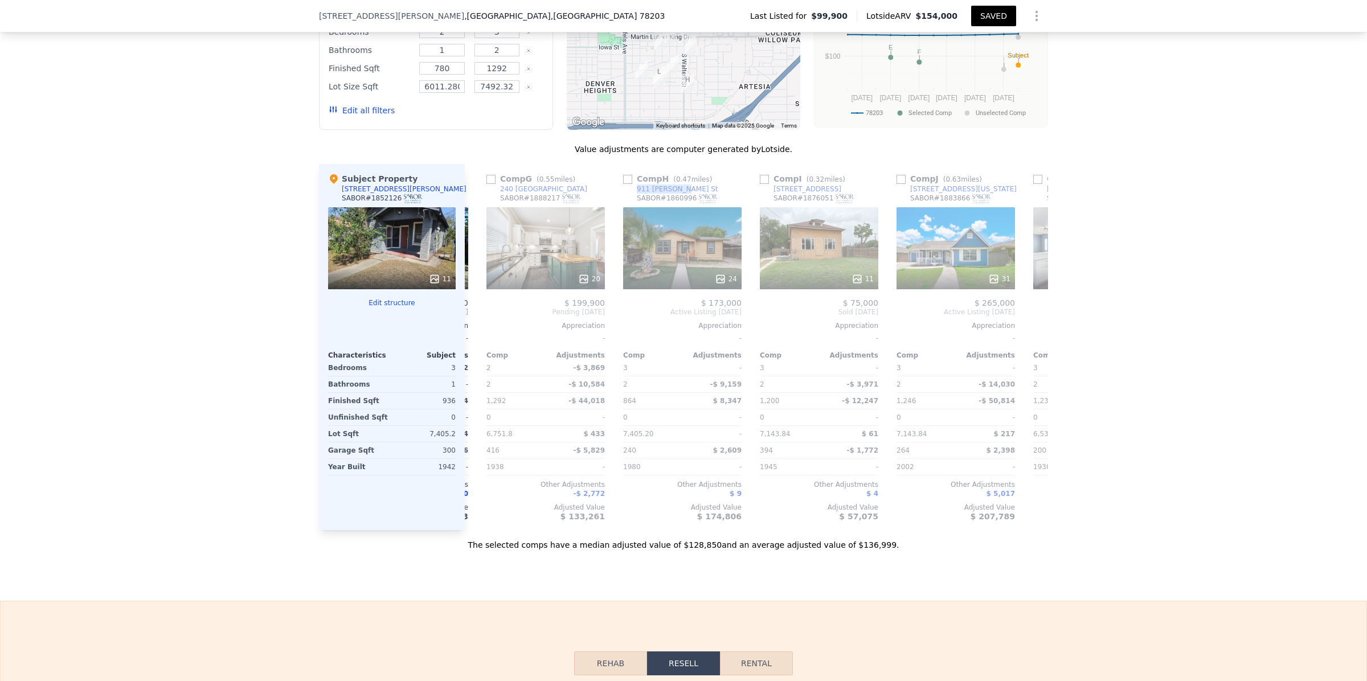
copy div "911 [PERSON_NAME] St"
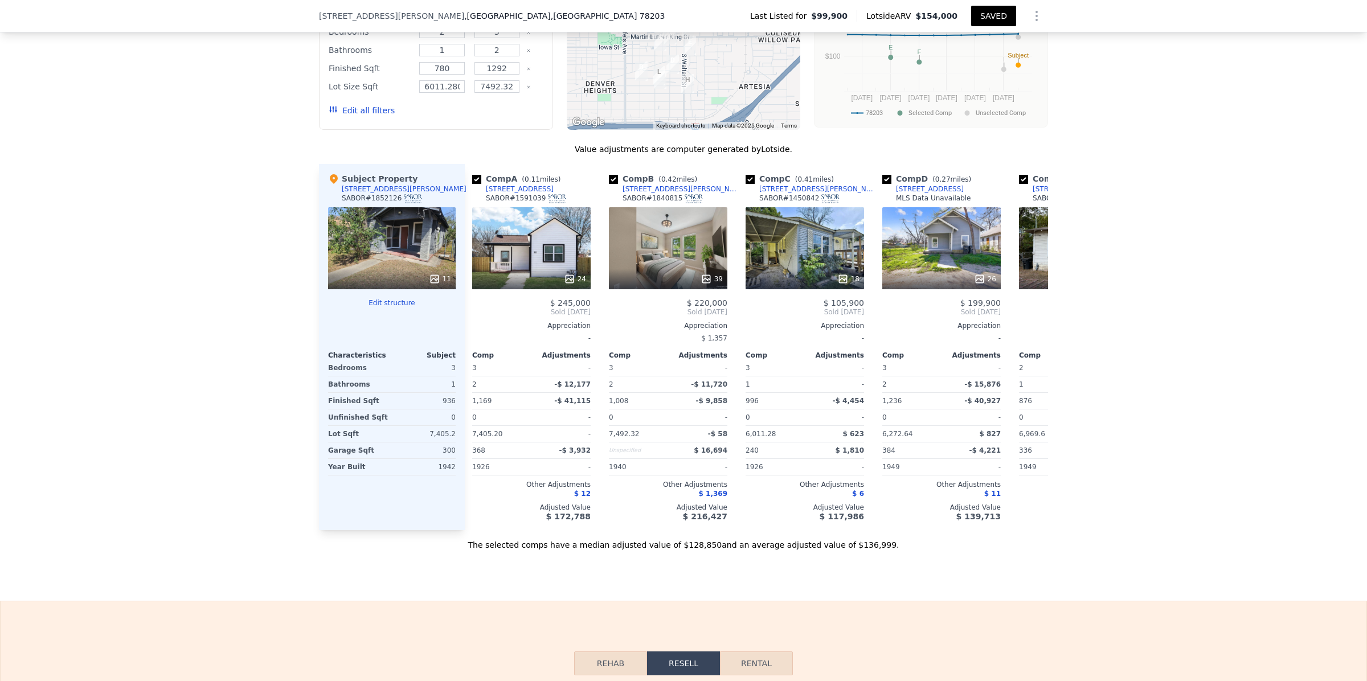
scroll to position [0, 0]
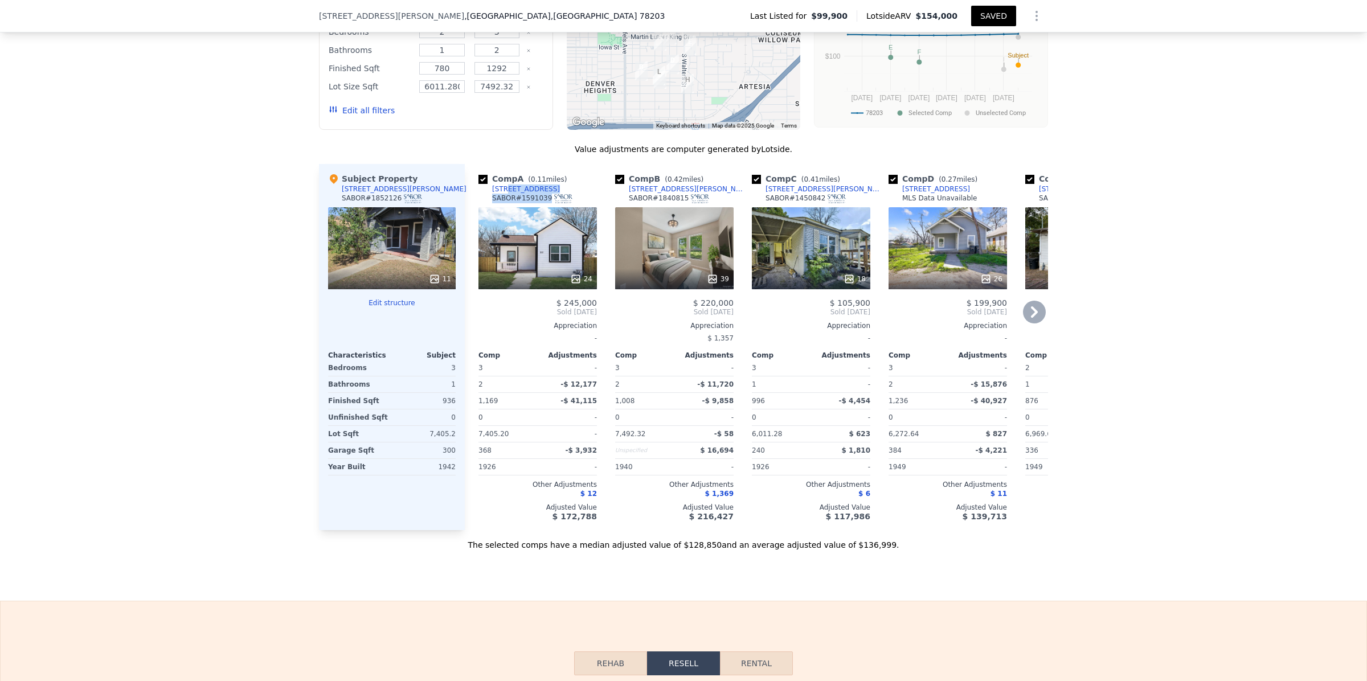
drag, startPoint x: 546, startPoint y: 191, endPoint x: 497, endPoint y: 191, distance: 48.4
click at [497, 191] on div "Comp A ( 0.11 miles) [STREET_ADDRESS]" at bounding box center [538, 190] width 119 height 34
click at [544, 189] on div "Comp A ( 0.11 miles) [STREET_ADDRESS]" at bounding box center [538, 190] width 119 height 34
drag, startPoint x: 544, startPoint y: 189, endPoint x: 504, endPoint y: 189, distance: 39.9
click at [504, 189] on div "Comp A ( 0.11 miles) [STREET_ADDRESS]" at bounding box center [538, 190] width 119 height 34
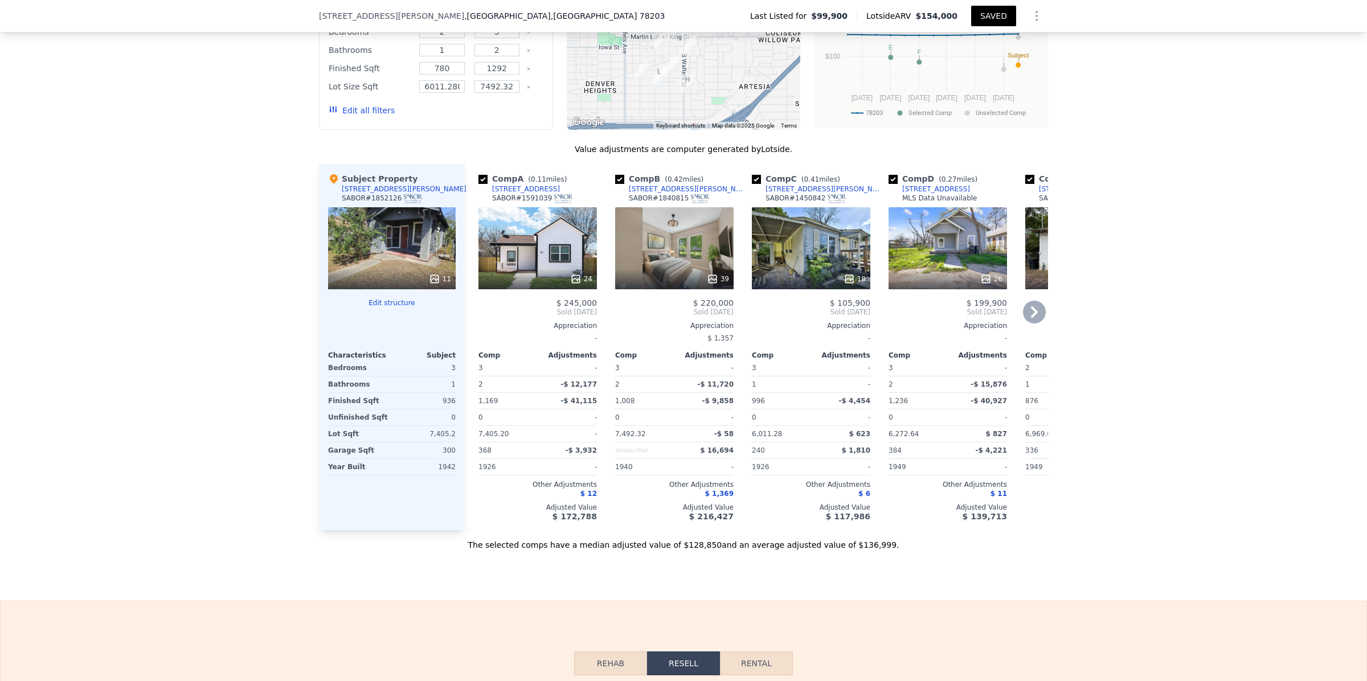
click at [542, 186] on div "Comp A ( 0.11 miles) [STREET_ADDRESS]" at bounding box center [538, 190] width 119 height 34
click at [545, 189] on div "Comp A ( 0.11 miles) [STREET_ADDRESS]" at bounding box center [538, 190] width 119 height 34
click at [573, 186] on div "Comp A ( 0.11 miles) [STREET_ADDRESS]" at bounding box center [538, 190] width 119 height 34
drag, startPoint x: 549, startPoint y: 189, endPoint x: 542, endPoint y: 189, distance: 6.8
click at [532, 189] on div "Comp A ( 0.11 miles) [STREET_ADDRESS]" at bounding box center [538, 190] width 119 height 34
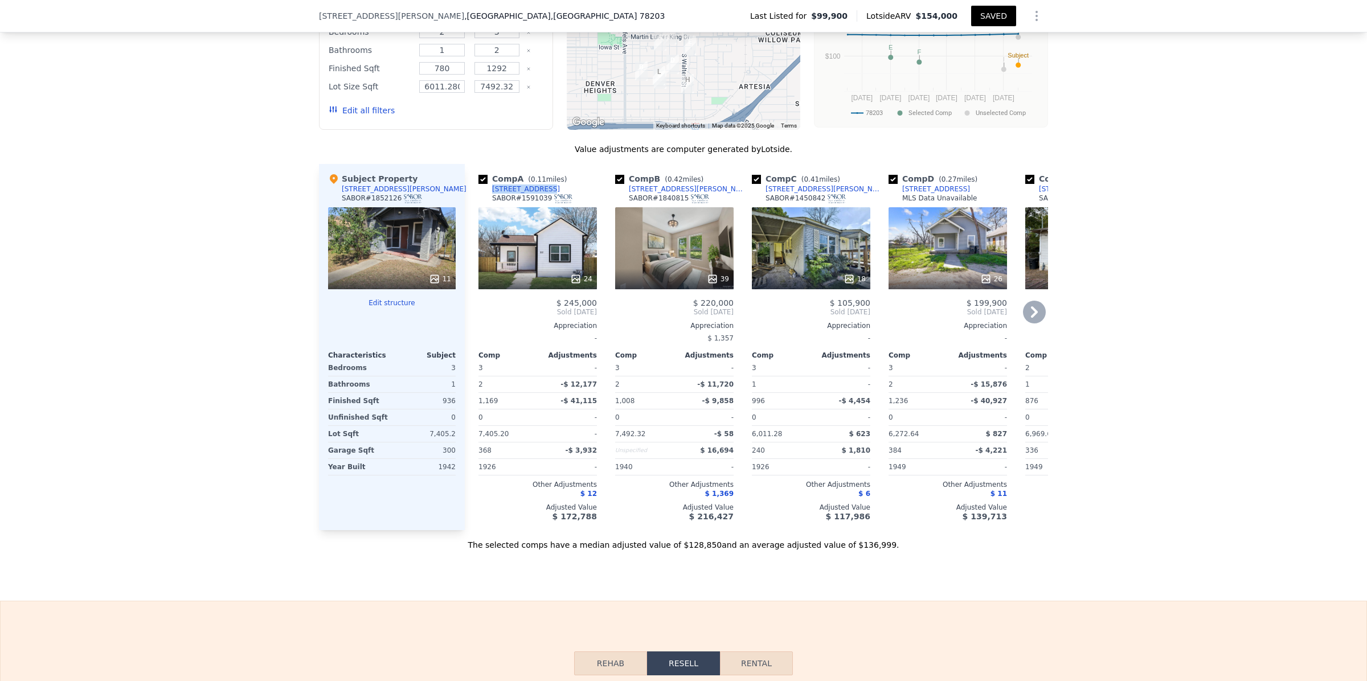
click at [557, 189] on div "Comp A ( 0.11 miles) [STREET_ADDRESS]" at bounding box center [538, 190] width 119 height 34
drag, startPoint x: 555, startPoint y: 189, endPoint x: 540, endPoint y: 191, distance: 16.1
click at [540, 191] on div "Comp A ( 0.11 miles) [STREET_ADDRESS]" at bounding box center [538, 190] width 119 height 34
copy div "[STREET_ADDRESS]"
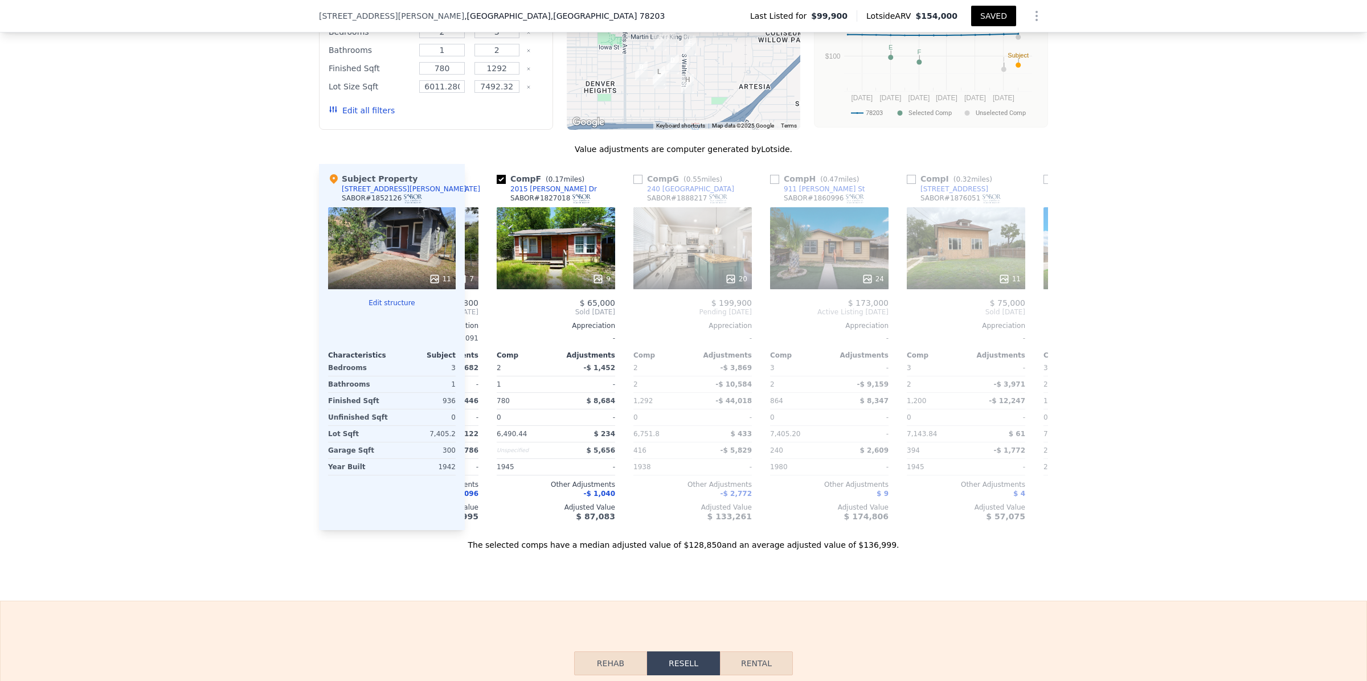
scroll to position [0, 697]
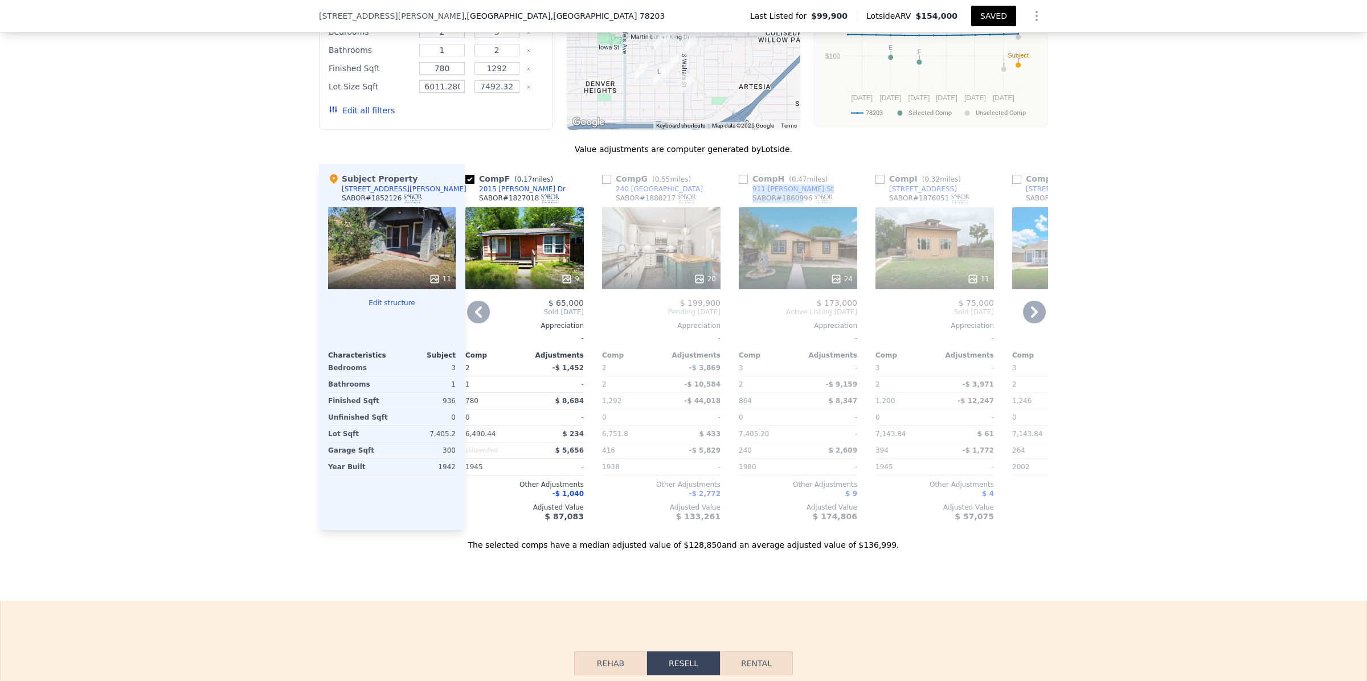
drag, startPoint x: 791, startPoint y: 192, endPoint x: 744, endPoint y: 192, distance: 46.7
click at [744, 192] on div "Comp H ( 0.47 miles) [STREET_ADDRESS][PERSON_NAME] # 1860996" at bounding box center [798, 190] width 119 height 34
copy div "911 [PERSON_NAME] St SABOR # 18609"
click at [789, 238] on div "24" at bounding box center [798, 248] width 119 height 82
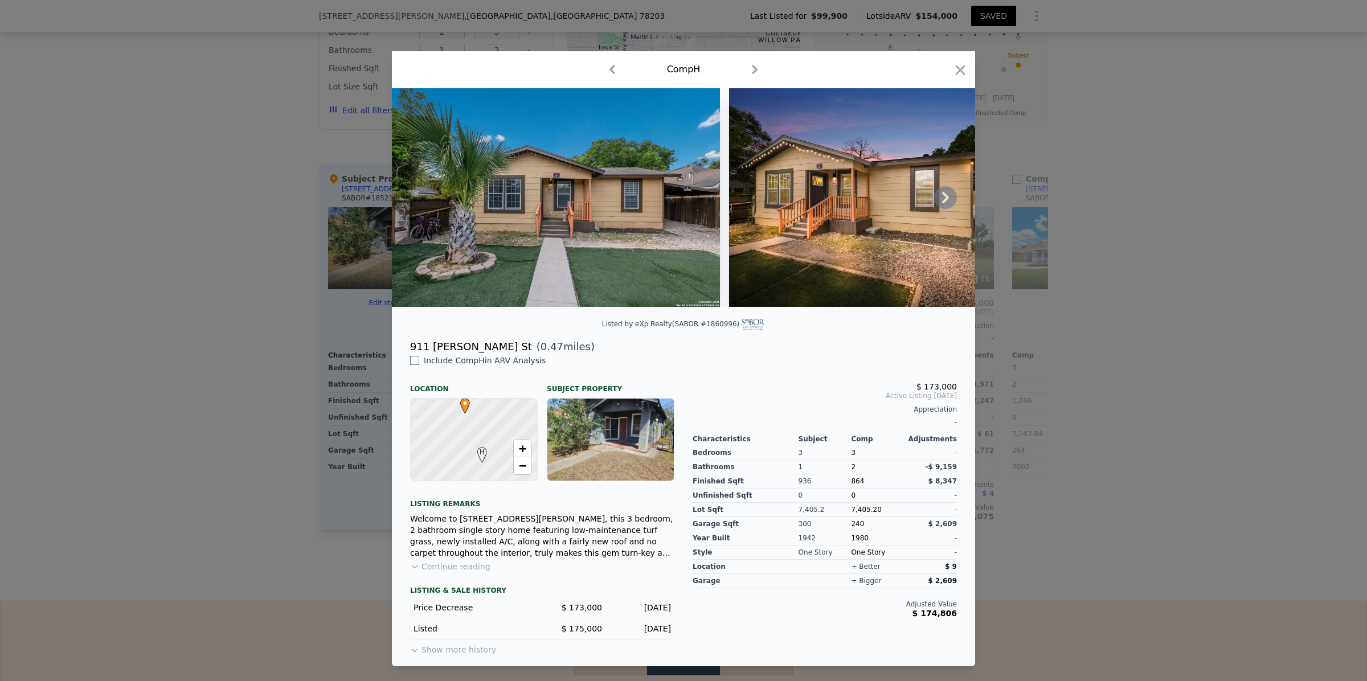
click at [946, 197] on icon at bounding box center [945, 197] width 7 height 11
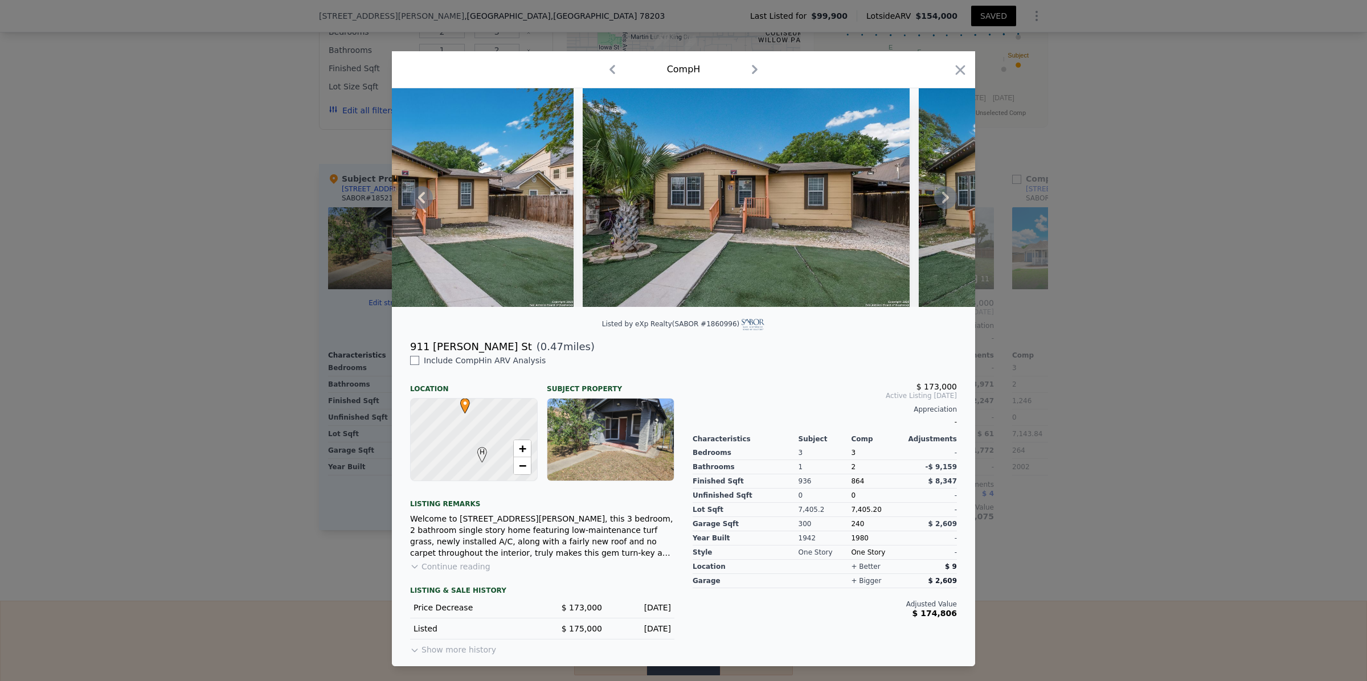
click at [947, 197] on icon at bounding box center [945, 197] width 7 height 11
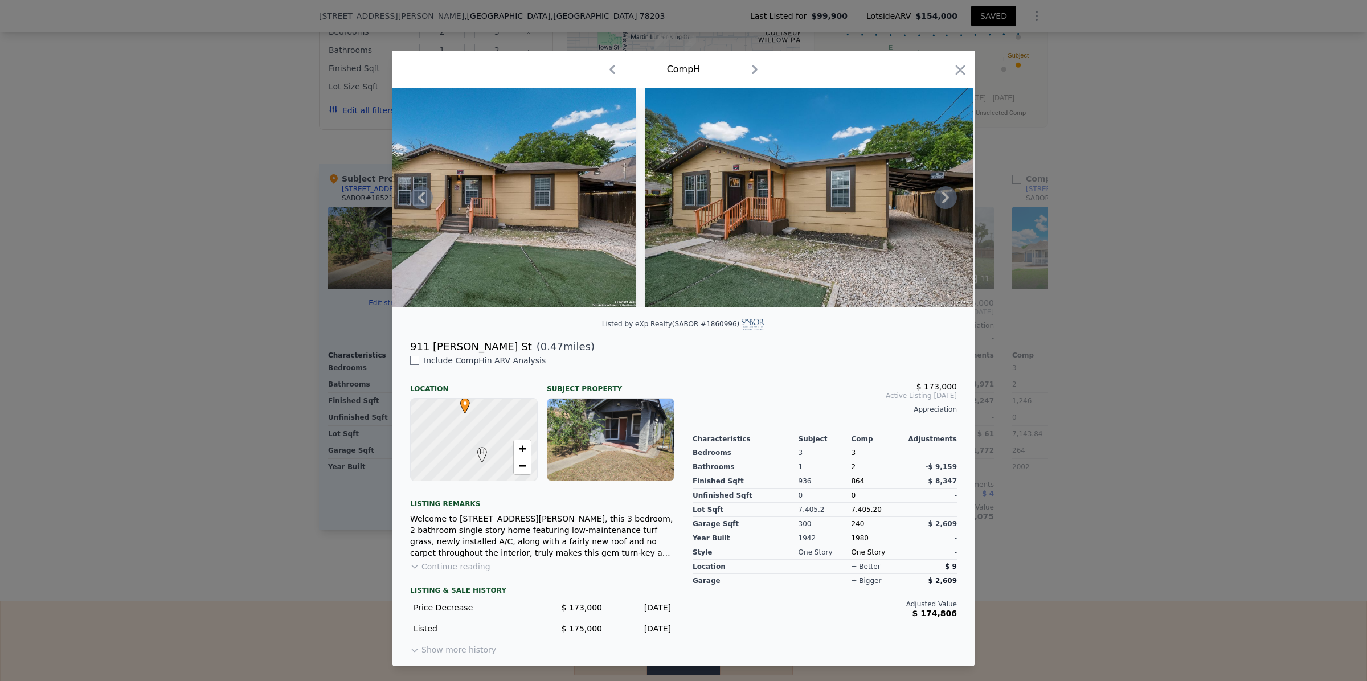
click at [947, 197] on icon at bounding box center [945, 197] width 7 height 11
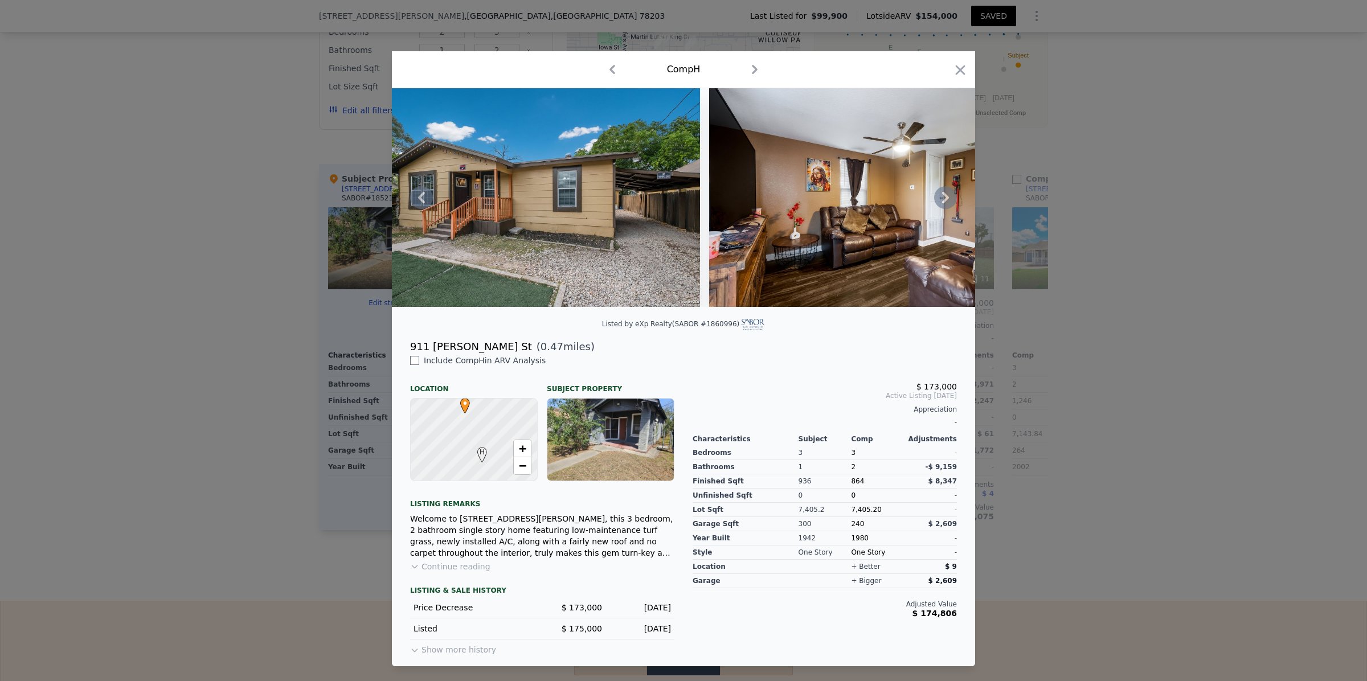
click at [947, 197] on icon at bounding box center [945, 197] width 7 height 11
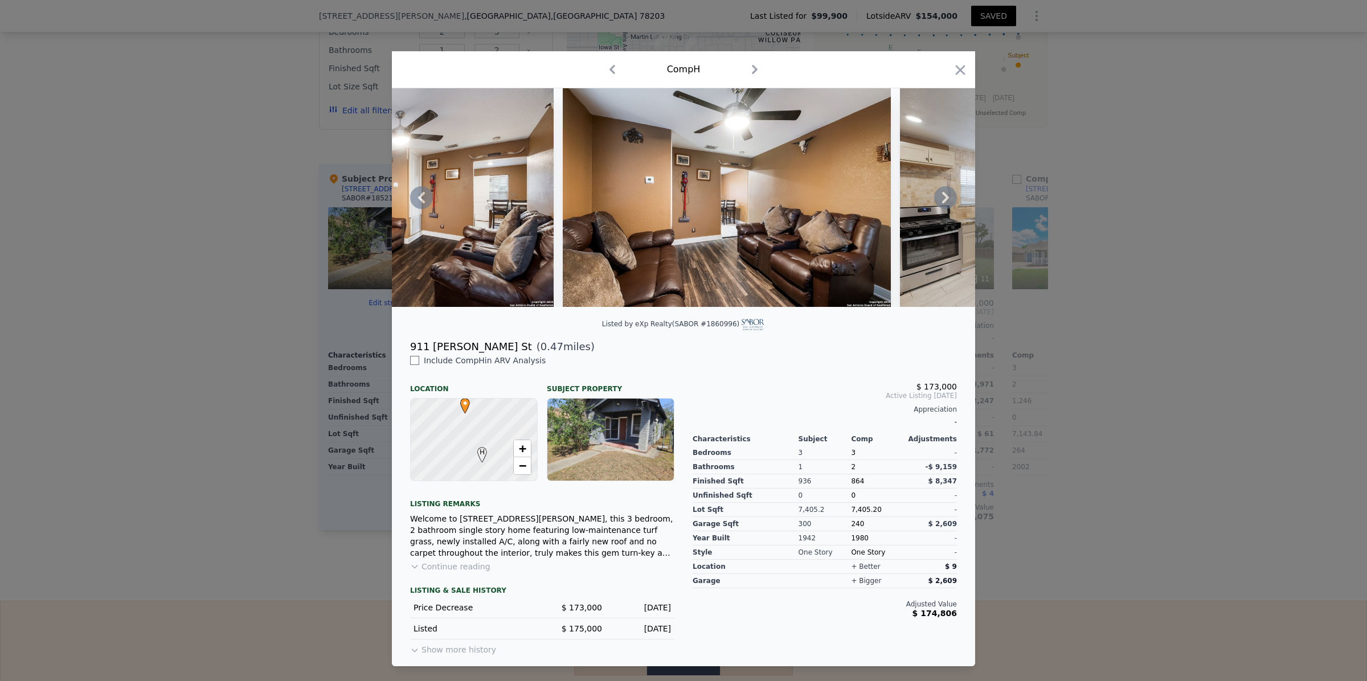
click at [947, 197] on icon at bounding box center [945, 197] width 7 height 11
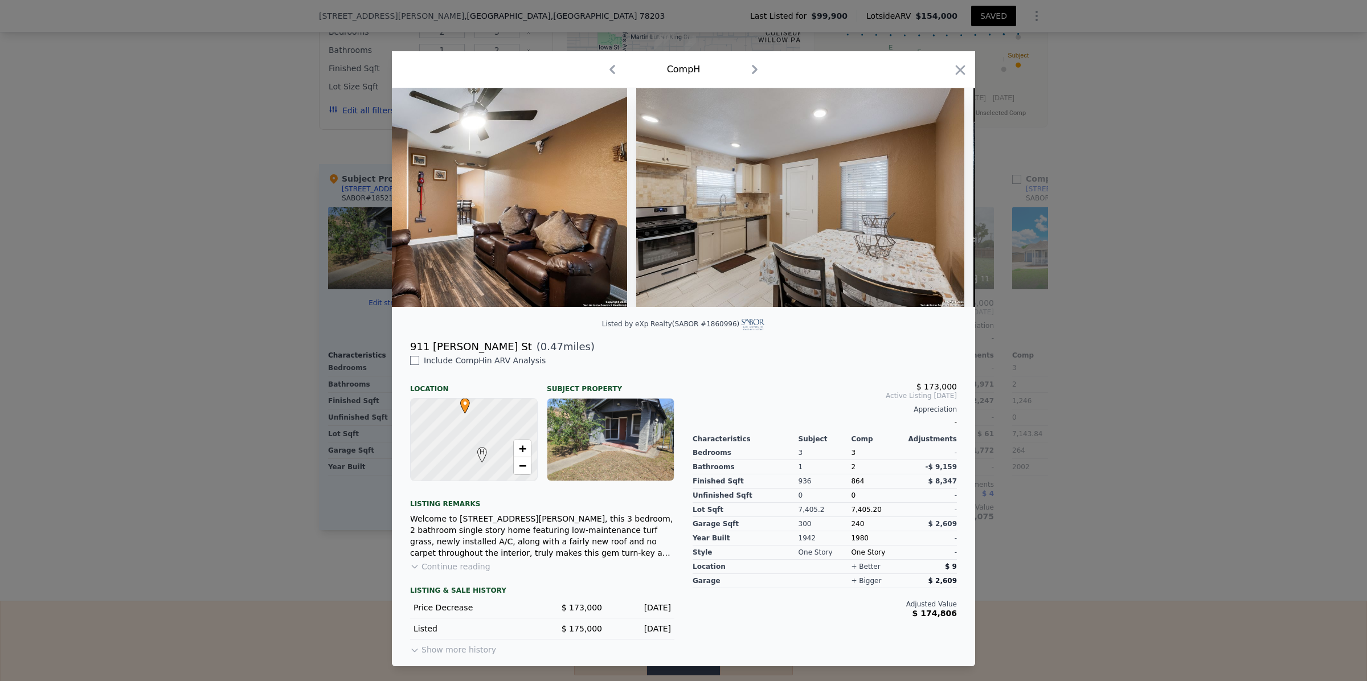
scroll to position [0, 2461]
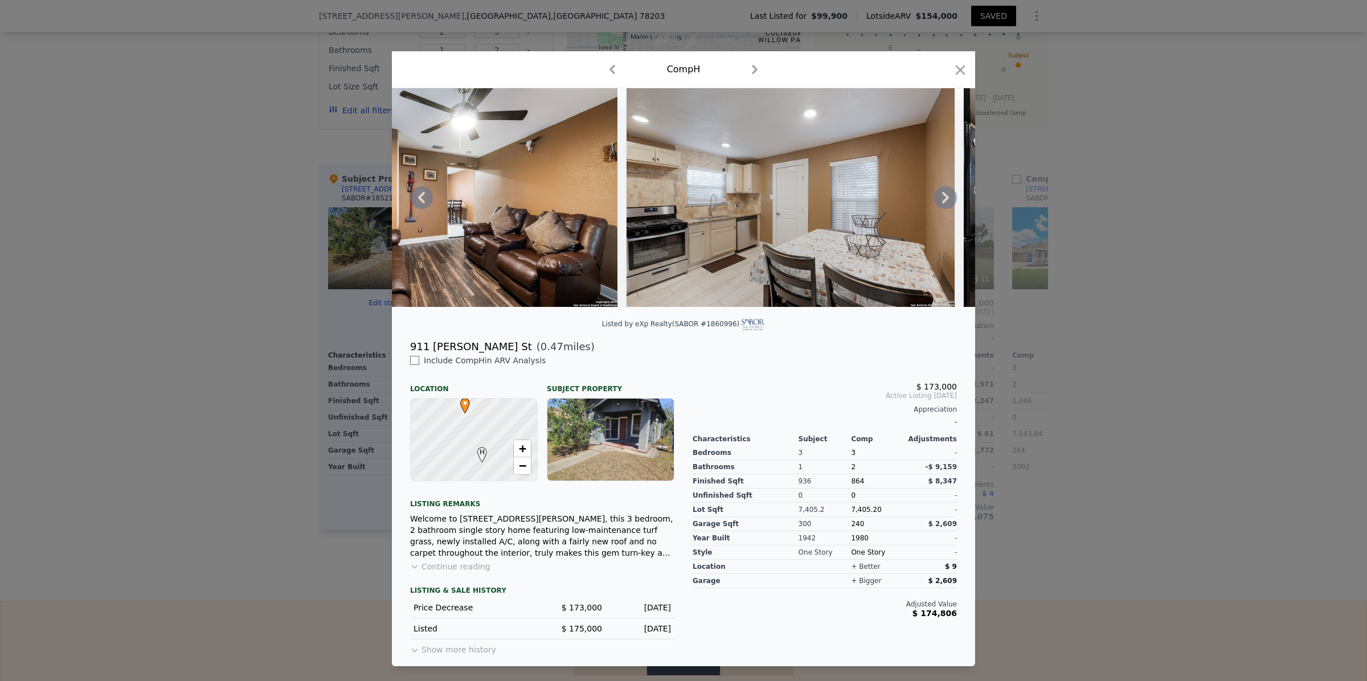
click at [947, 197] on icon at bounding box center [945, 197] width 7 height 11
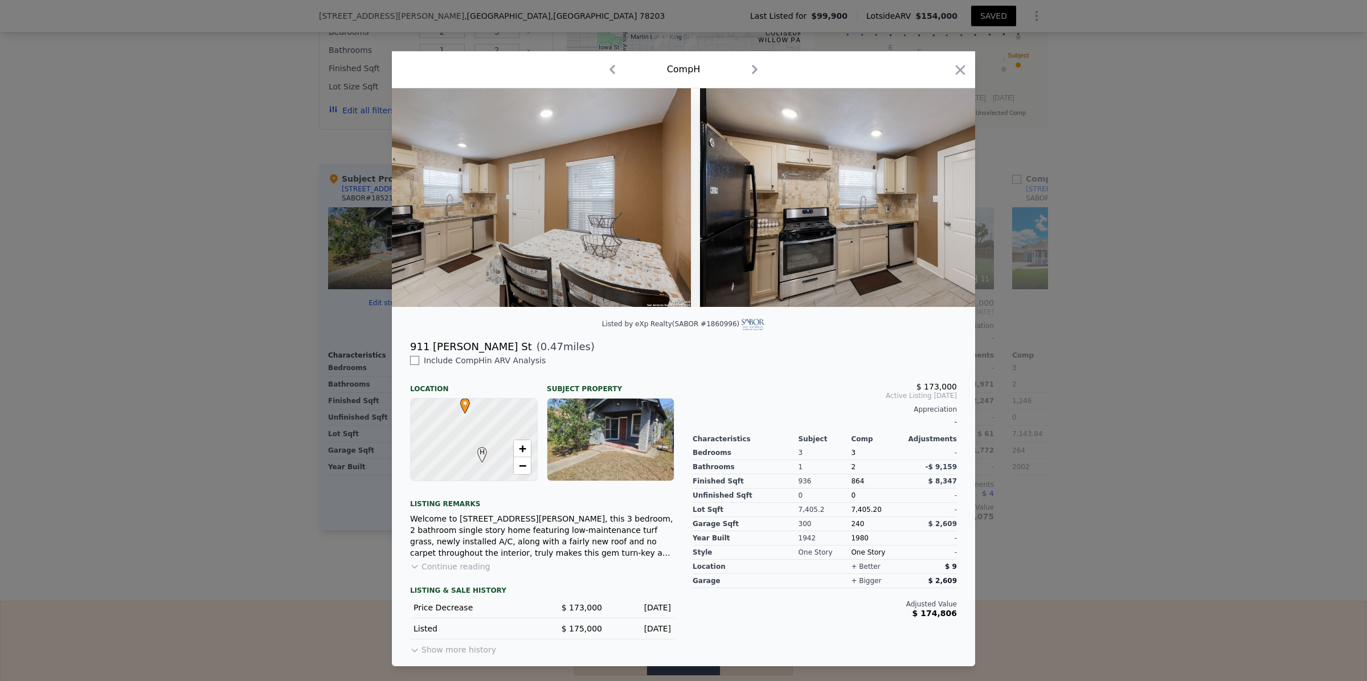
scroll to position [0, 2735]
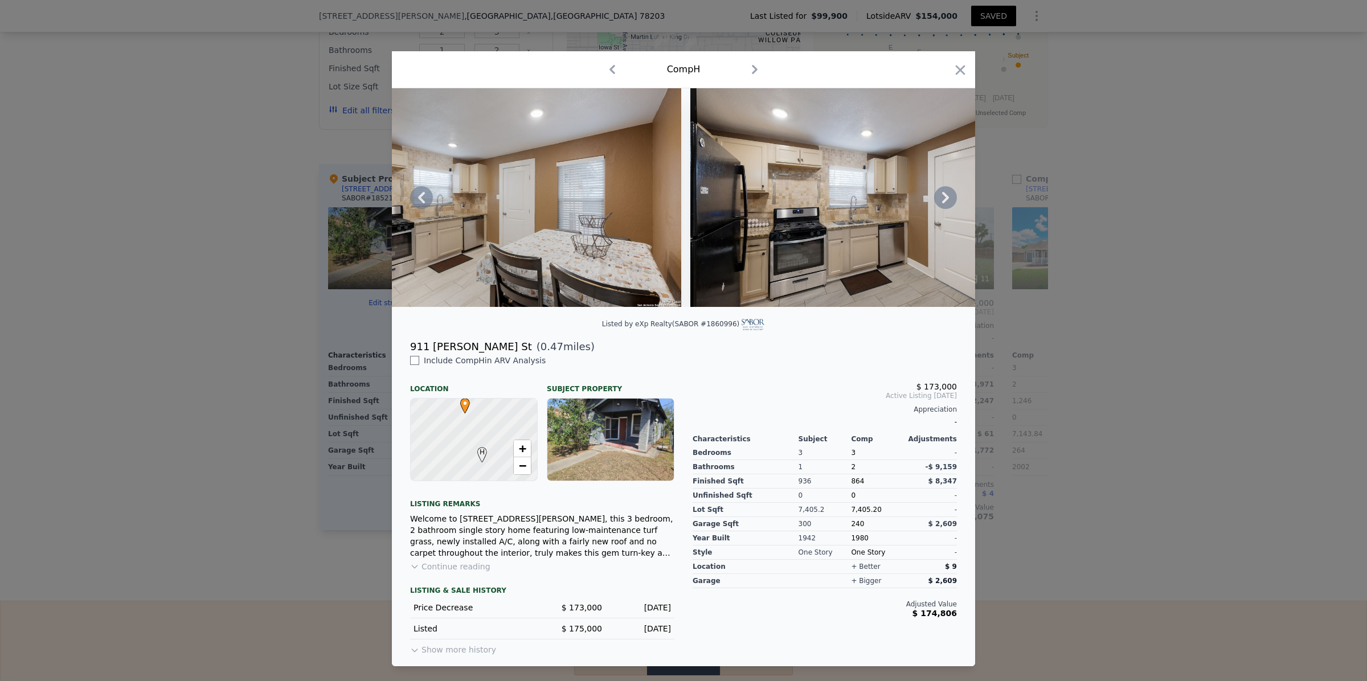
click at [947, 197] on icon at bounding box center [945, 197] width 7 height 11
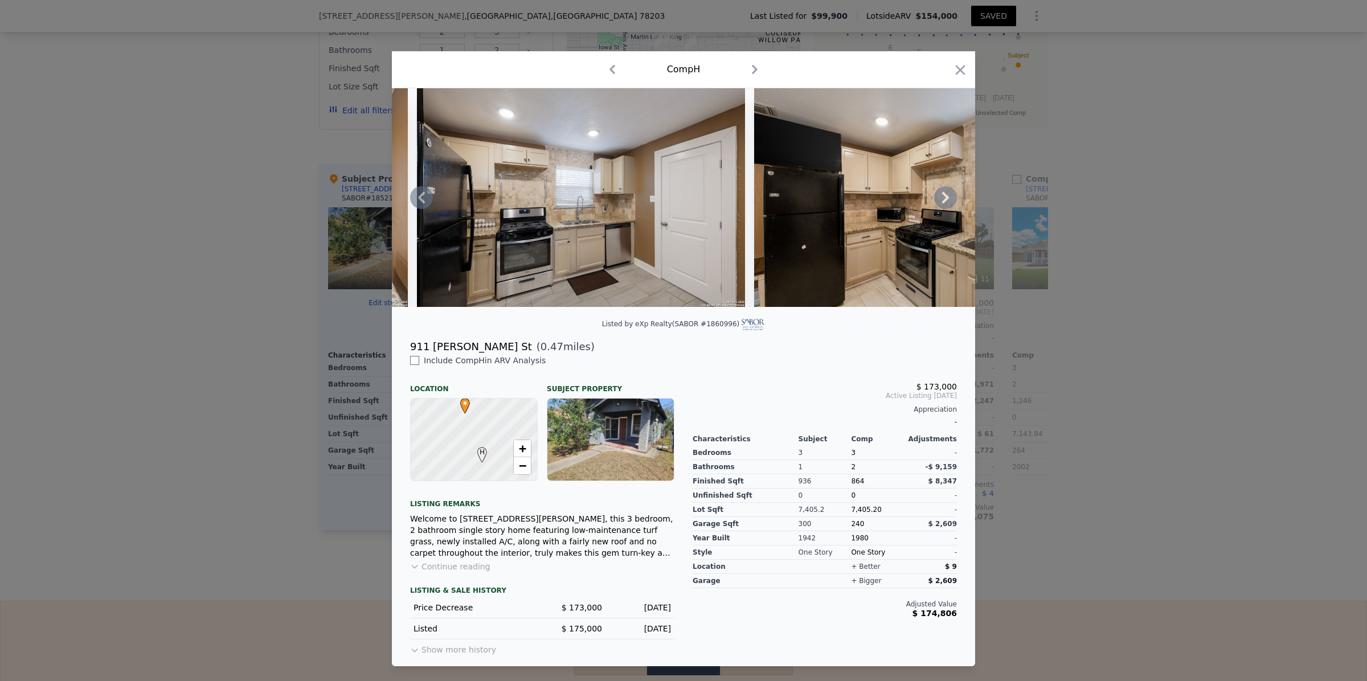
click at [947, 197] on icon at bounding box center [945, 197] width 7 height 11
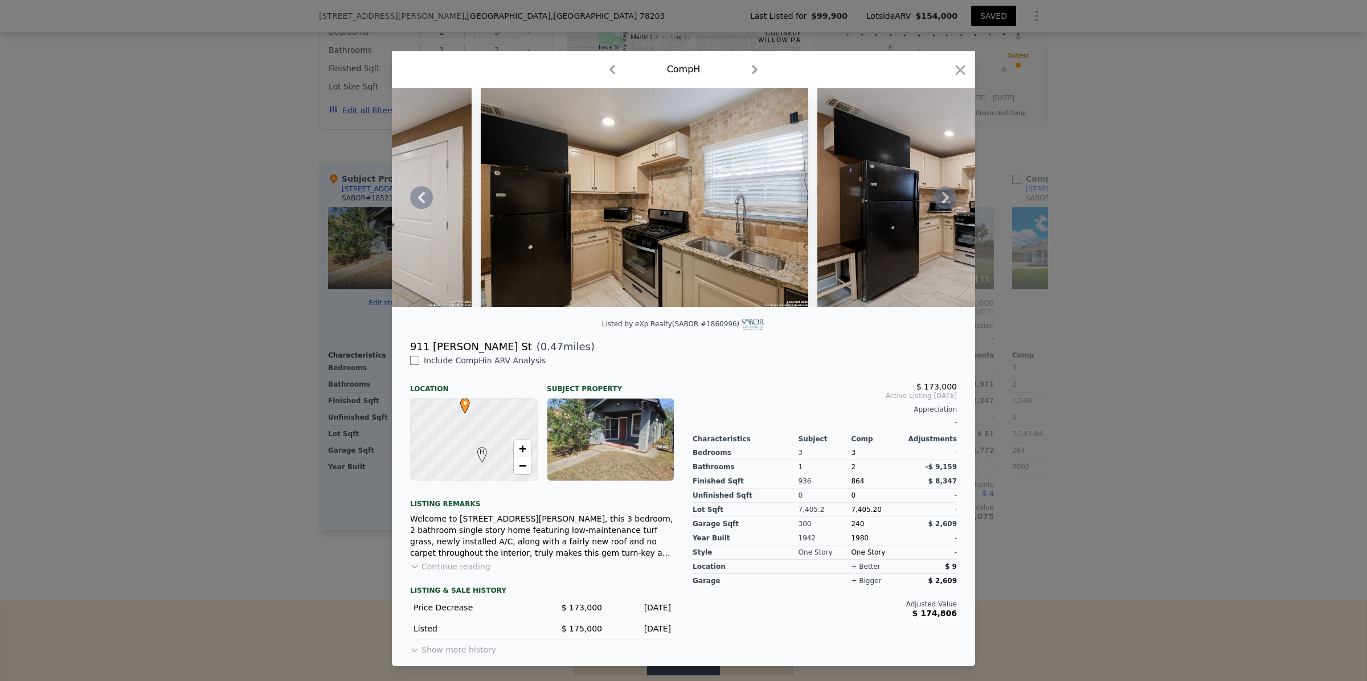
click at [947, 197] on icon at bounding box center [945, 197] width 7 height 11
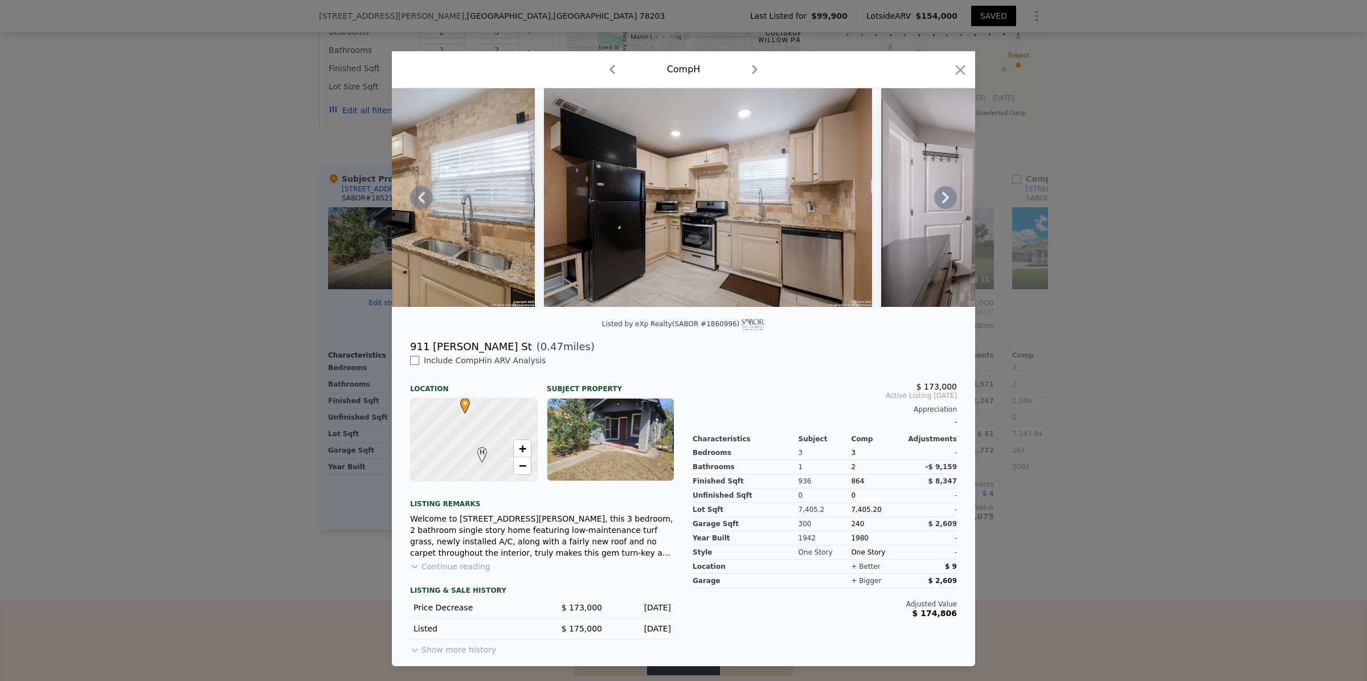
click at [947, 197] on icon at bounding box center [945, 197] width 7 height 11
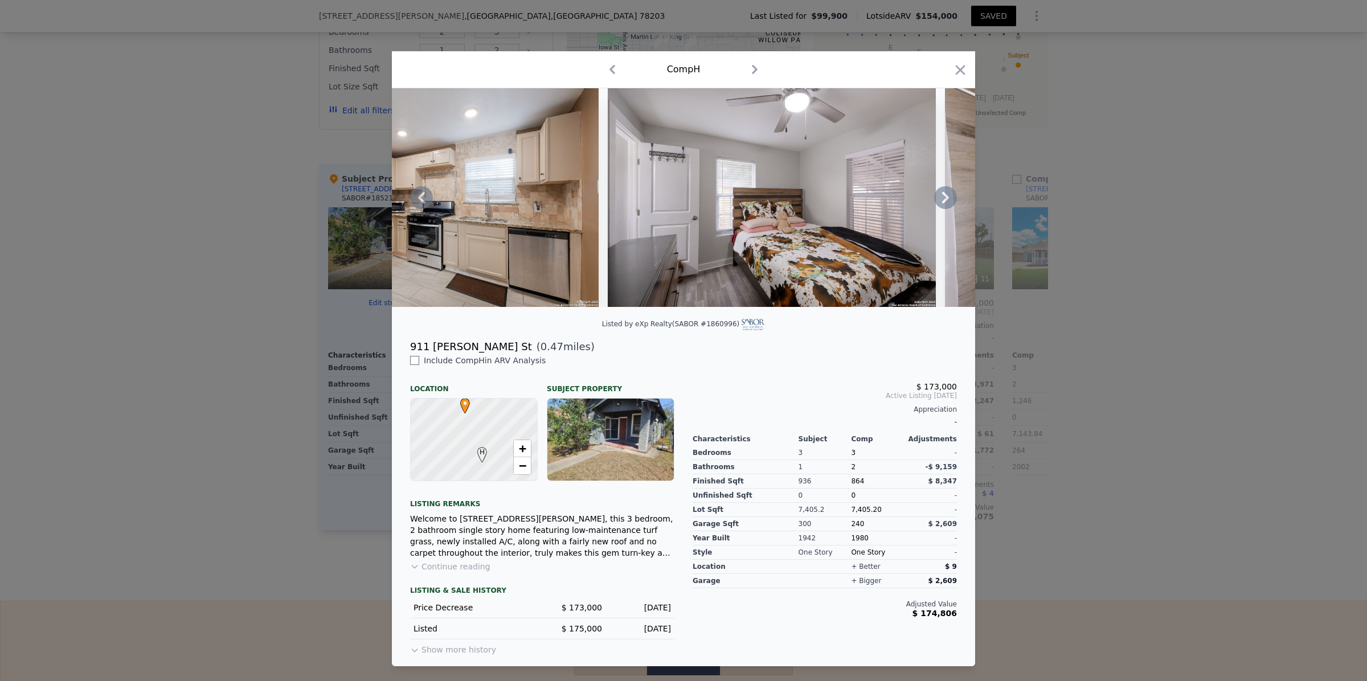
click at [947, 197] on icon at bounding box center [945, 197] width 7 height 11
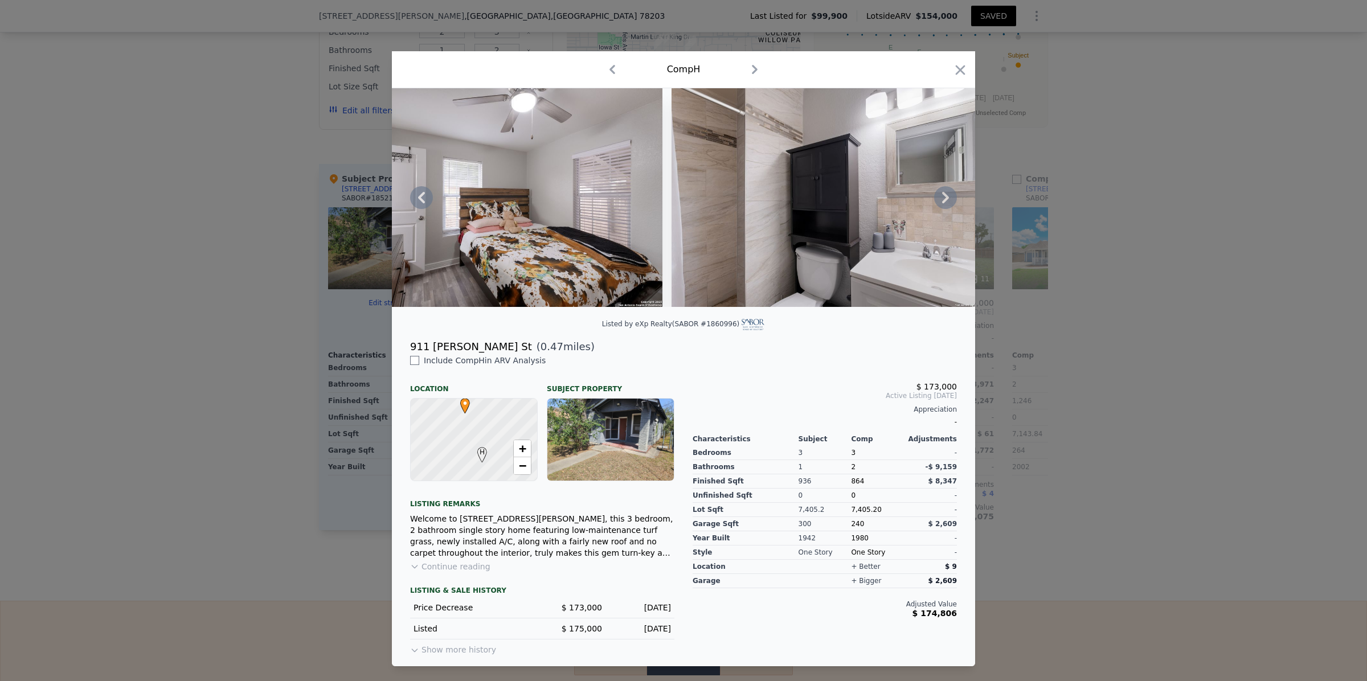
click at [947, 197] on icon at bounding box center [945, 197] width 7 height 11
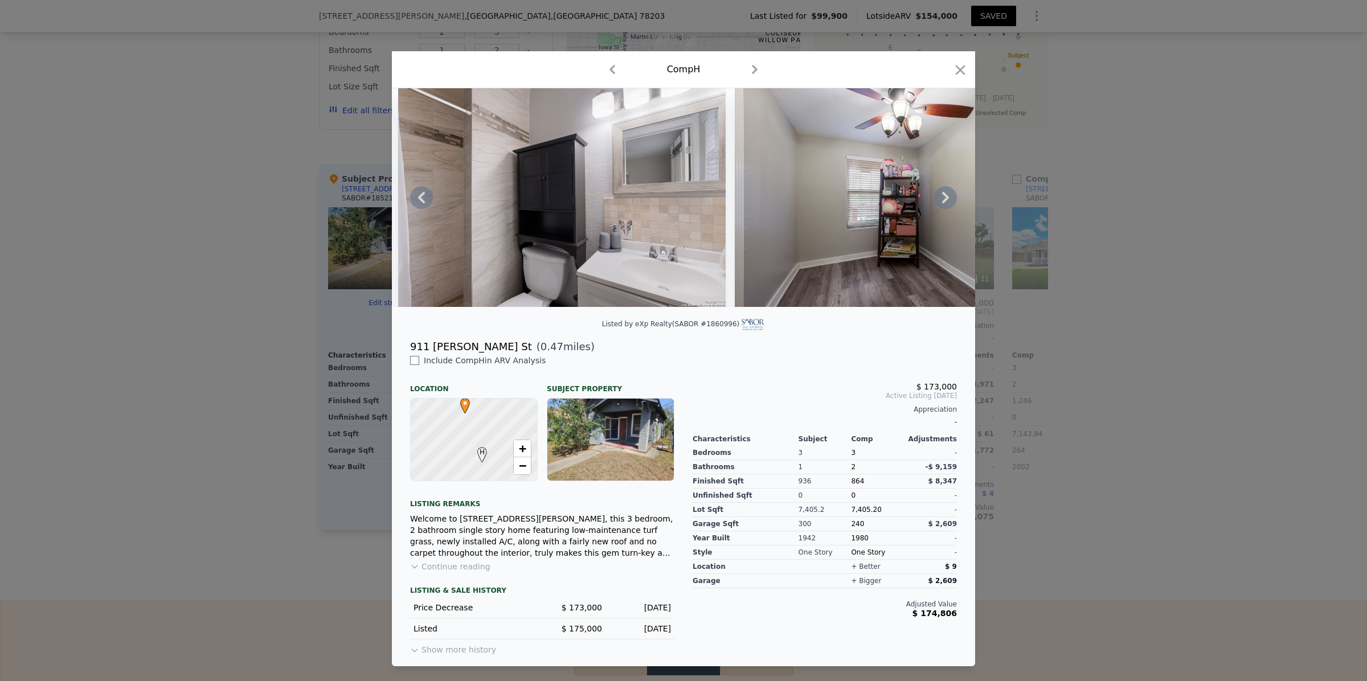
click at [947, 197] on icon at bounding box center [945, 197] width 7 height 11
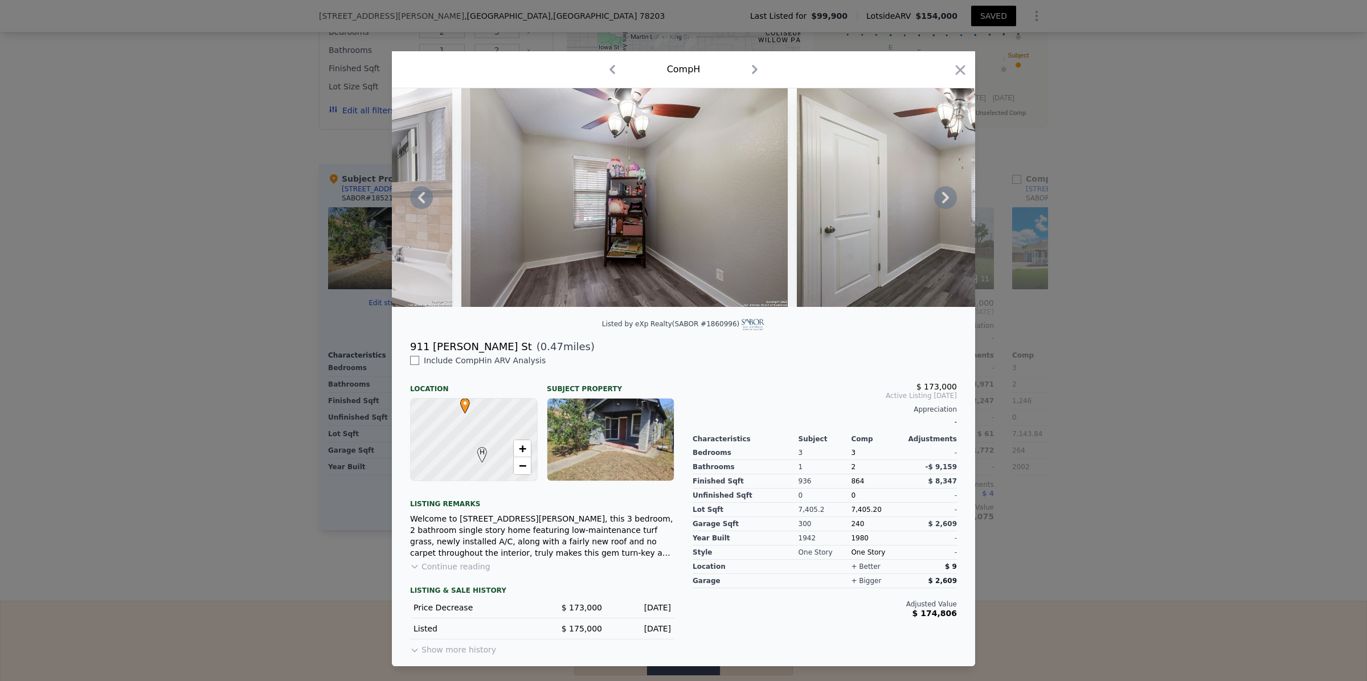
click at [947, 197] on icon at bounding box center [945, 197] width 7 height 11
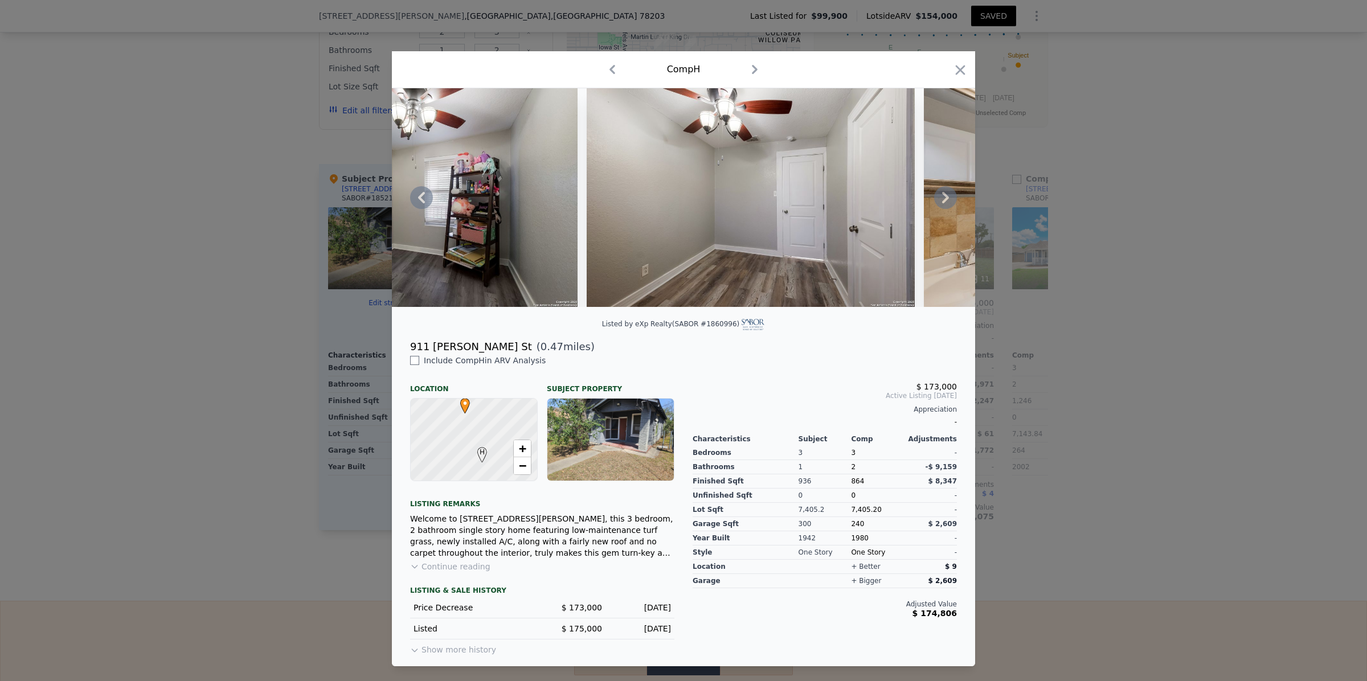
click at [947, 197] on icon at bounding box center [945, 197] width 7 height 11
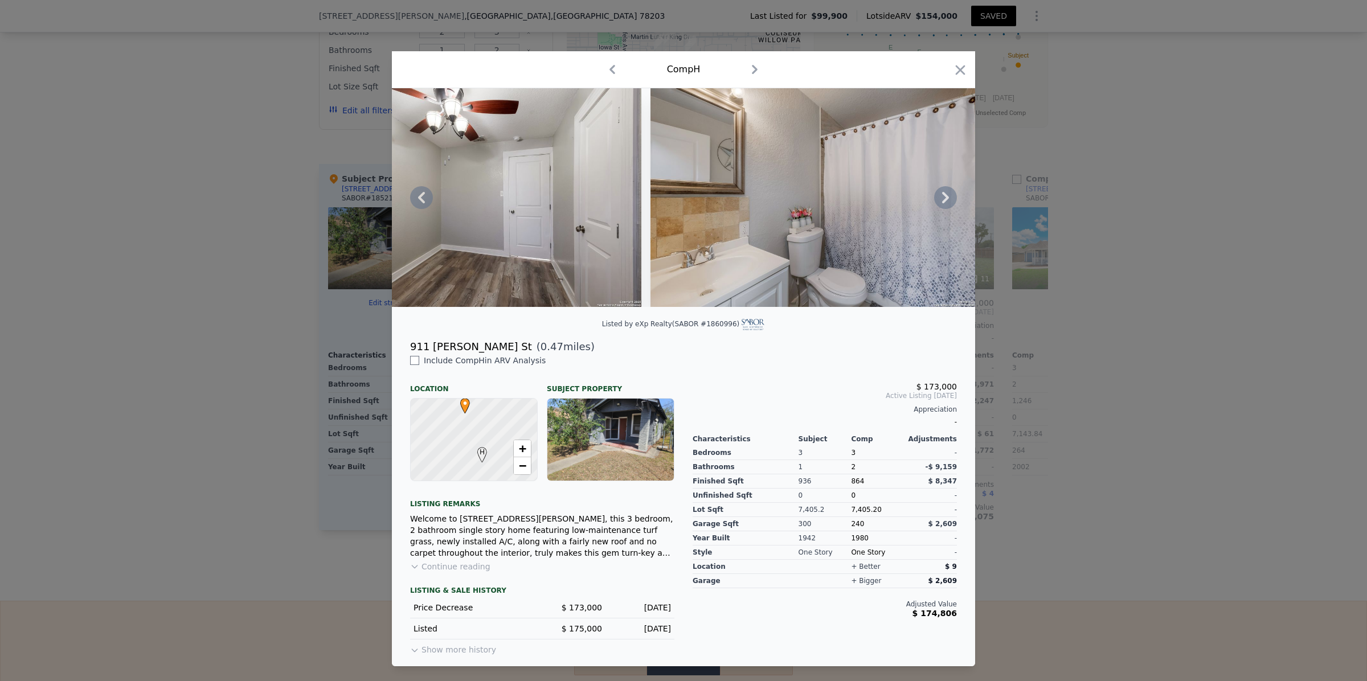
click at [947, 197] on icon at bounding box center [945, 197] width 7 height 11
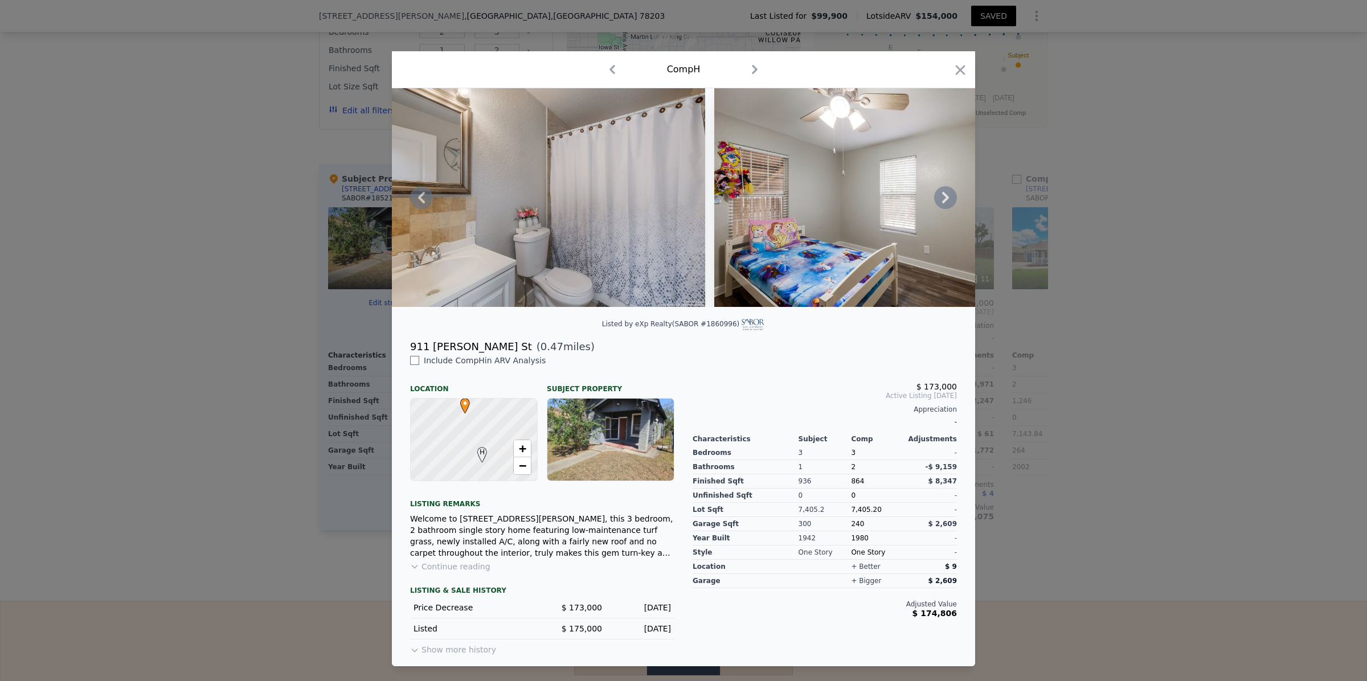
click at [947, 197] on icon at bounding box center [945, 197] width 7 height 11
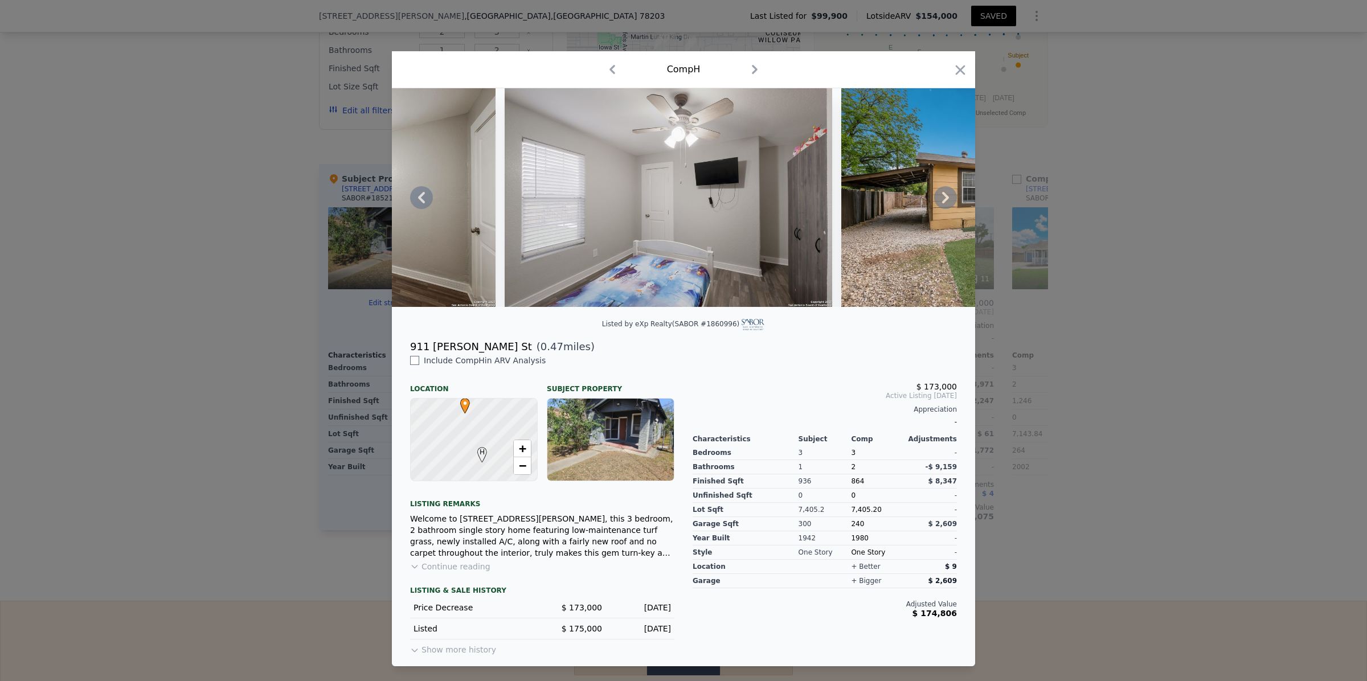
click at [947, 197] on icon at bounding box center [945, 197] width 7 height 11
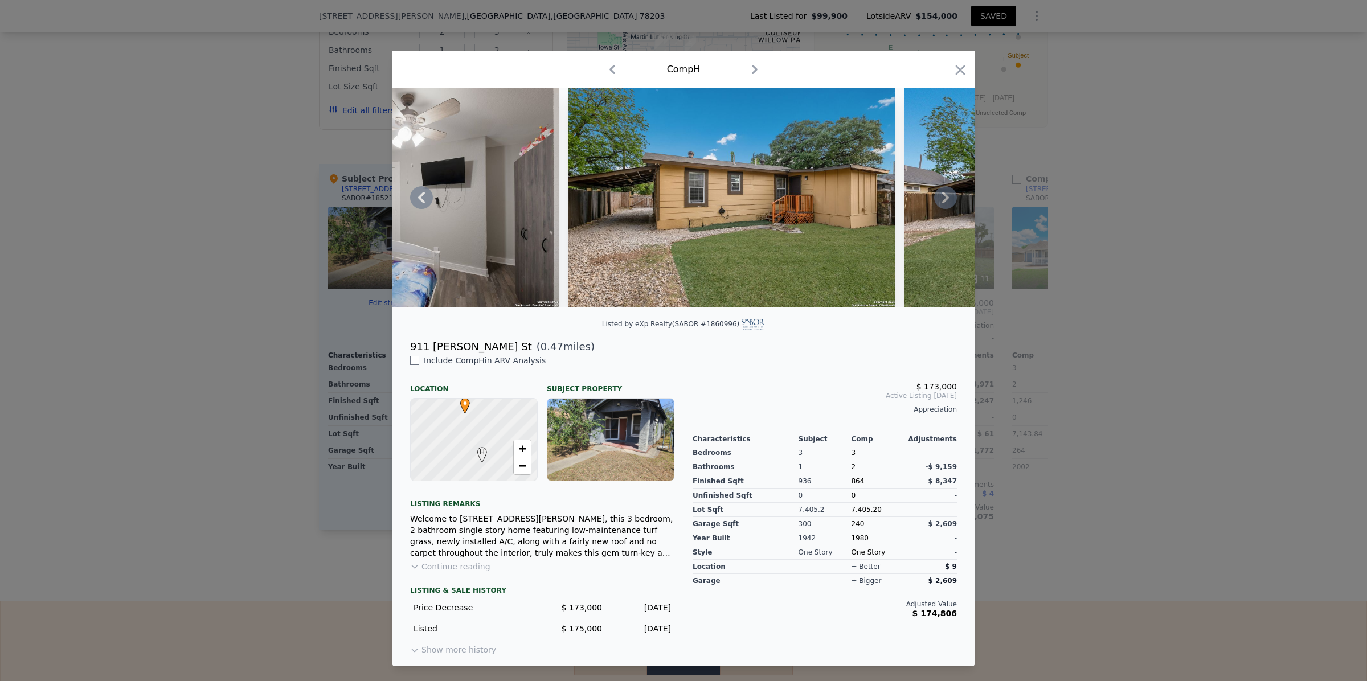
click at [947, 197] on icon at bounding box center [945, 197] width 7 height 11
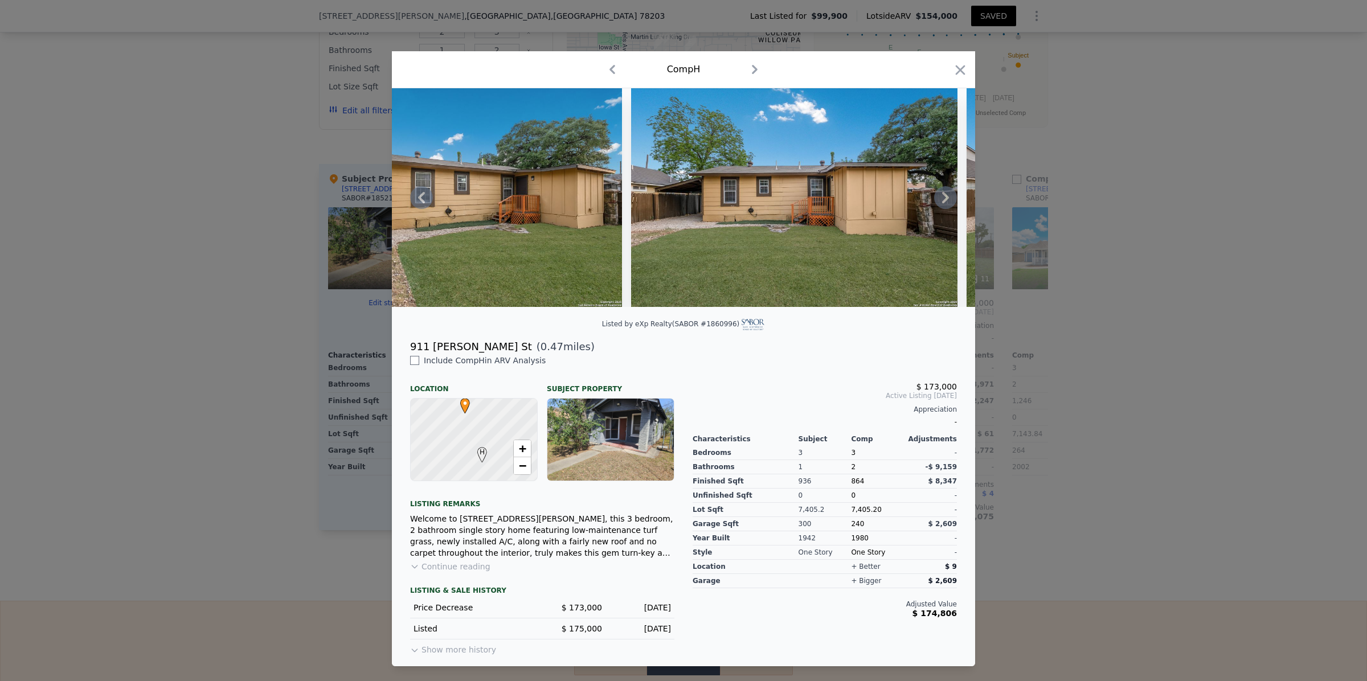
click at [947, 197] on icon at bounding box center [945, 197] width 7 height 11
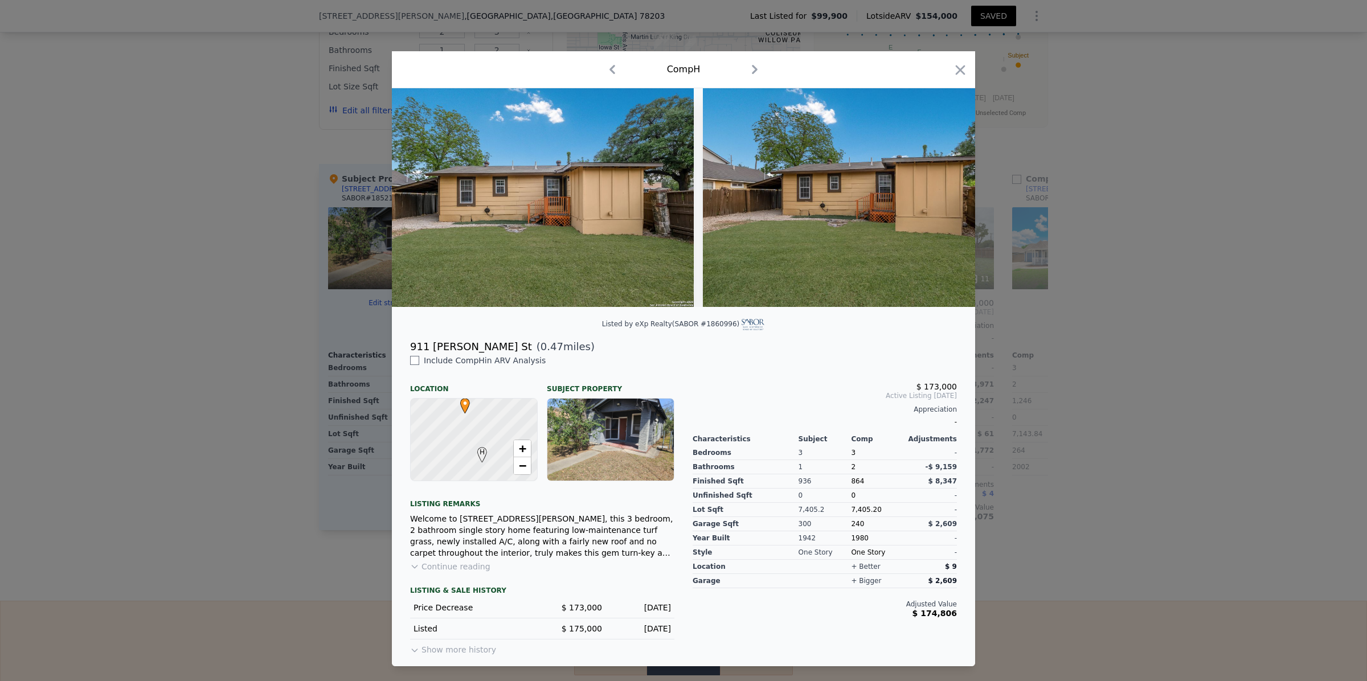
scroll to position [0, 7110]
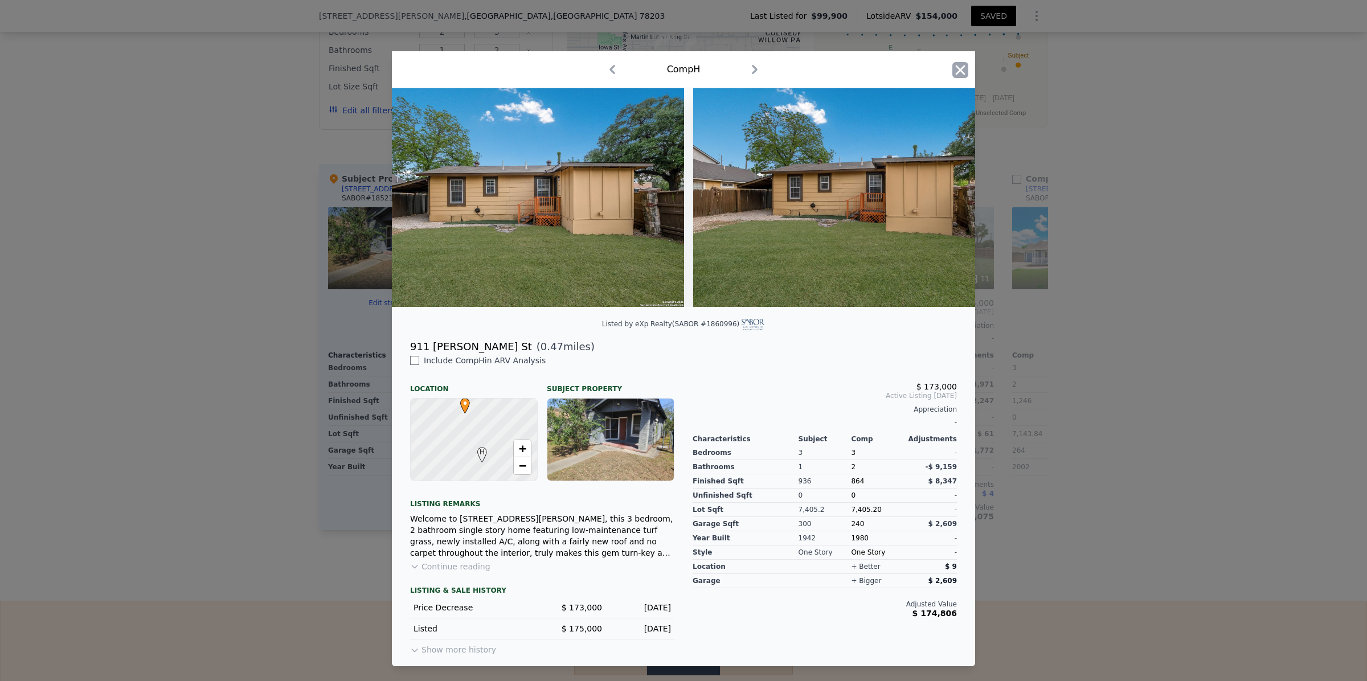
click at [958, 64] on icon "button" at bounding box center [961, 70] width 16 height 16
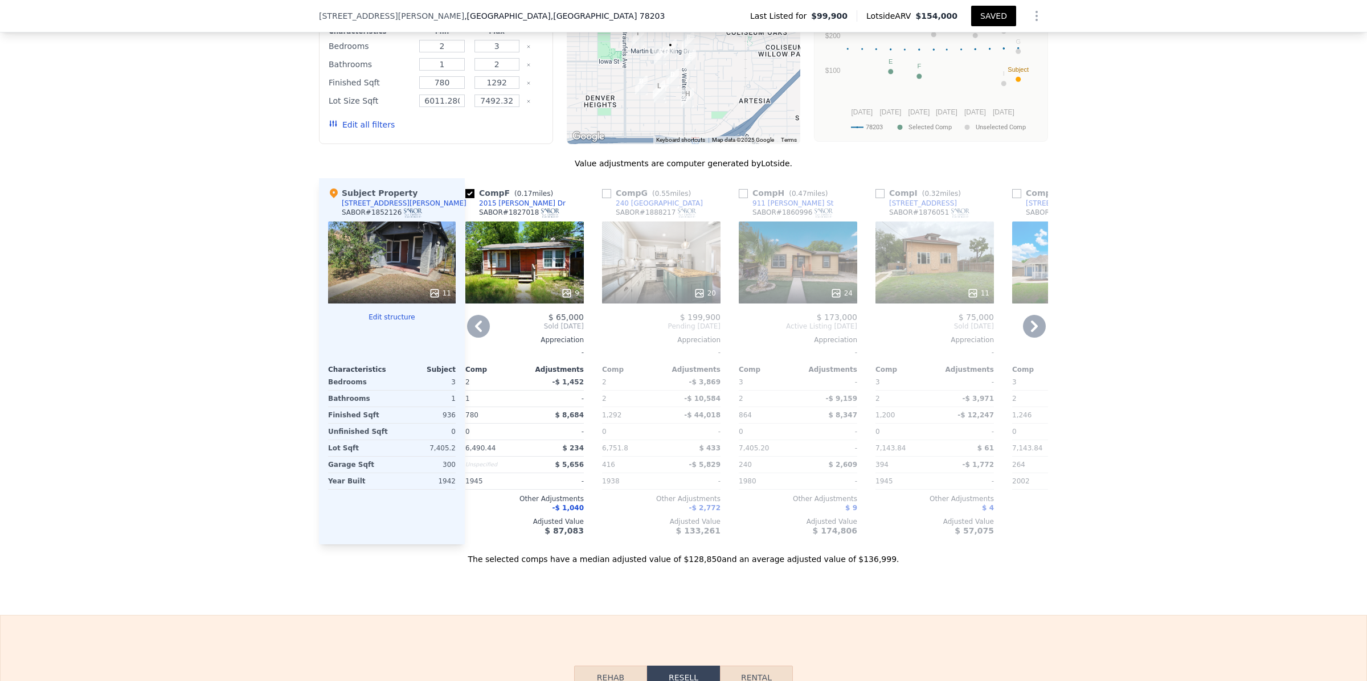
scroll to position [1064, 0]
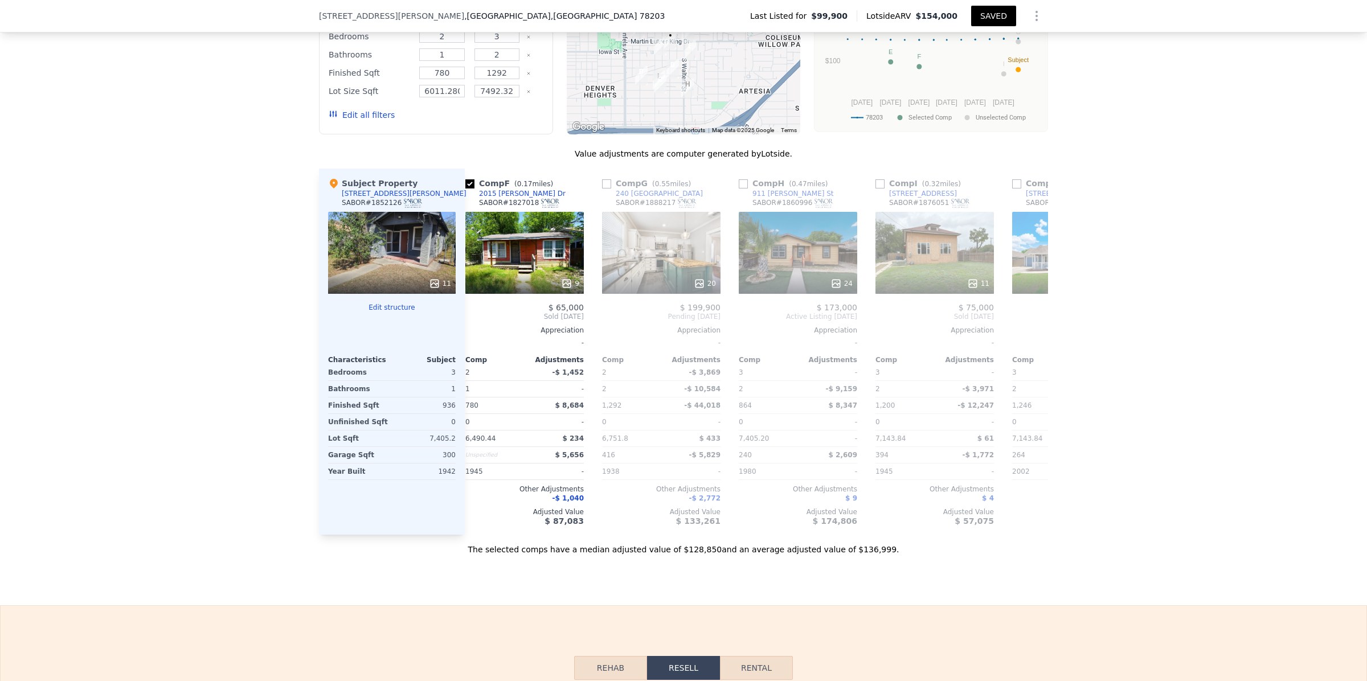
click at [1036, 16] on icon "Show Options" at bounding box center [1036, 15] width 1 height 9
click at [996, 60] on div "Share Analysis" at bounding box center [985, 68] width 128 height 23
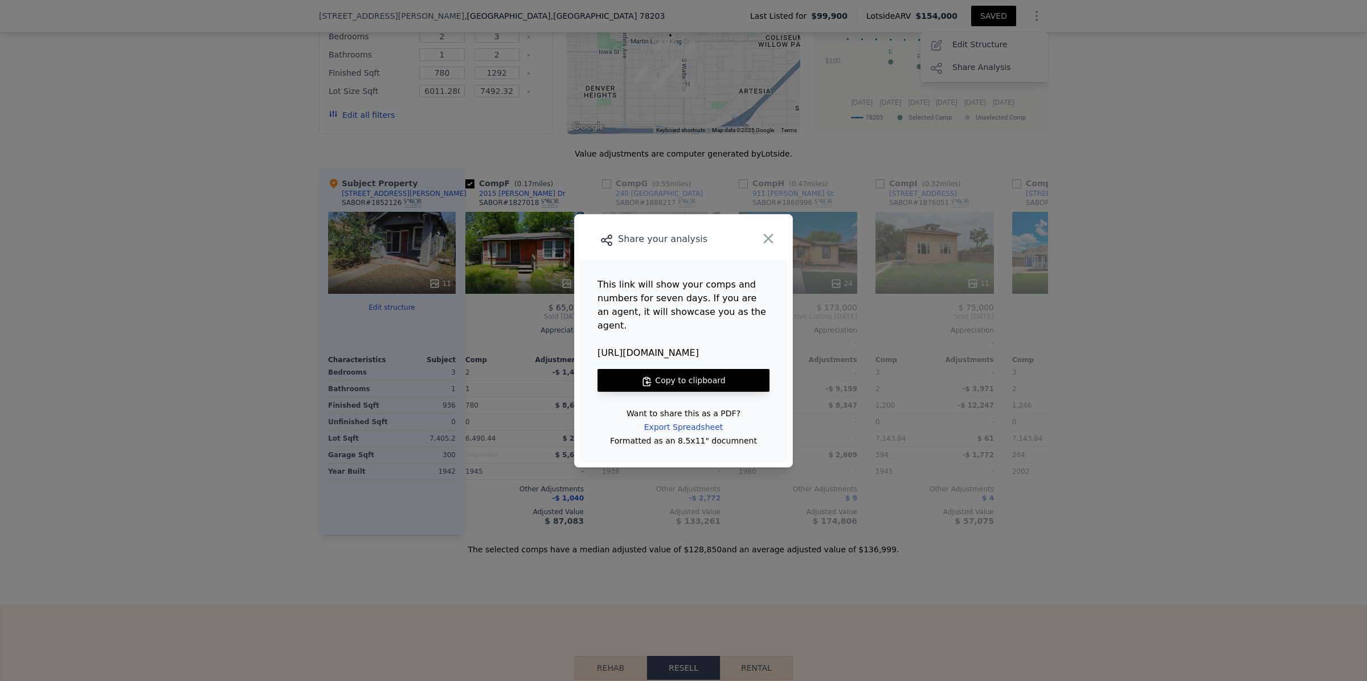
click at [687, 369] on button "Copy to clipboard" at bounding box center [684, 380] width 172 height 23
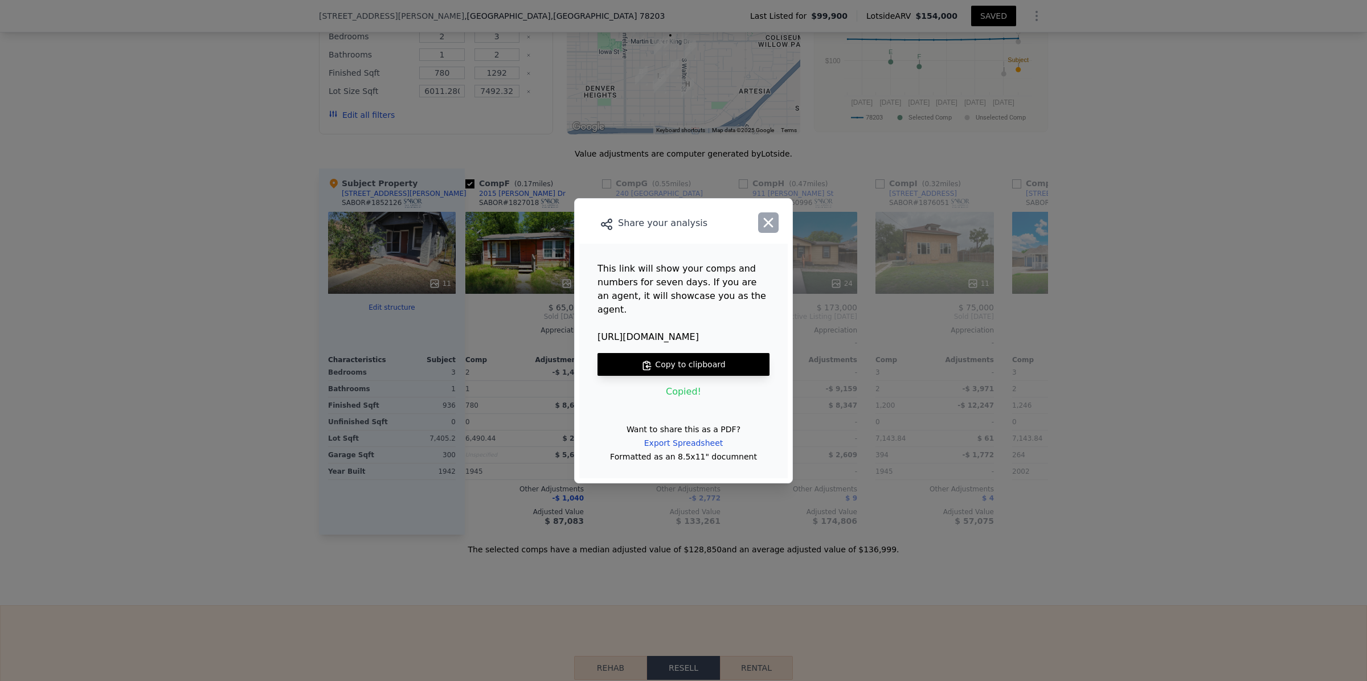
click at [769, 228] on icon "button" at bounding box center [769, 223] width 16 height 16
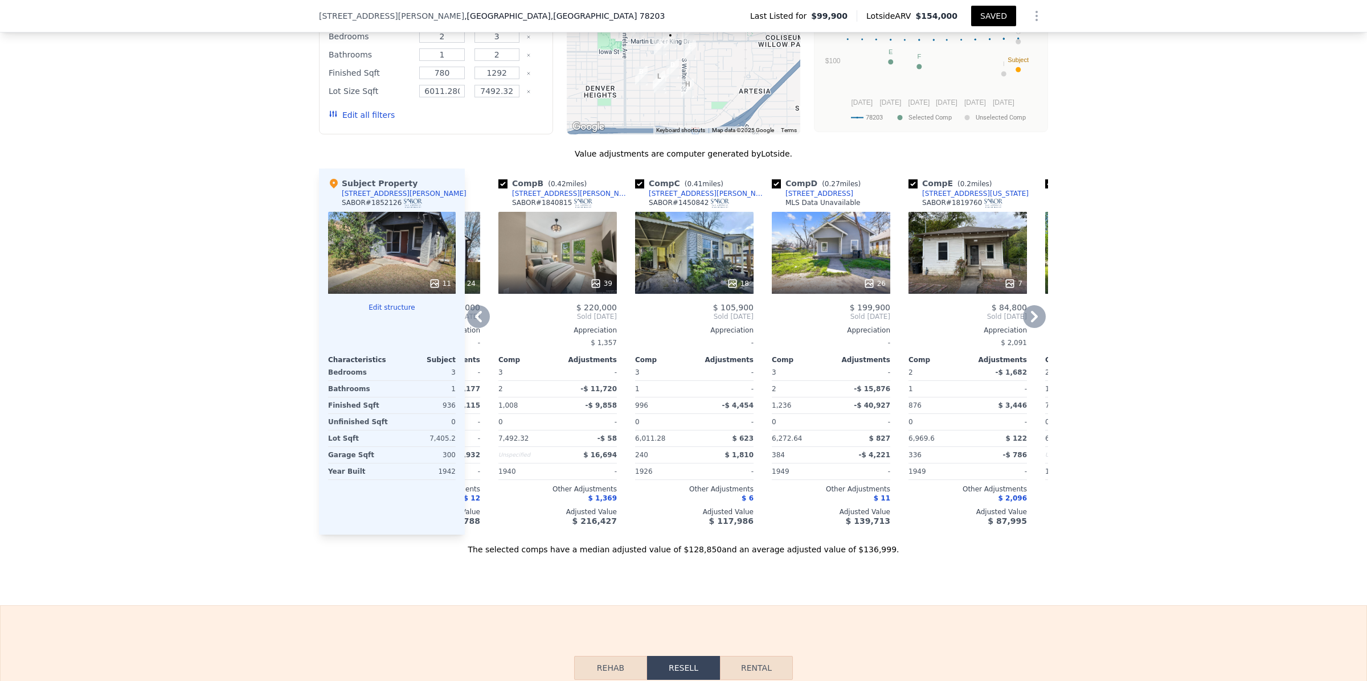
scroll to position [0, 0]
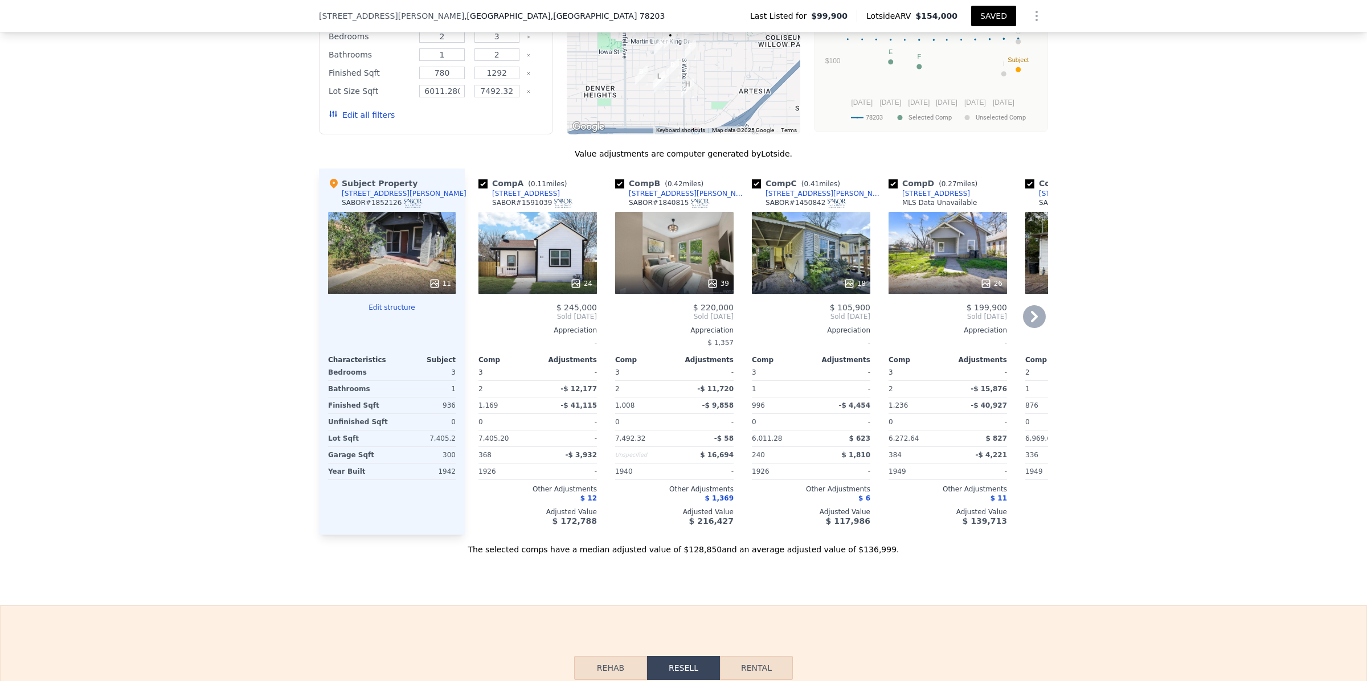
click at [672, 265] on div "39" at bounding box center [674, 253] width 119 height 82
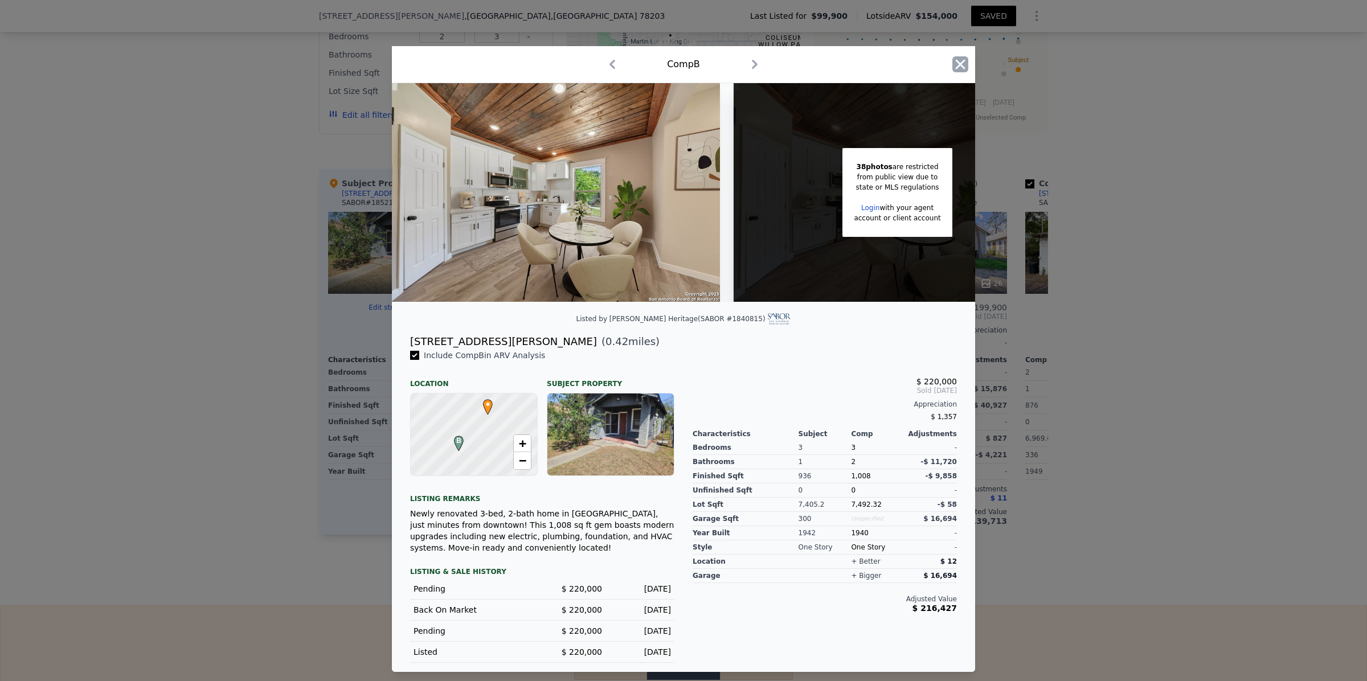
click at [955, 59] on icon "button" at bounding box center [961, 64] width 16 height 16
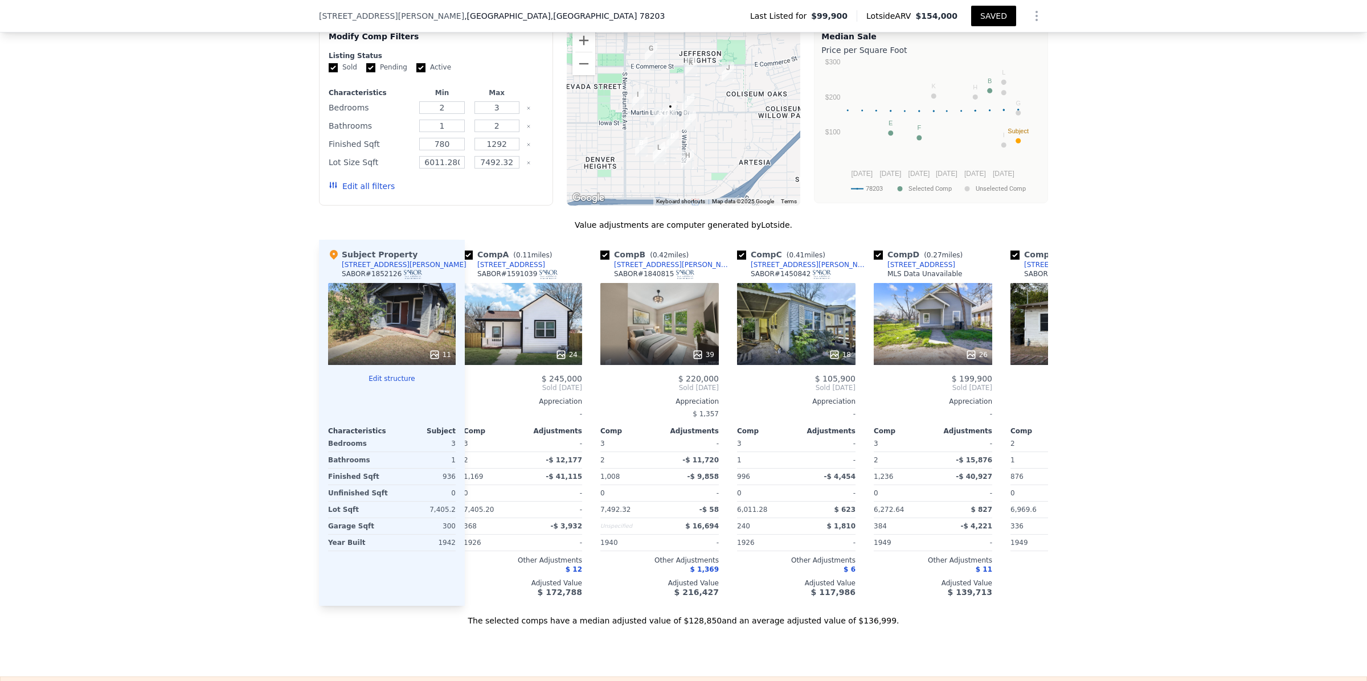
scroll to position [0, 10]
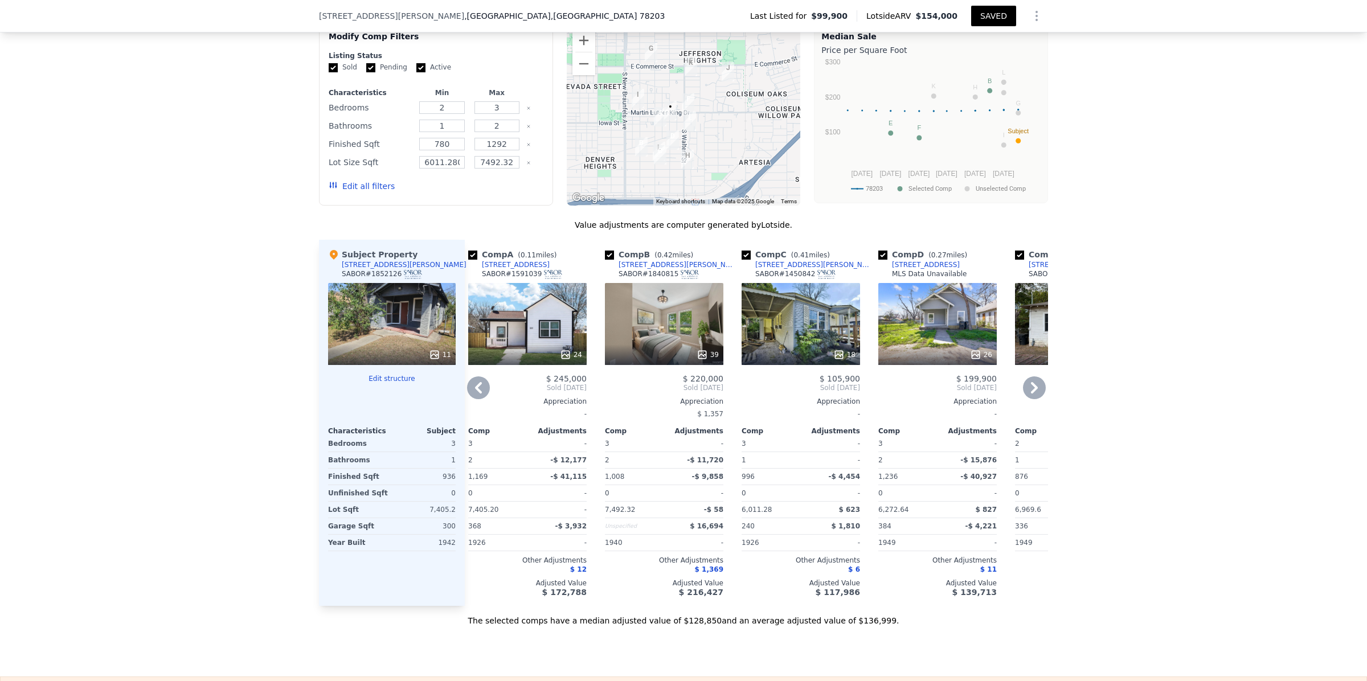
click at [775, 321] on div "18" at bounding box center [801, 324] width 119 height 82
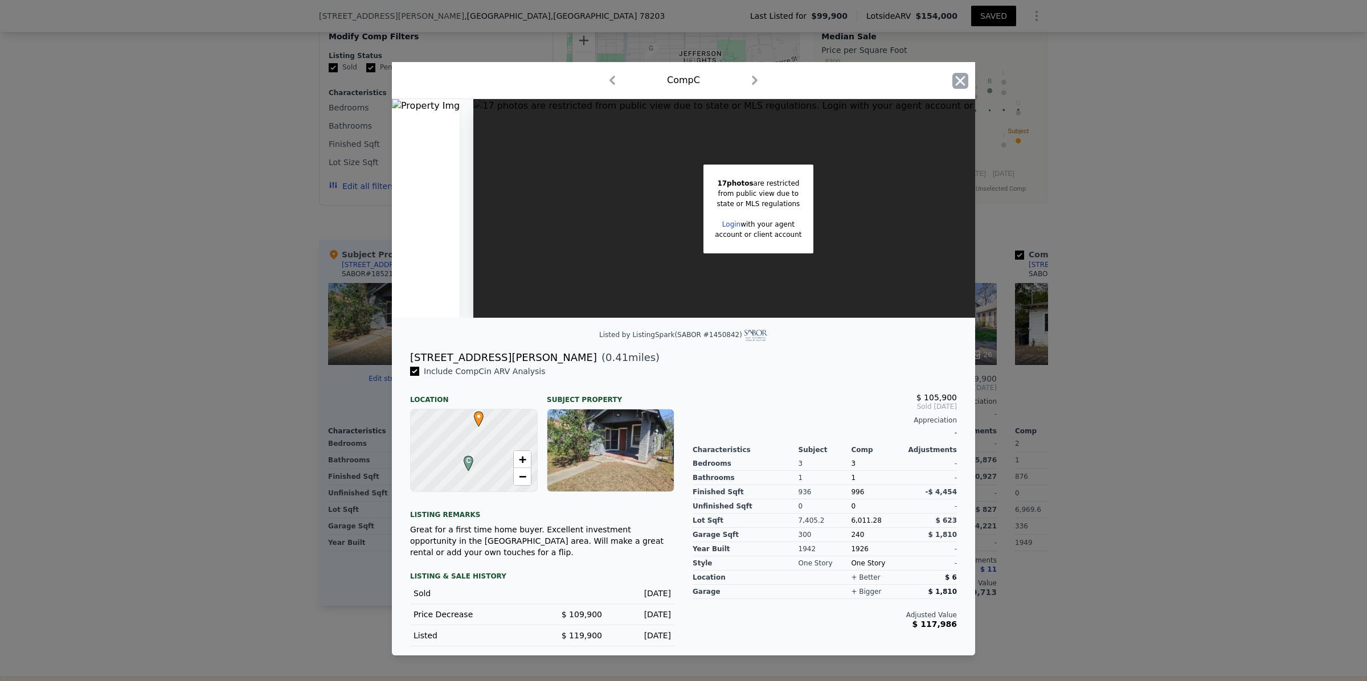
click at [961, 79] on icon "button" at bounding box center [961, 81] width 10 height 10
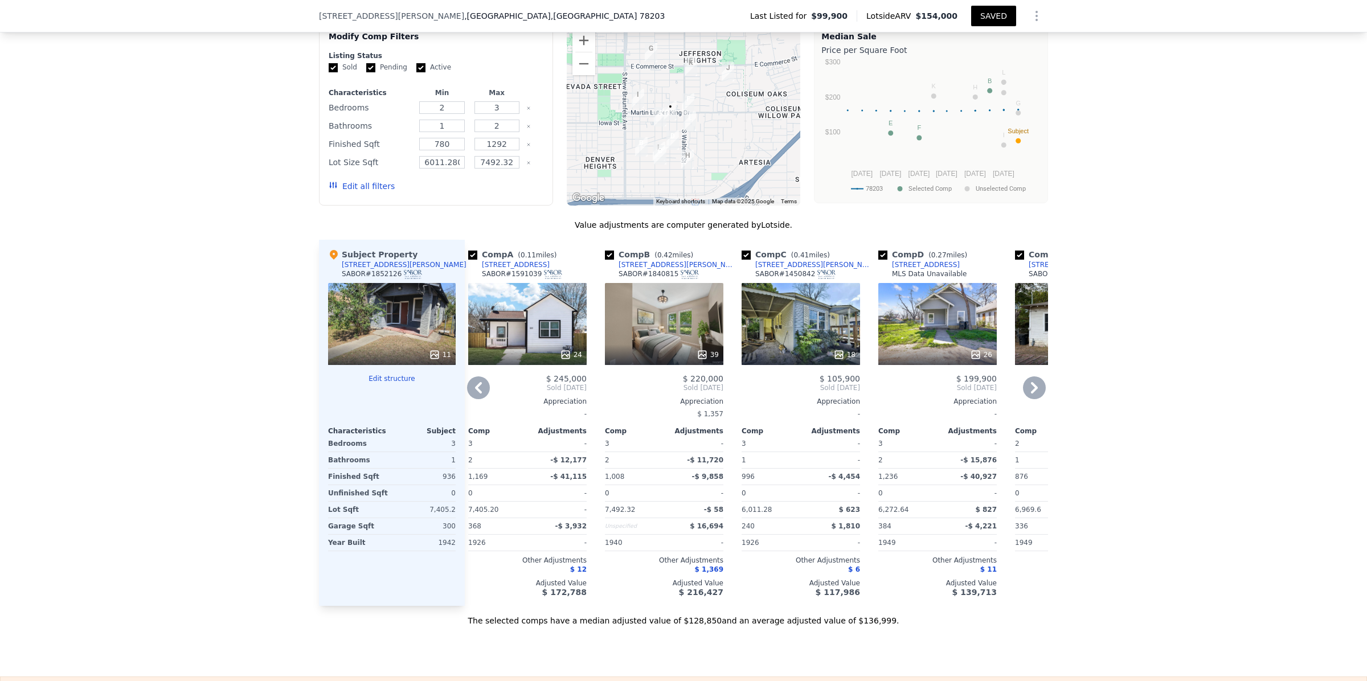
click at [742, 257] on input "checkbox" at bounding box center [746, 255] width 9 height 9
checkbox input "false"
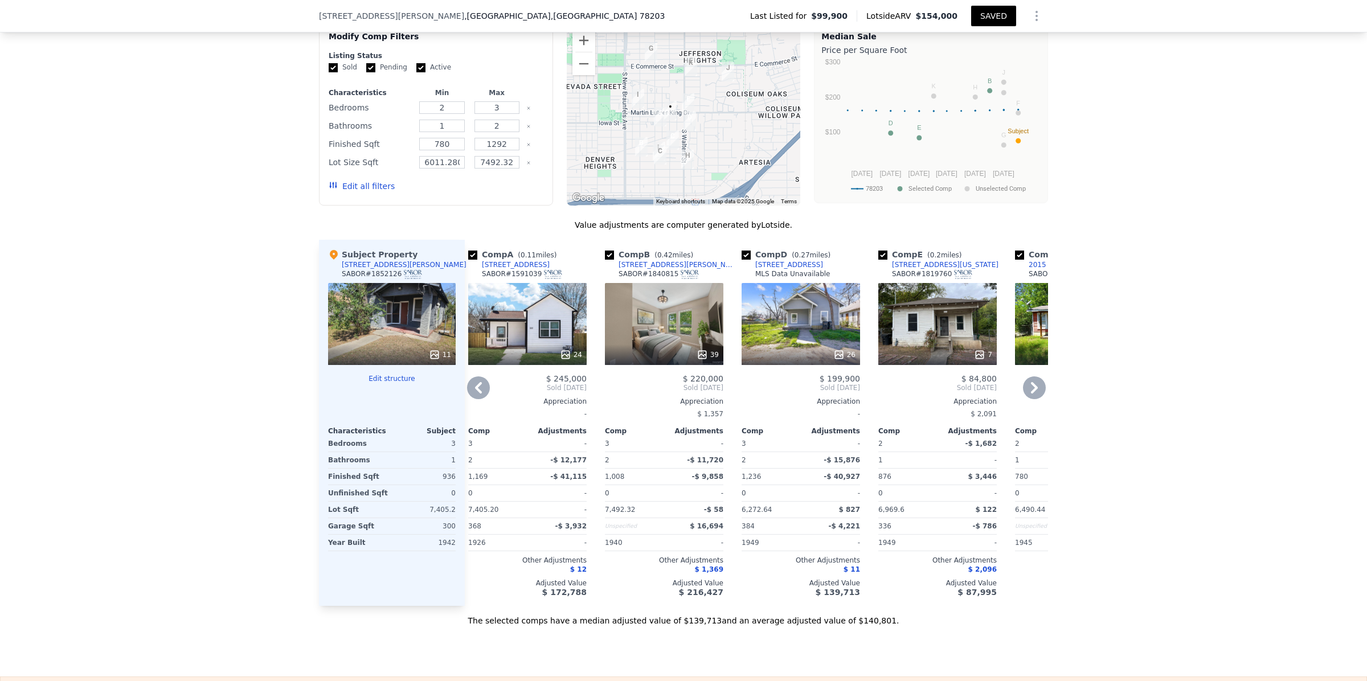
click at [879, 255] on input "checkbox" at bounding box center [883, 255] width 9 height 9
checkbox input "false"
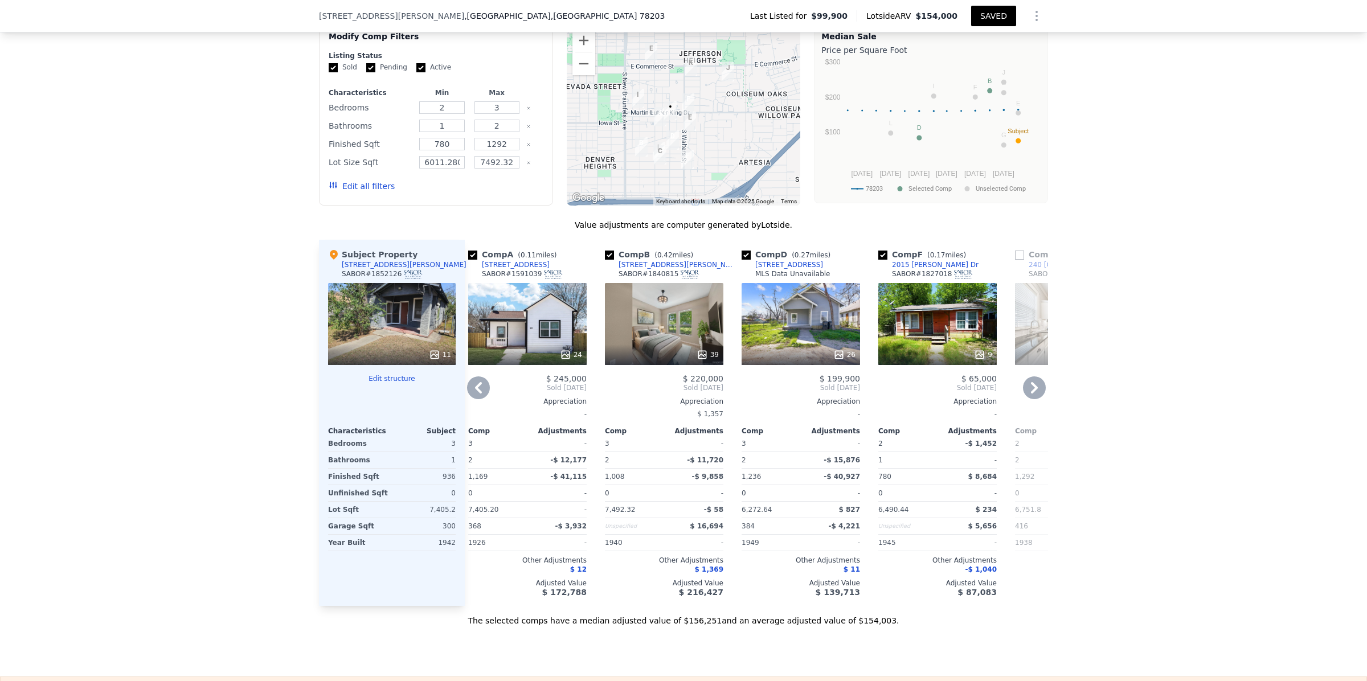
click at [879, 255] on input "checkbox" at bounding box center [883, 255] width 9 height 9
checkbox input "false"
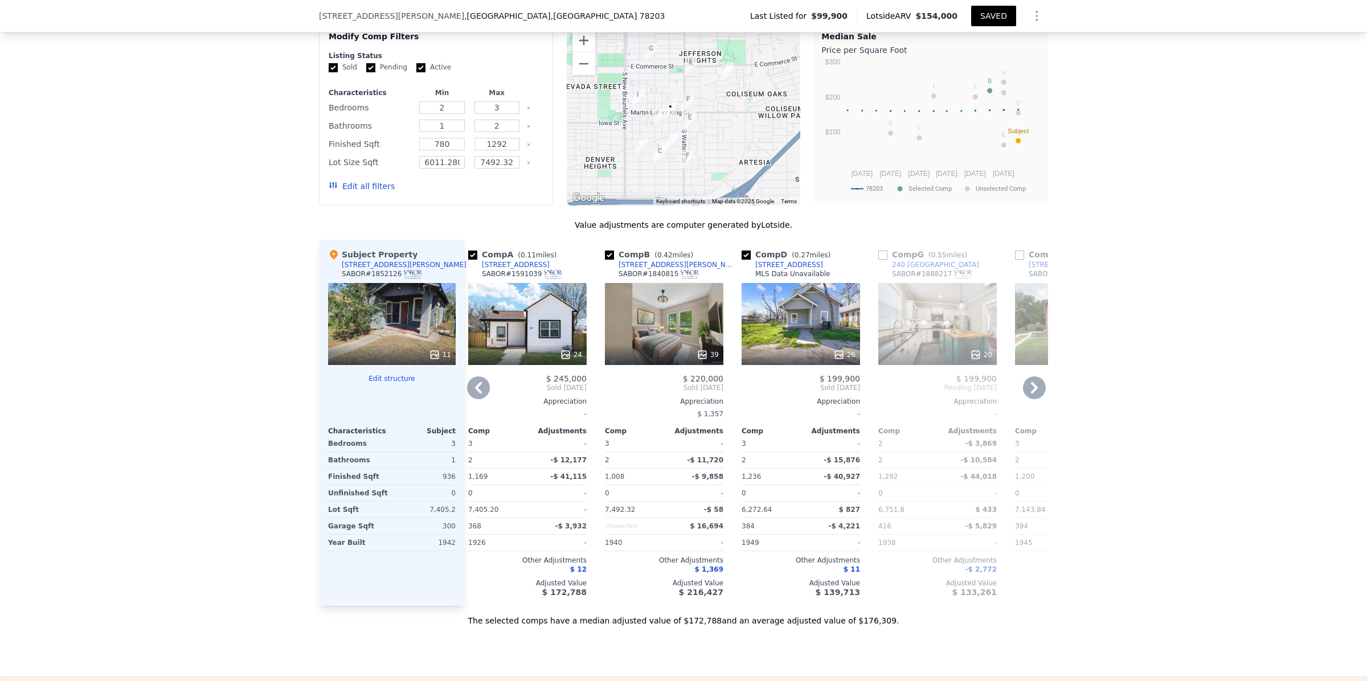
click at [879, 257] on input "checkbox" at bounding box center [883, 255] width 9 height 9
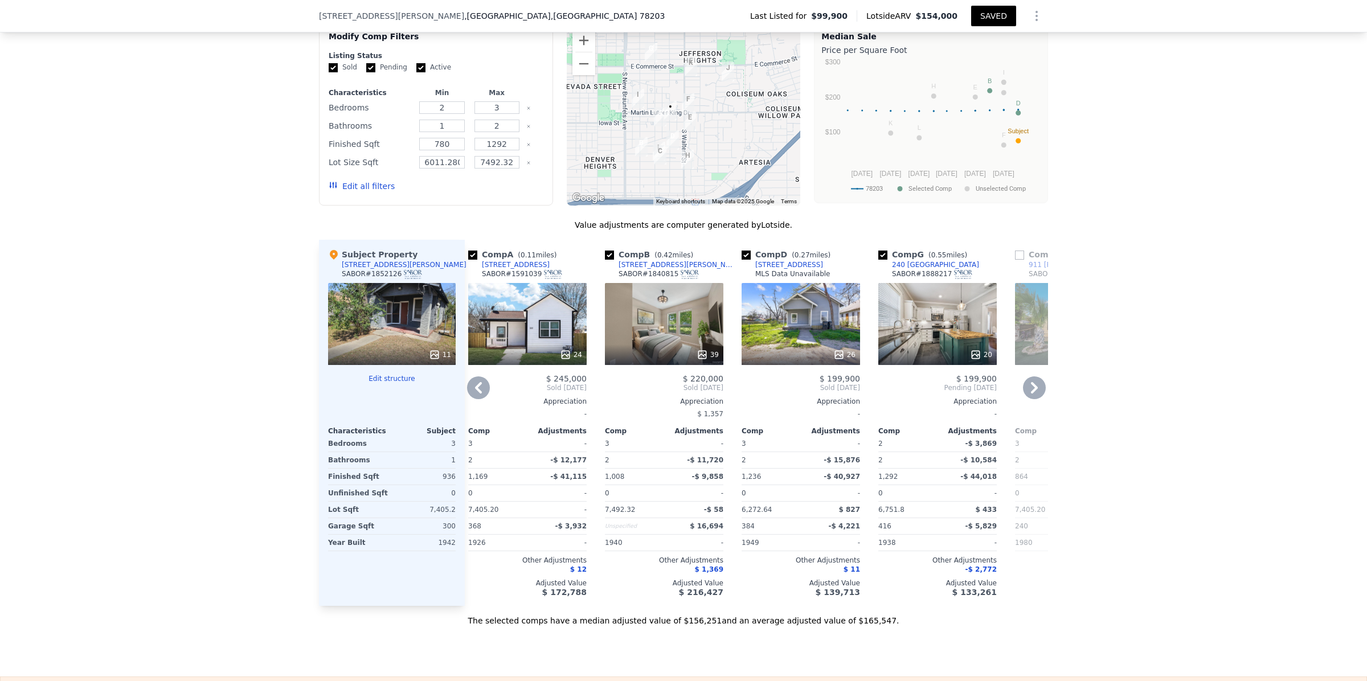
click at [879, 257] on input "checkbox" at bounding box center [883, 255] width 9 height 9
checkbox input "false"
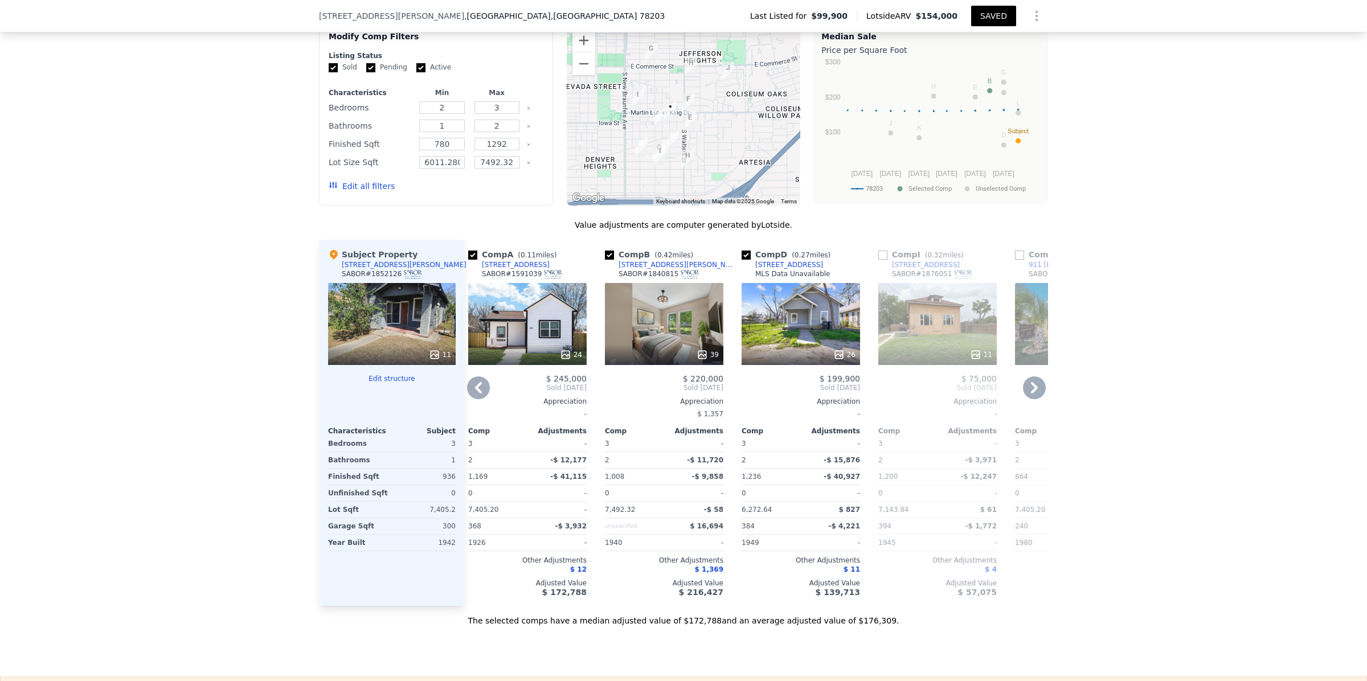
click at [1032, 387] on icon at bounding box center [1034, 388] width 23 height 23
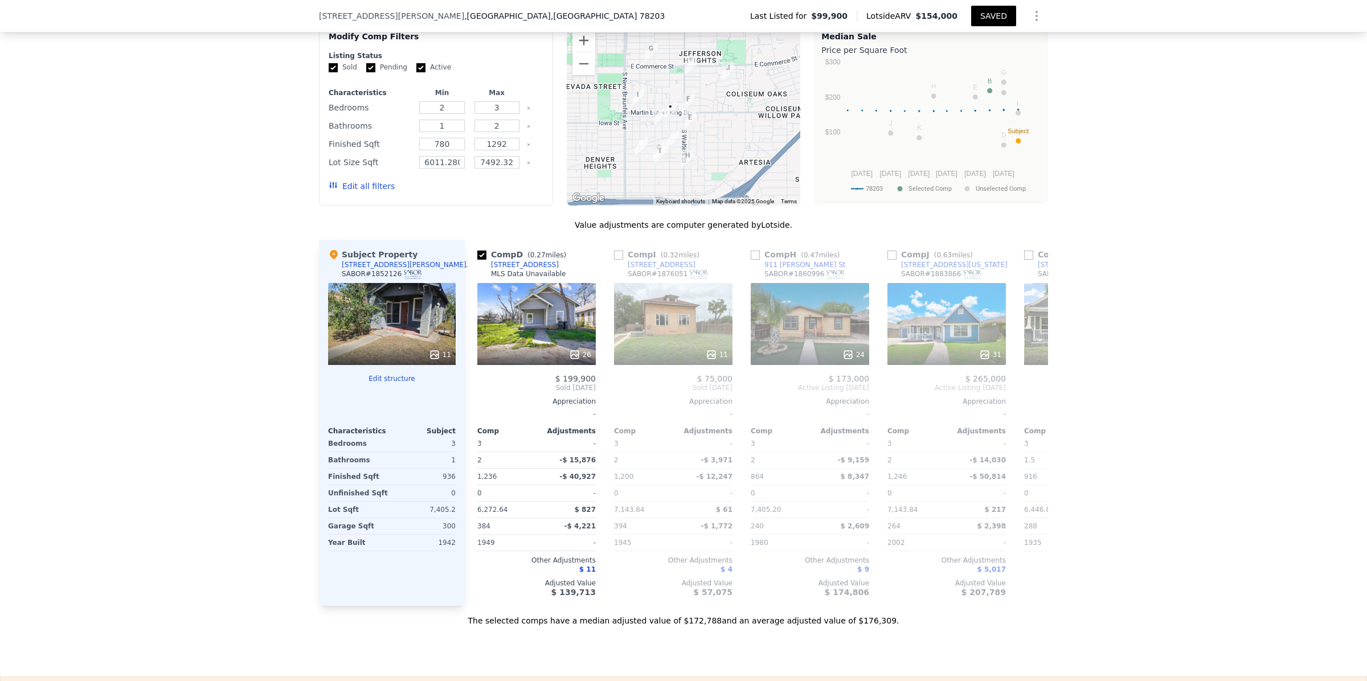
scroll to position [0, 284]
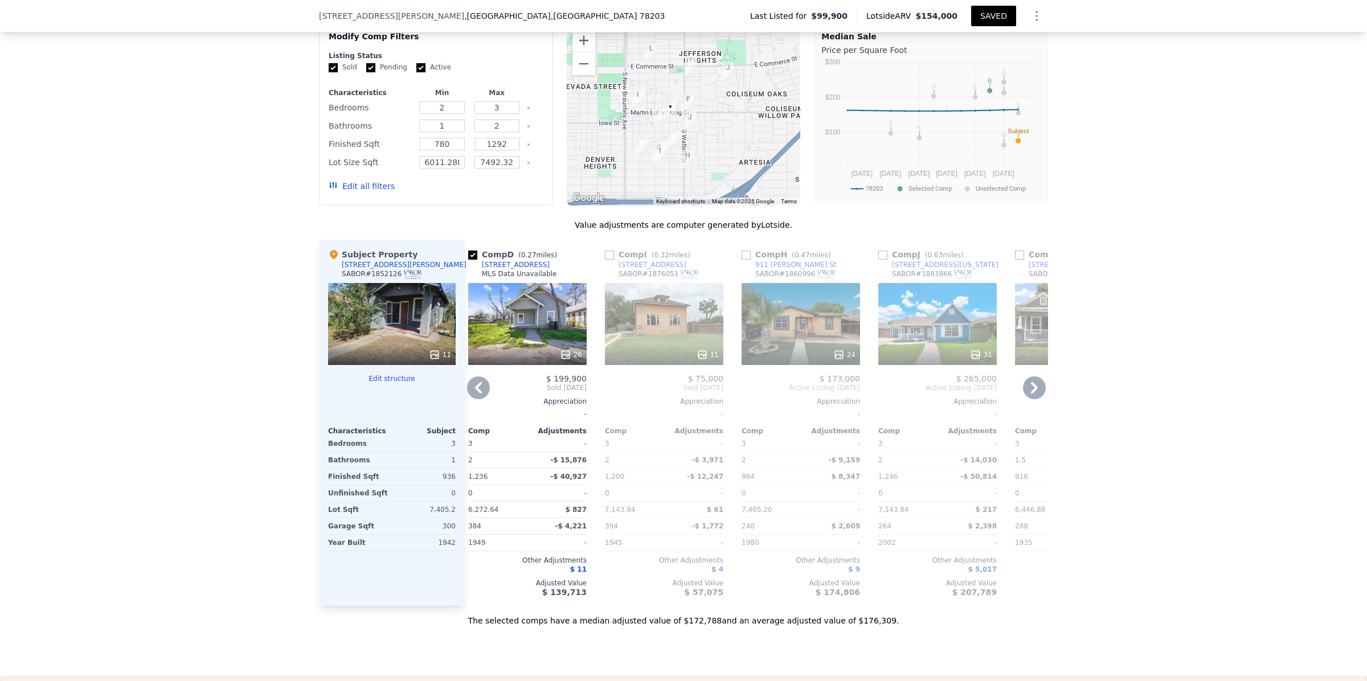
click at [742, 257] on input "checkbox" at bounding box center [746, 255] width 9 height 9
checkbox input "true"
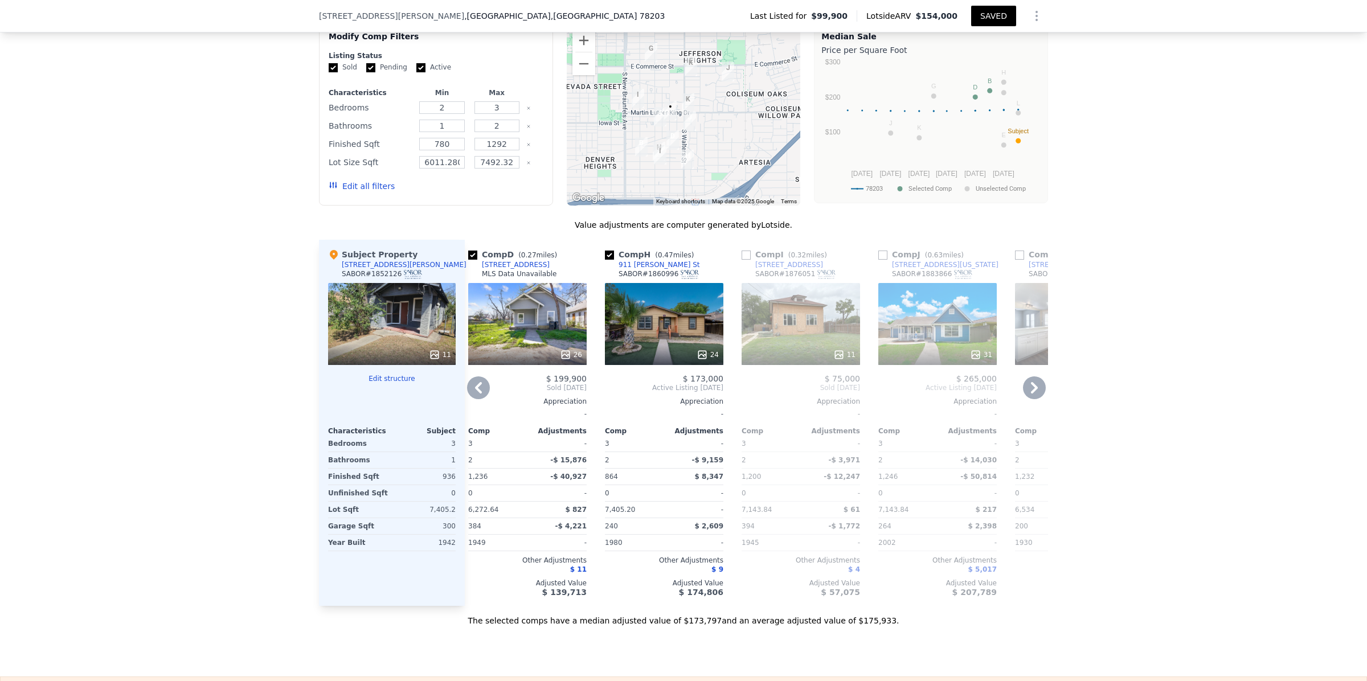
click at [879, 255] on input "checkbox" at bounding box center [883, 255] width 9 height 9
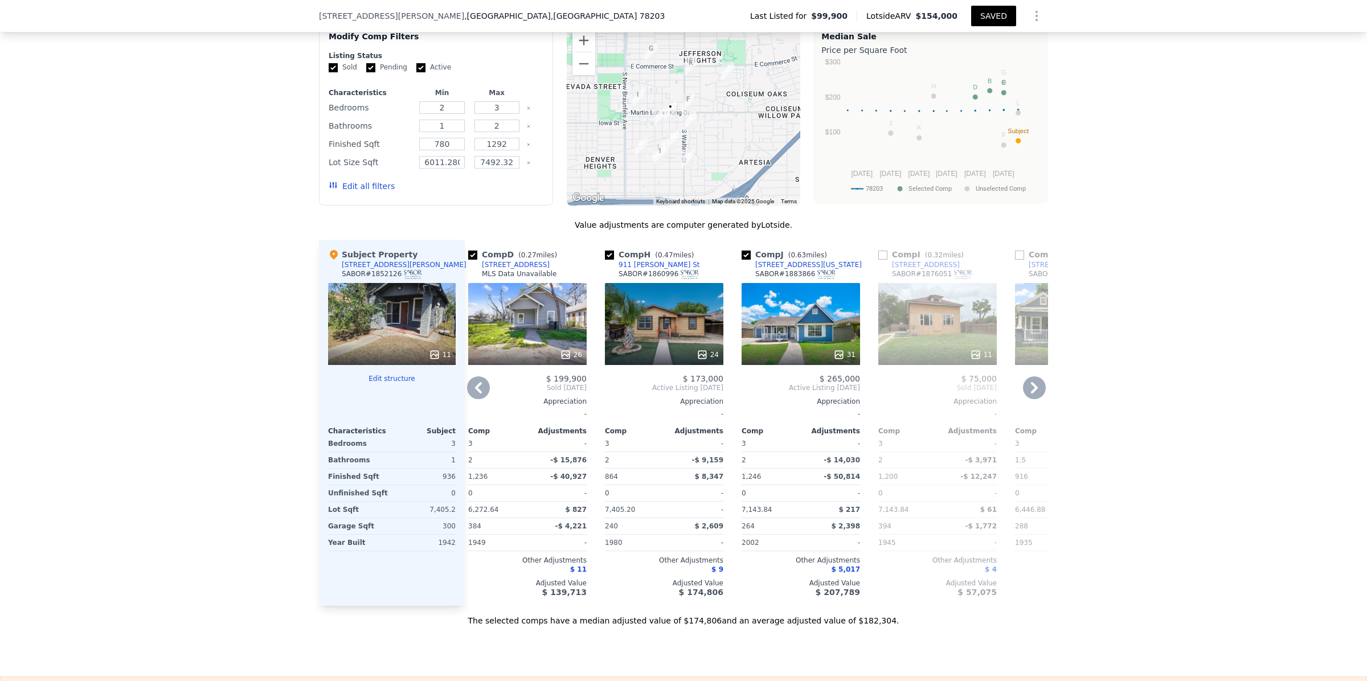
click at [742, 255] on input "checkbox" at bounding box center [746, 255] width 9 height 9
checkbox input "false"
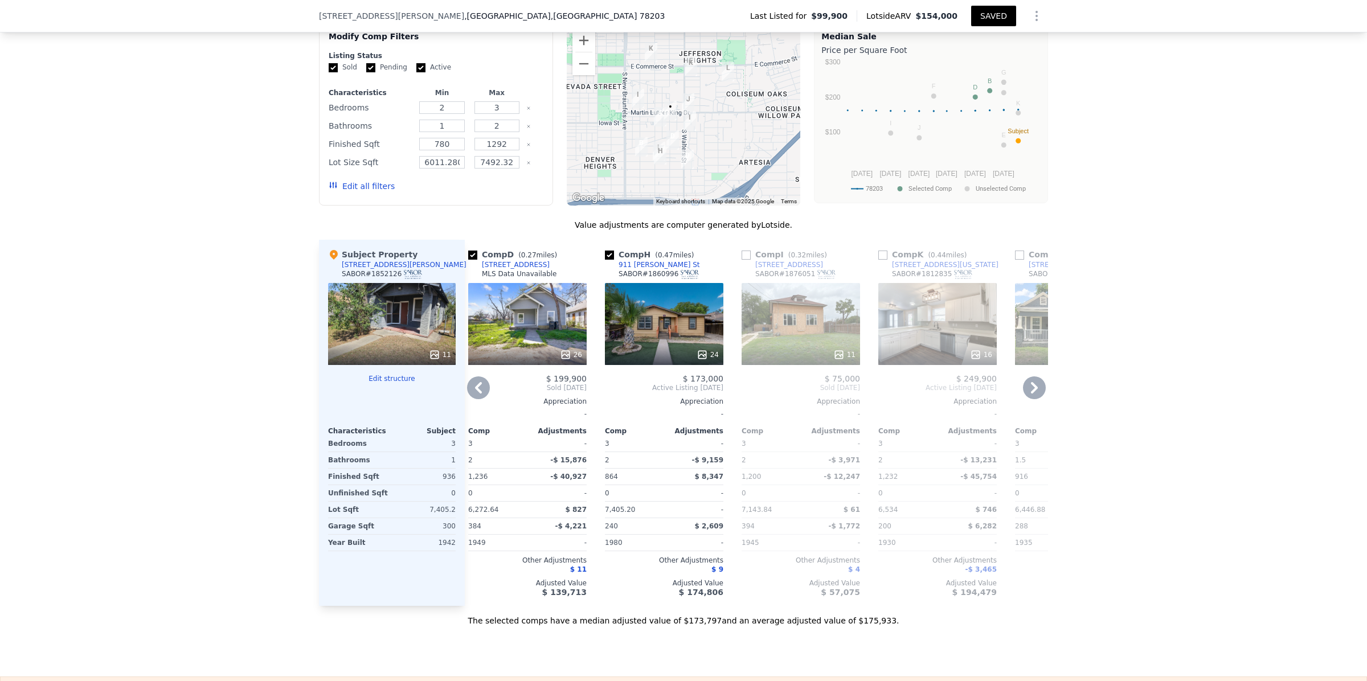
click at [1000, 14] on button "SAVED" at bounding box center [993, 16] width 45 height 21
click at [1036, 16] on icon "Show Options" at bounding box center [1036, 15] width 1 height 9
click at [999, 62] on div "Share Analysis" at bounding box center [985, 68] width 128 height 23
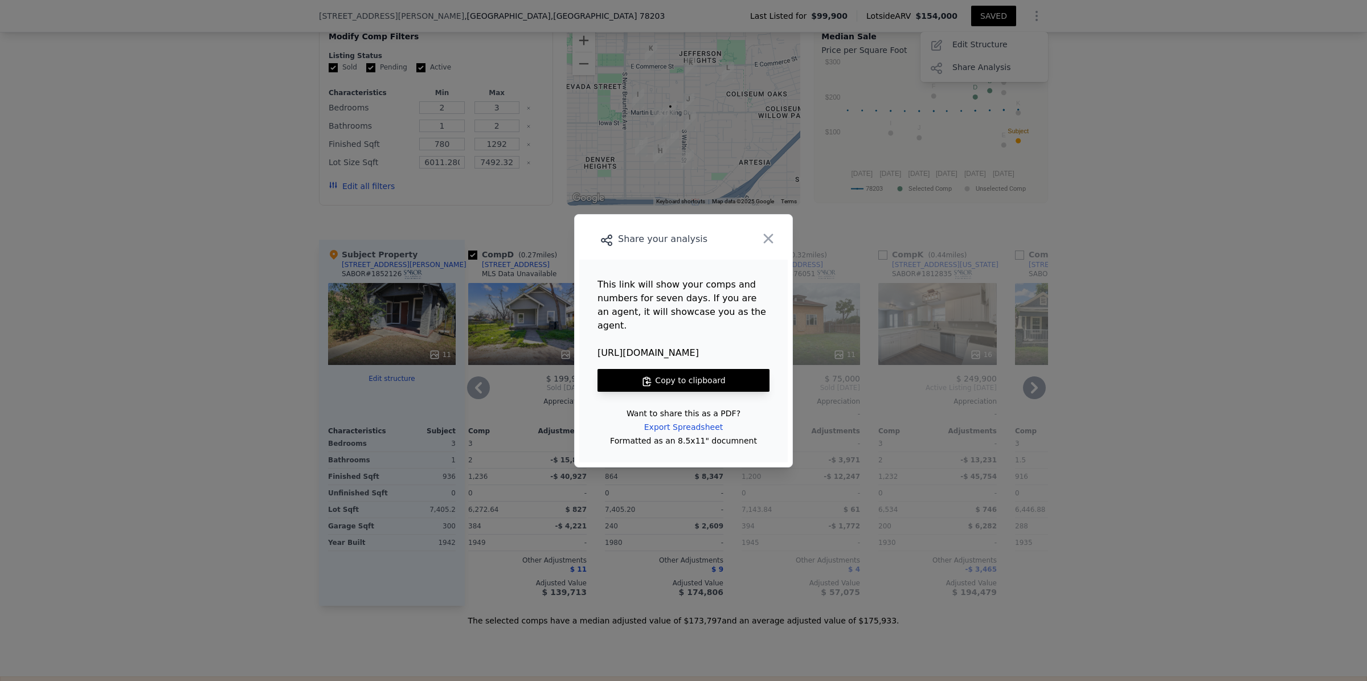
click at [672, 370] on button "Copy to clipboard" at bounding box center [684, 380] width 172 height 23
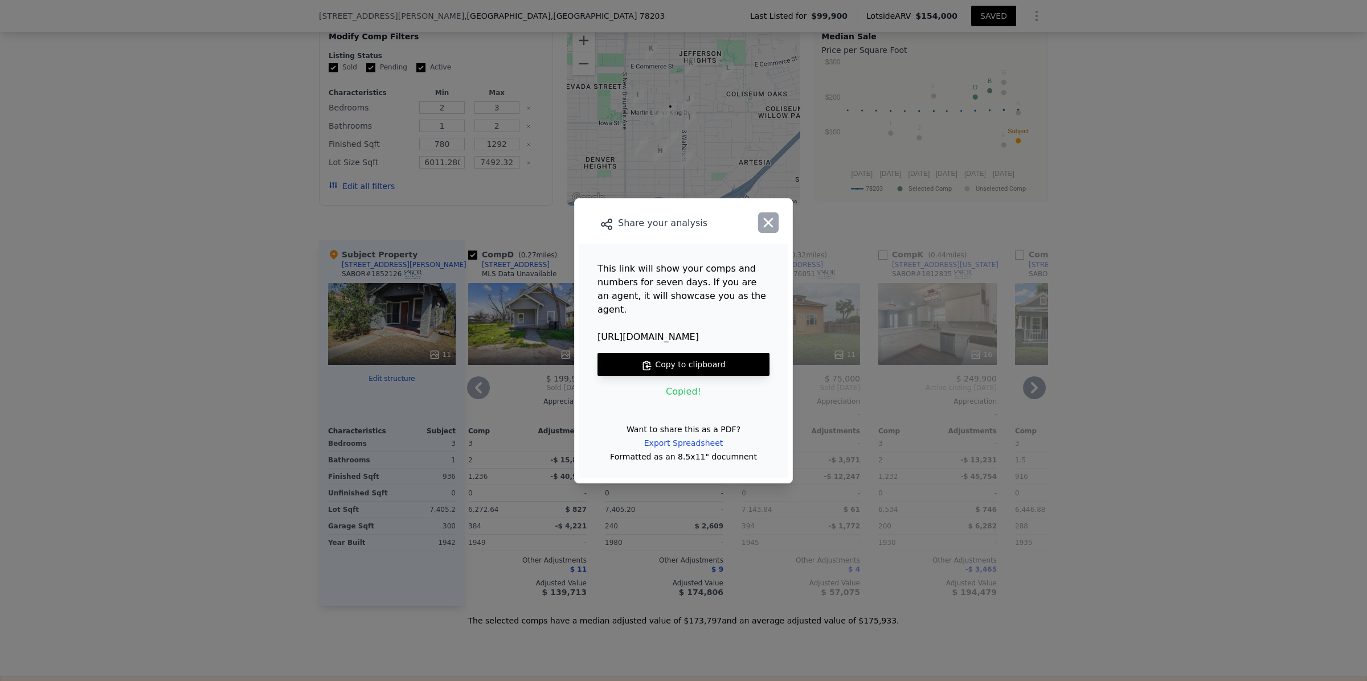
click at [772, 221] on icon "button" at bounding box center [769, 223] width 16 height 16
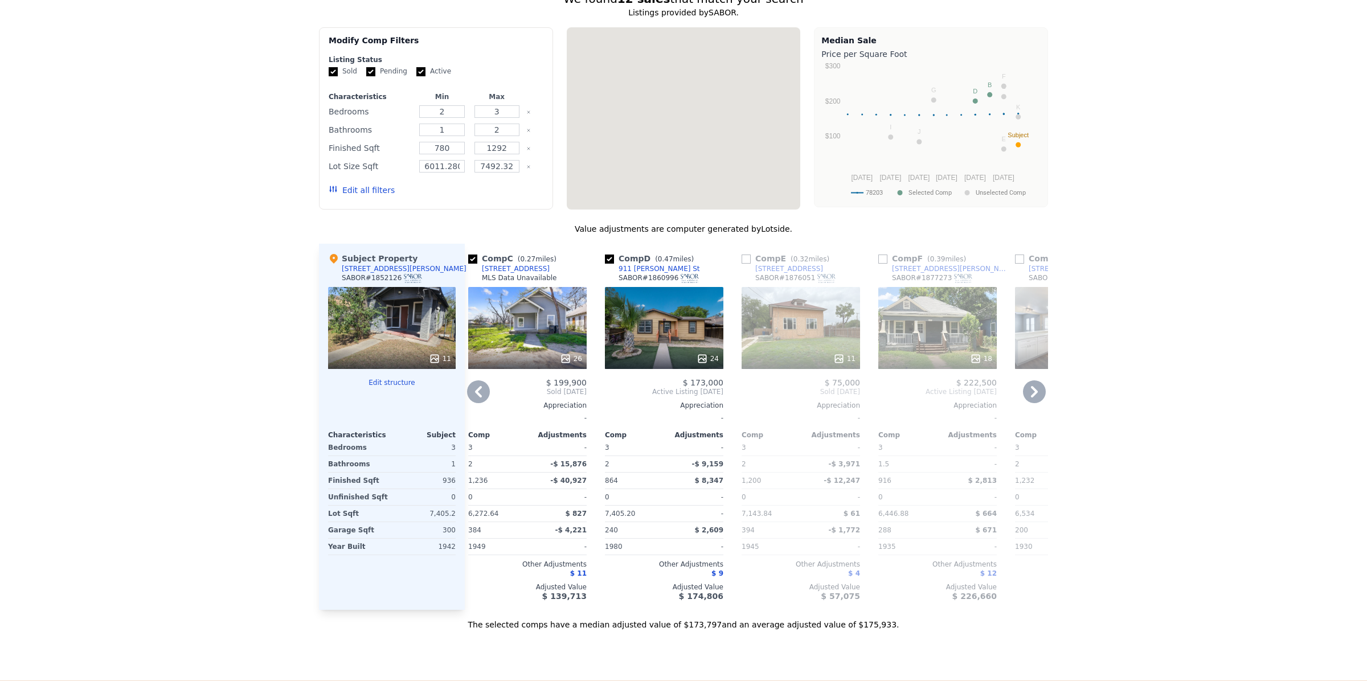
scroll to position [0, 0]
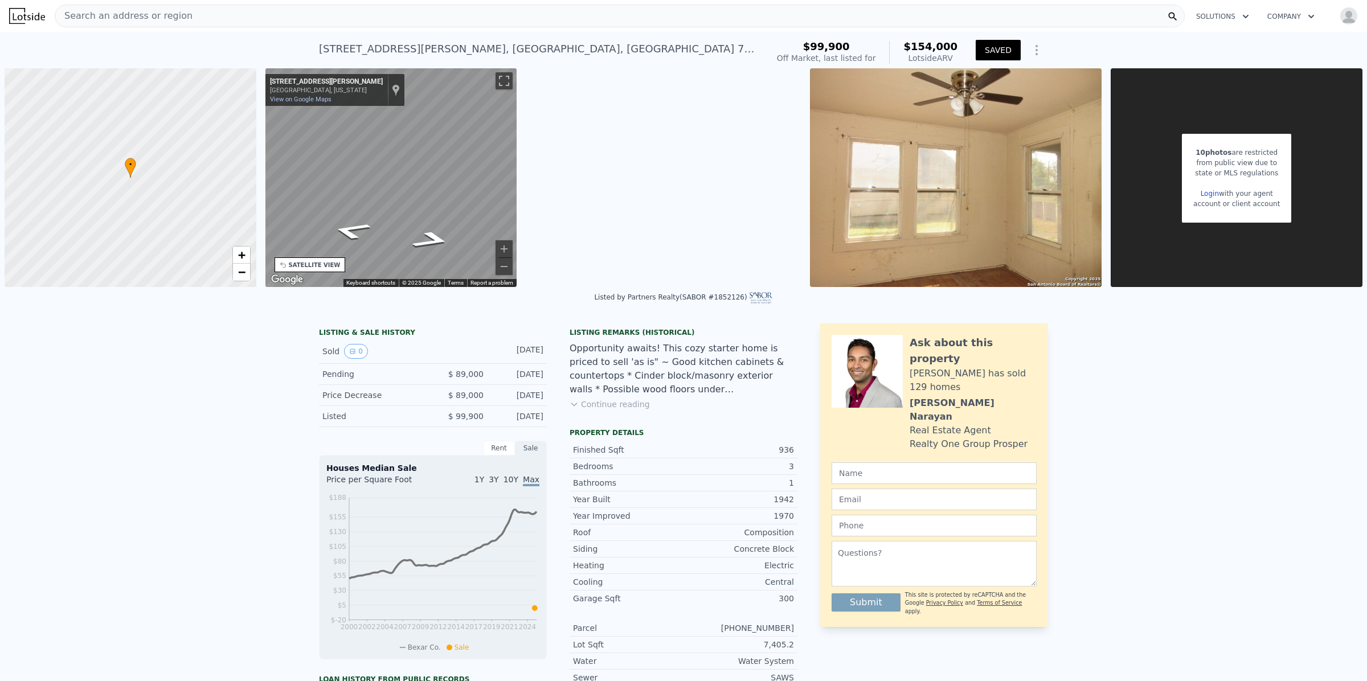
click at [240, 13] on div "Search an address or region" at bounding box center [620, 16] width 1130 height 23
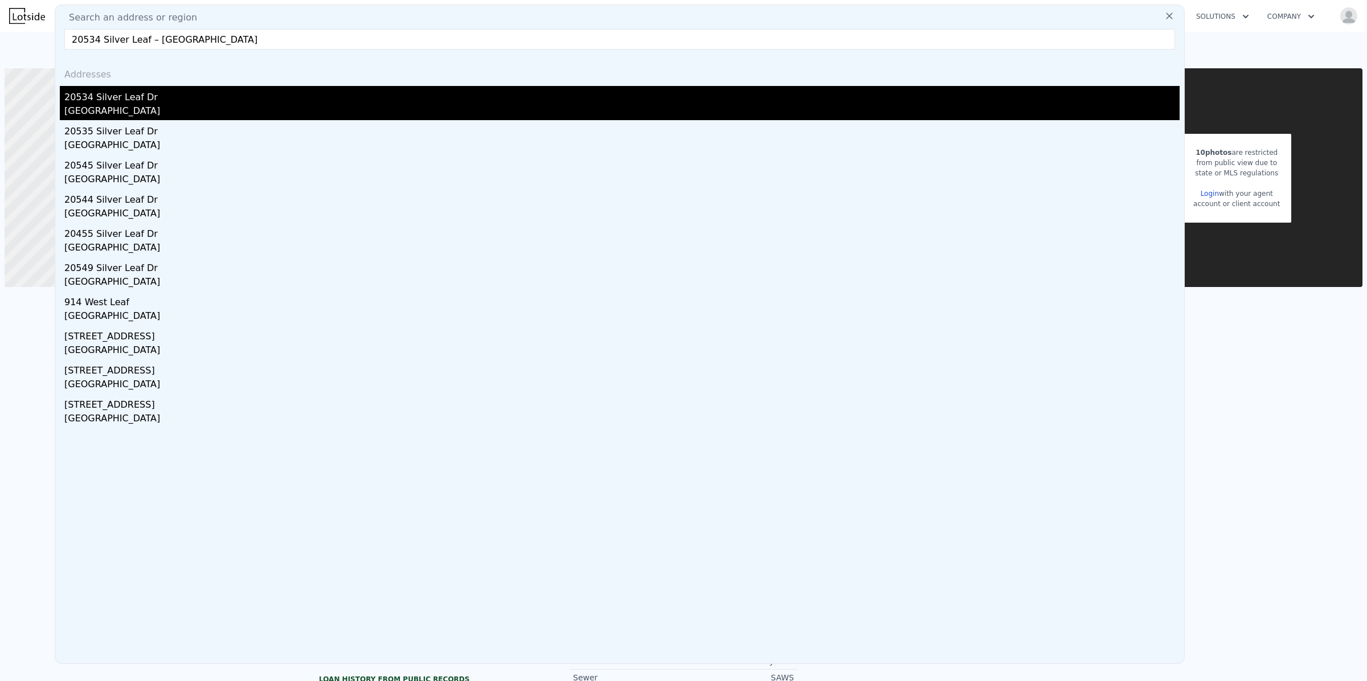
type input "20534 Silver Leaf – [GEOGRAPHIC_DATA]"
click at [123, 106] on div "[GEOGRAPHIC_DATA]" at bounding box center [622, 112] width 1116 height 16
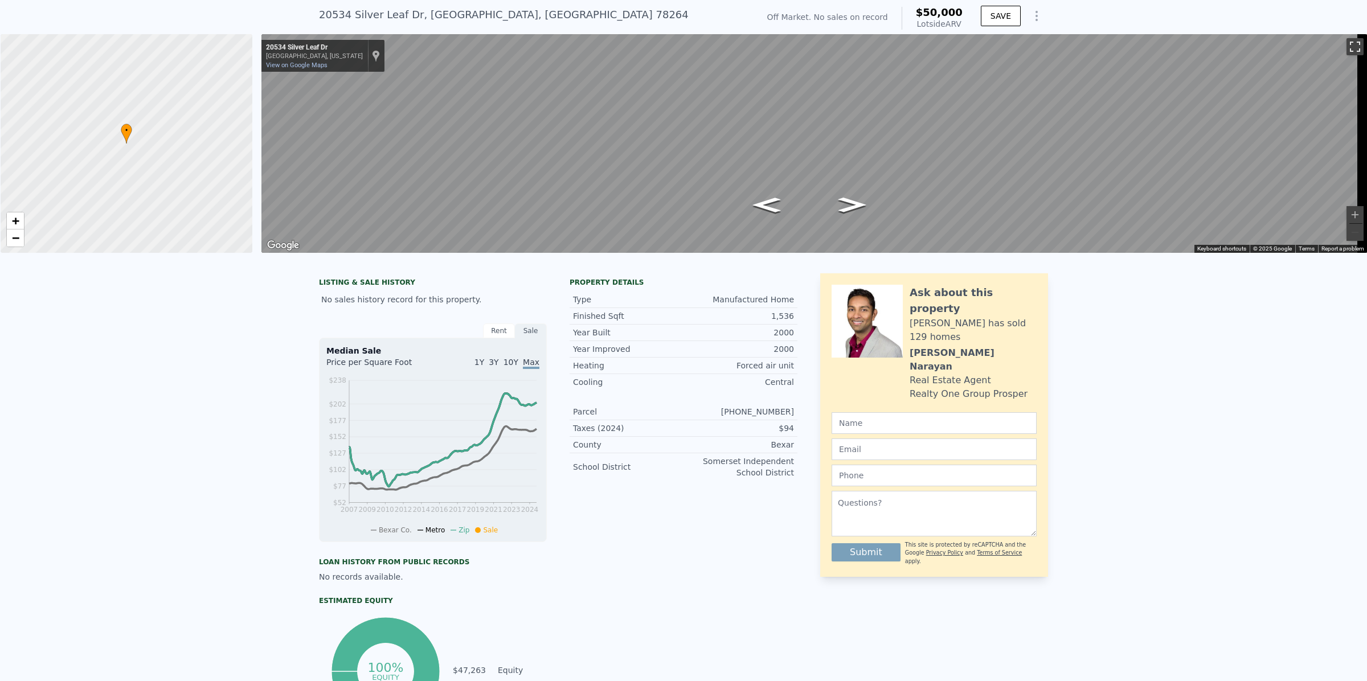
scroll to position [34, 0]
click at [1031, 10] on icon "Show Options" at bounding box center [1037, 16] width 14 height 14
click at [991, 70] on div "Share Analysis" at bounding box center [985, 68] width 128 height 23
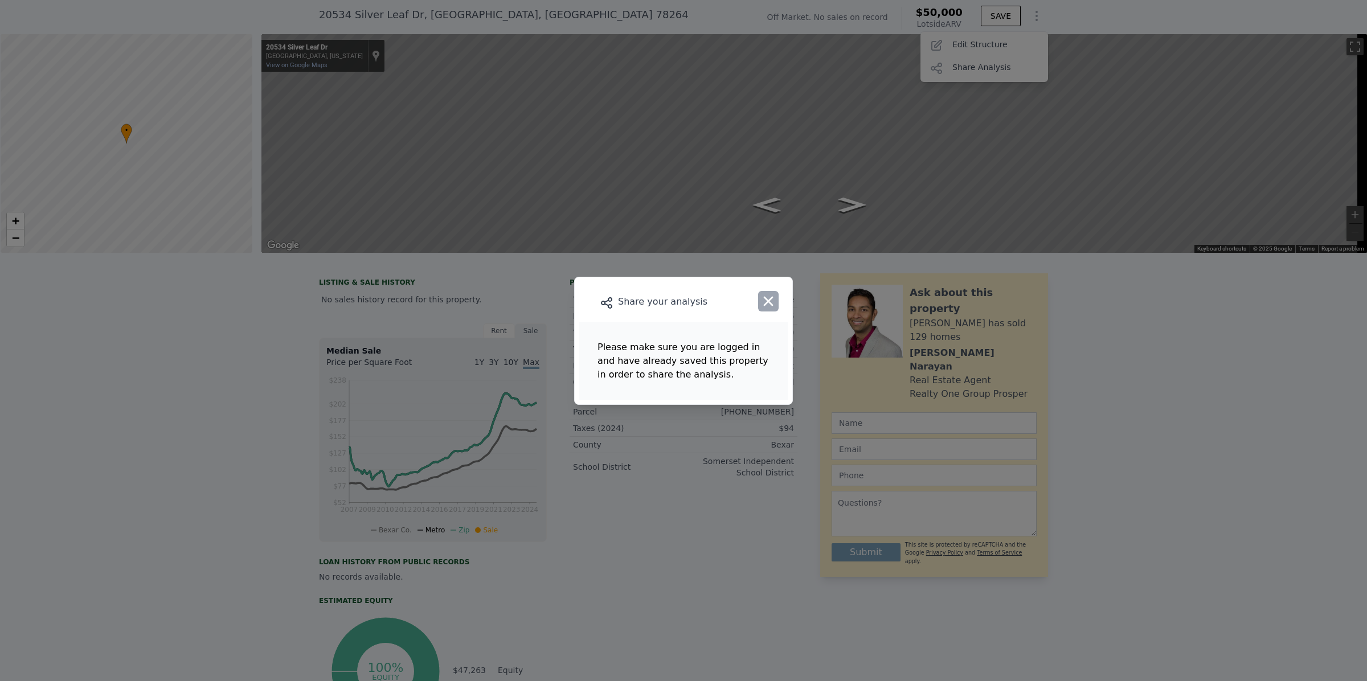
click at [767, 300] on icon "button" at bounding box center [769, 301] width 10 height 10
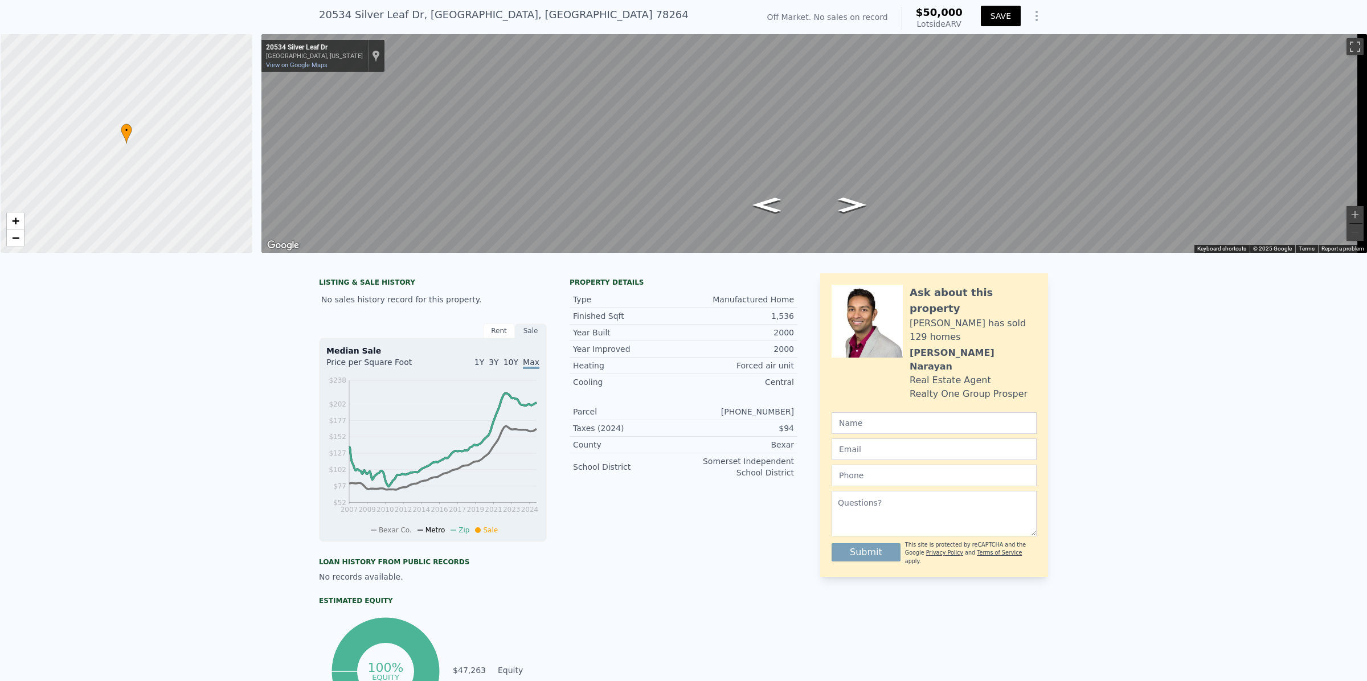
click at [993, 23] on button "SAVE" at bounding box center [1001, 16] width 40 height 21
click at [1030, 18] on icon "Show Options" at bounding box center [1037, 16] width 14 height 14
click at [1000, 64] on div "Share Analysis" at bounding box center [985, 68] width 128 height 23
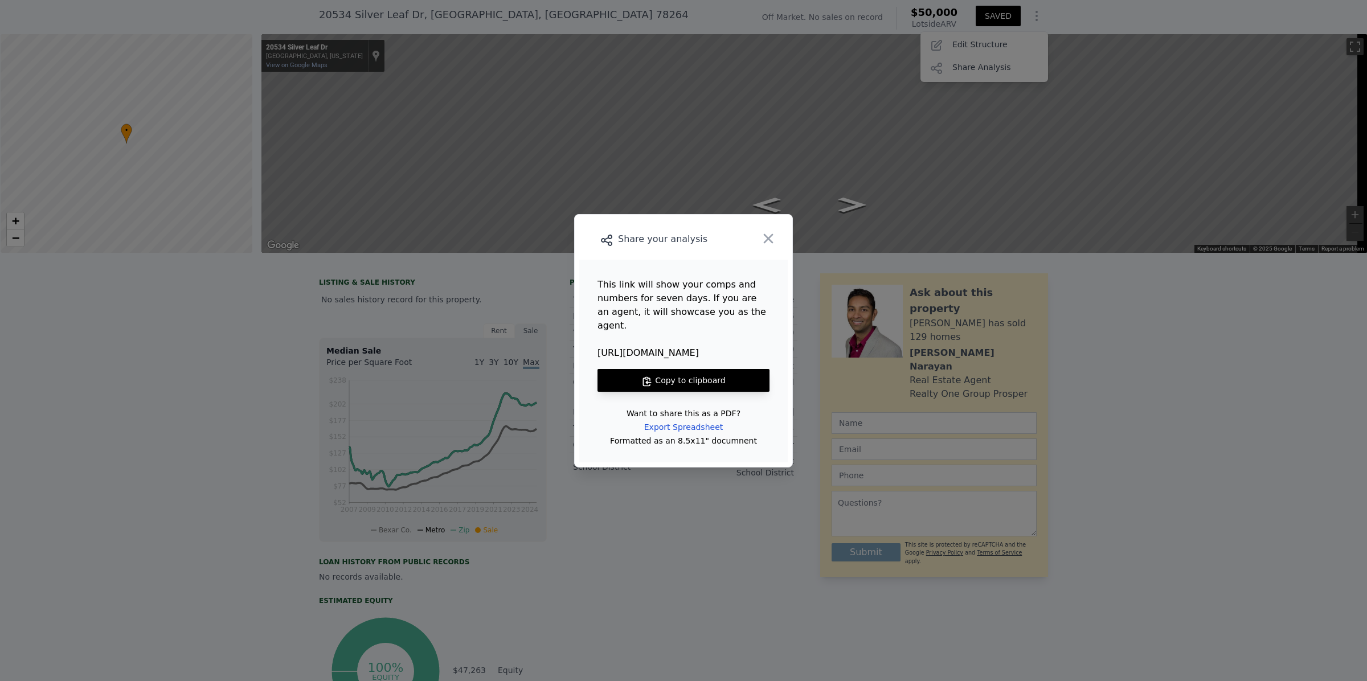
click at [688, 374] on button "Copy to clipboard" at bounding box center [684, 380] width 172 height 23
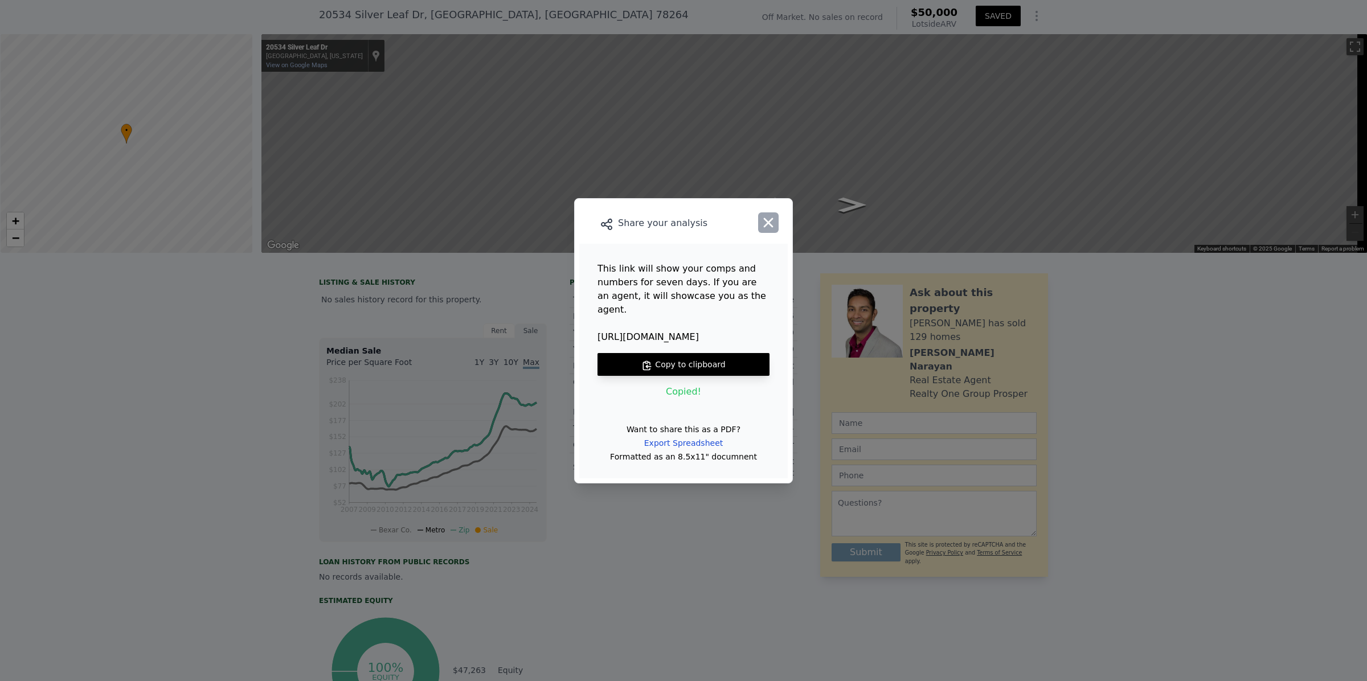
click at [766, 230] on icon "button" at bounding box center [769, 223] width 16 height 16
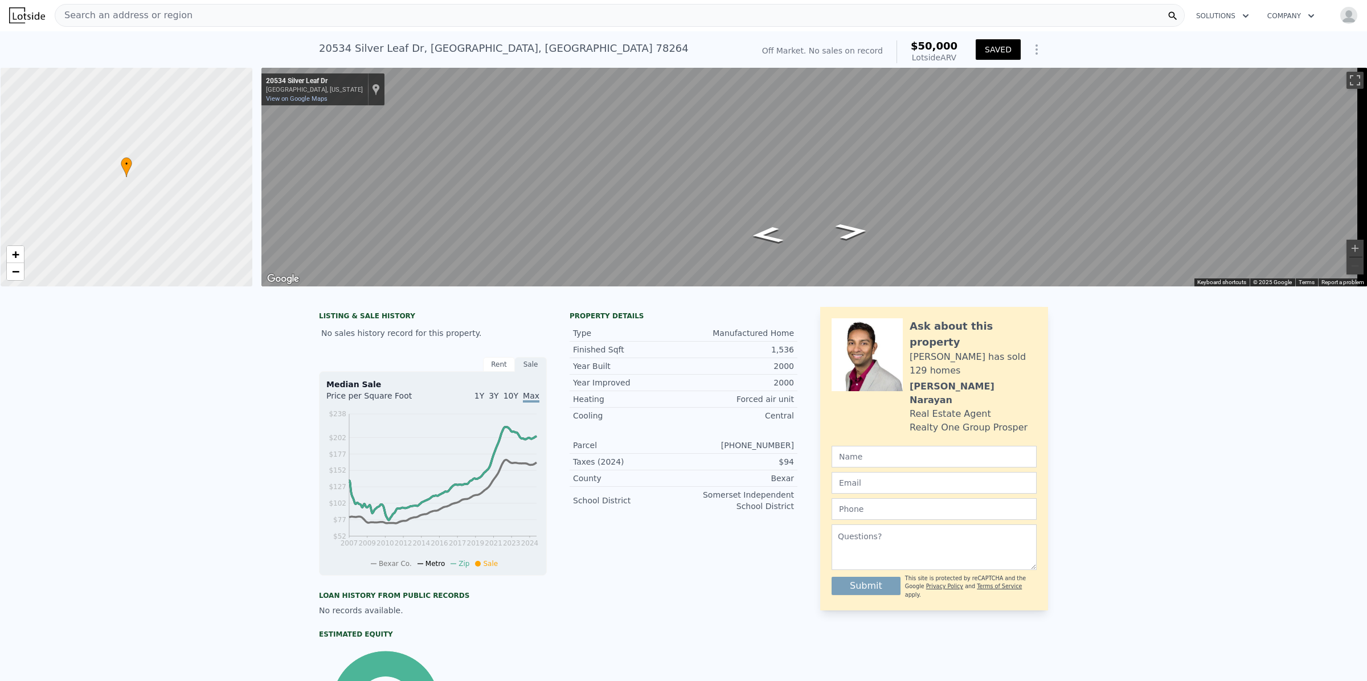
scroll to position [0, 0]
click at [1347, 246] on button "Zoom in" at bounding box center [1355, 248] width 17 height 17
click at [1347, 267] on button "Zoom out" at bounding box center [1355, 266] width 17 height 17
drag, startPoint x: 542, startPoint y: 44, endPoint x: 311, endPoint y: 44, distance: 231.3
click at [311, 44] on div "[STREET_ADDRESS] No sales on record (~ARV $50k ) Off Market. No sales on record…" at bounding box center [683, 50] width 1367 height 36
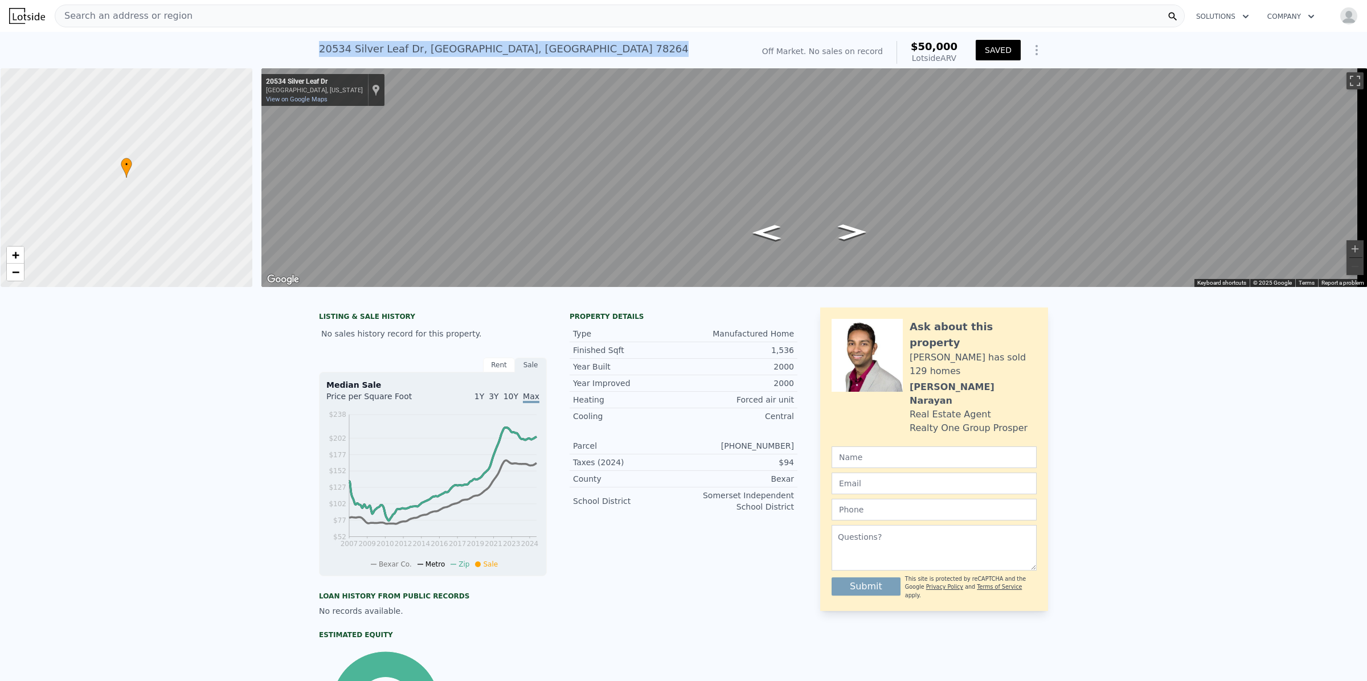
copy div "[STREET_ADDRESS]"
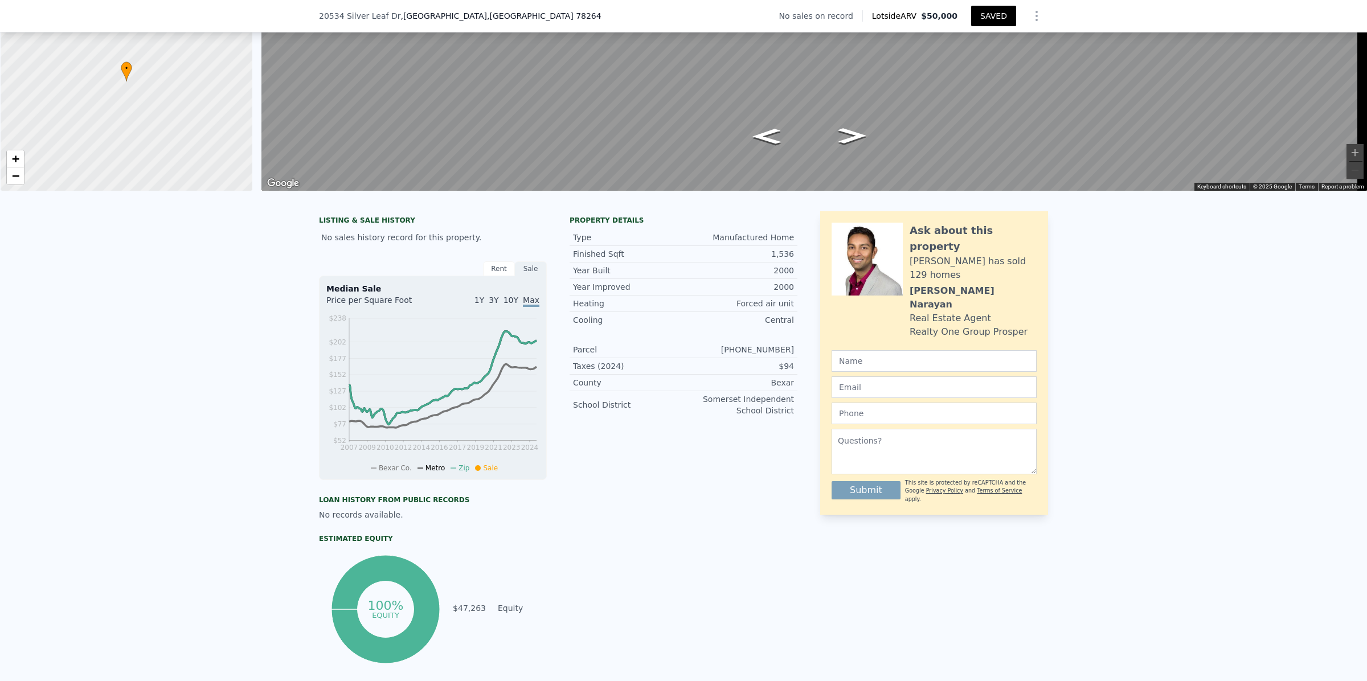
scroll to position [91, 0]
drag, startPoint x: 791, startPoint y: 248, endPoint x: 681, endPoint y: 248, distance: 109.4
click at [681, 247] on div "Type Manufactured Home" at bounding box center [684, 239] width 228 height 17
copy div "Manufactured Home"
